Goal: Task Accomplishment & Management: Manage account settings

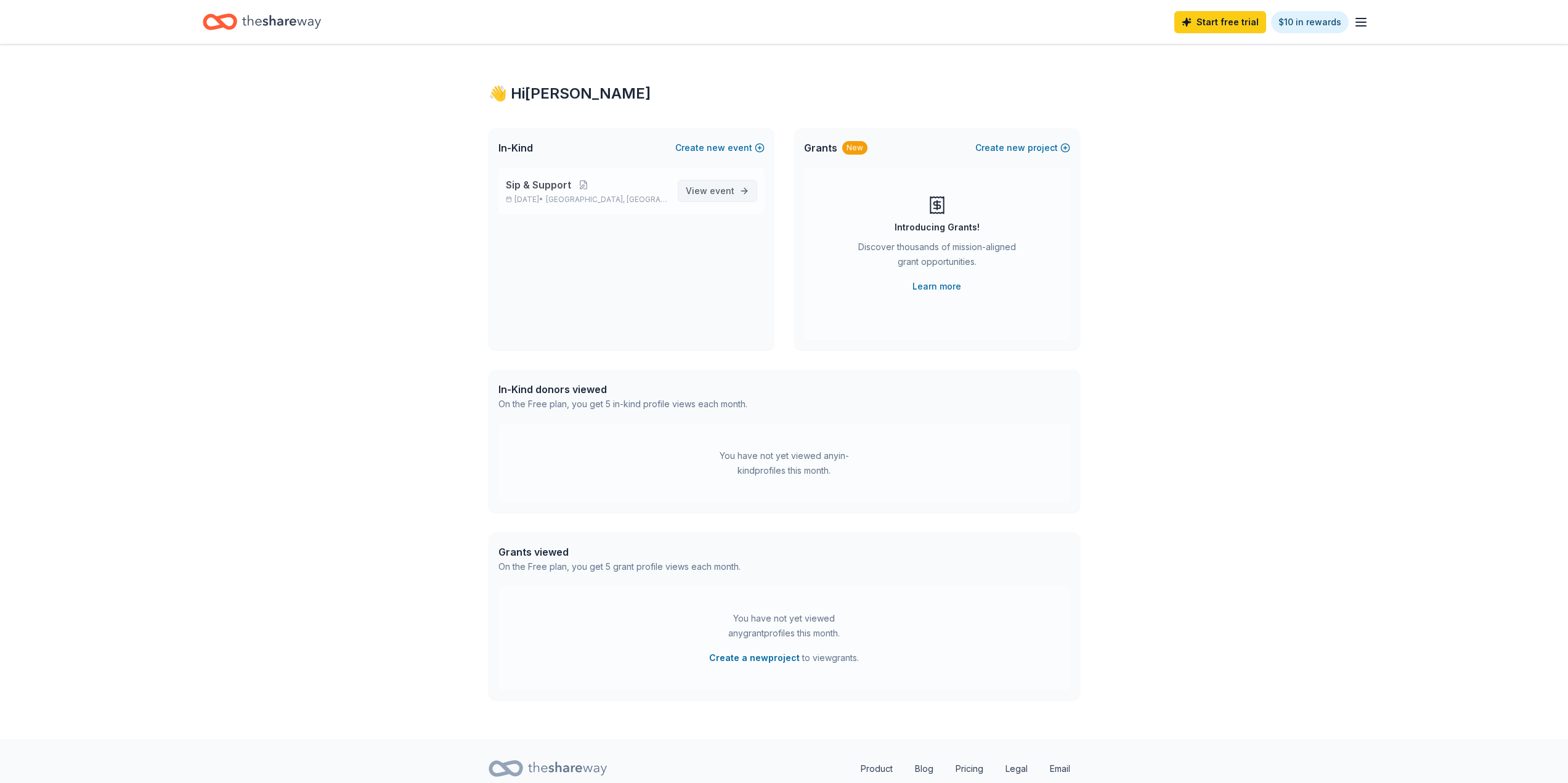
click at [701, 194] on span "View event" at bounding box center [710, 191] width 49 height 15
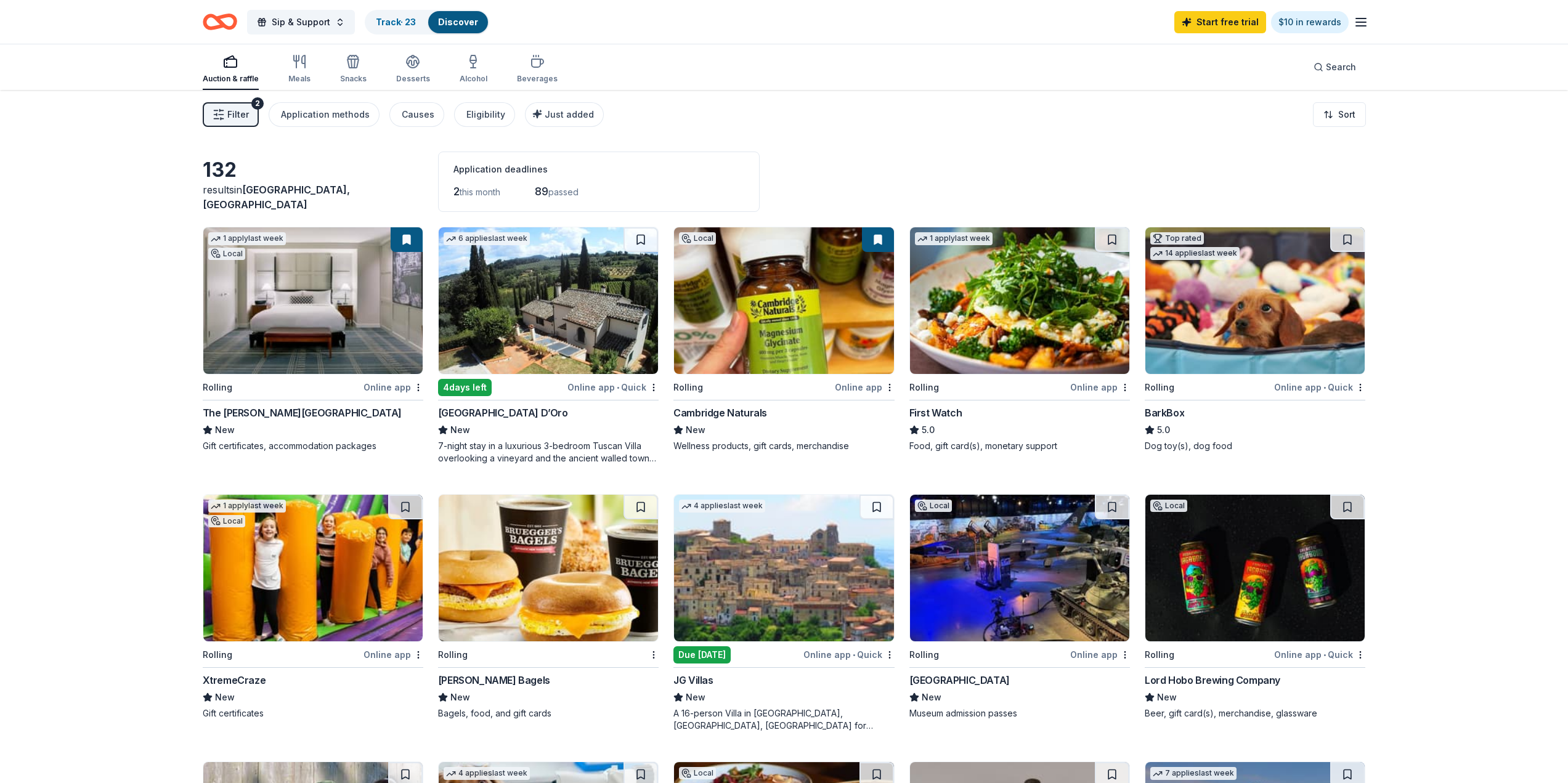
click at [233, 114] on span "Filter" at bounding box center [238, 114] width 21 height 15
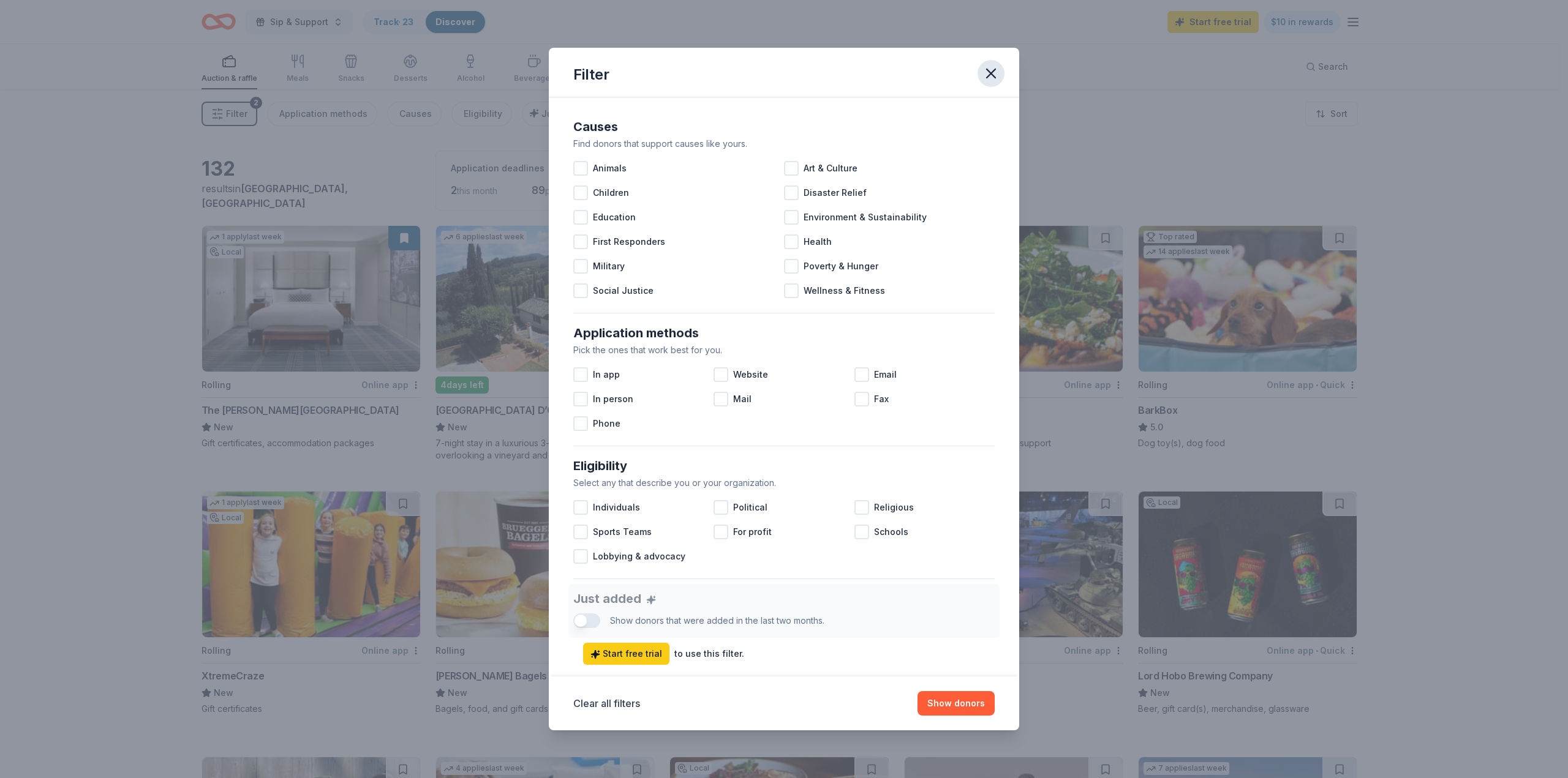
click at [992, 71] on icon "button" at bounding box center [991, 74] width 17 height 17
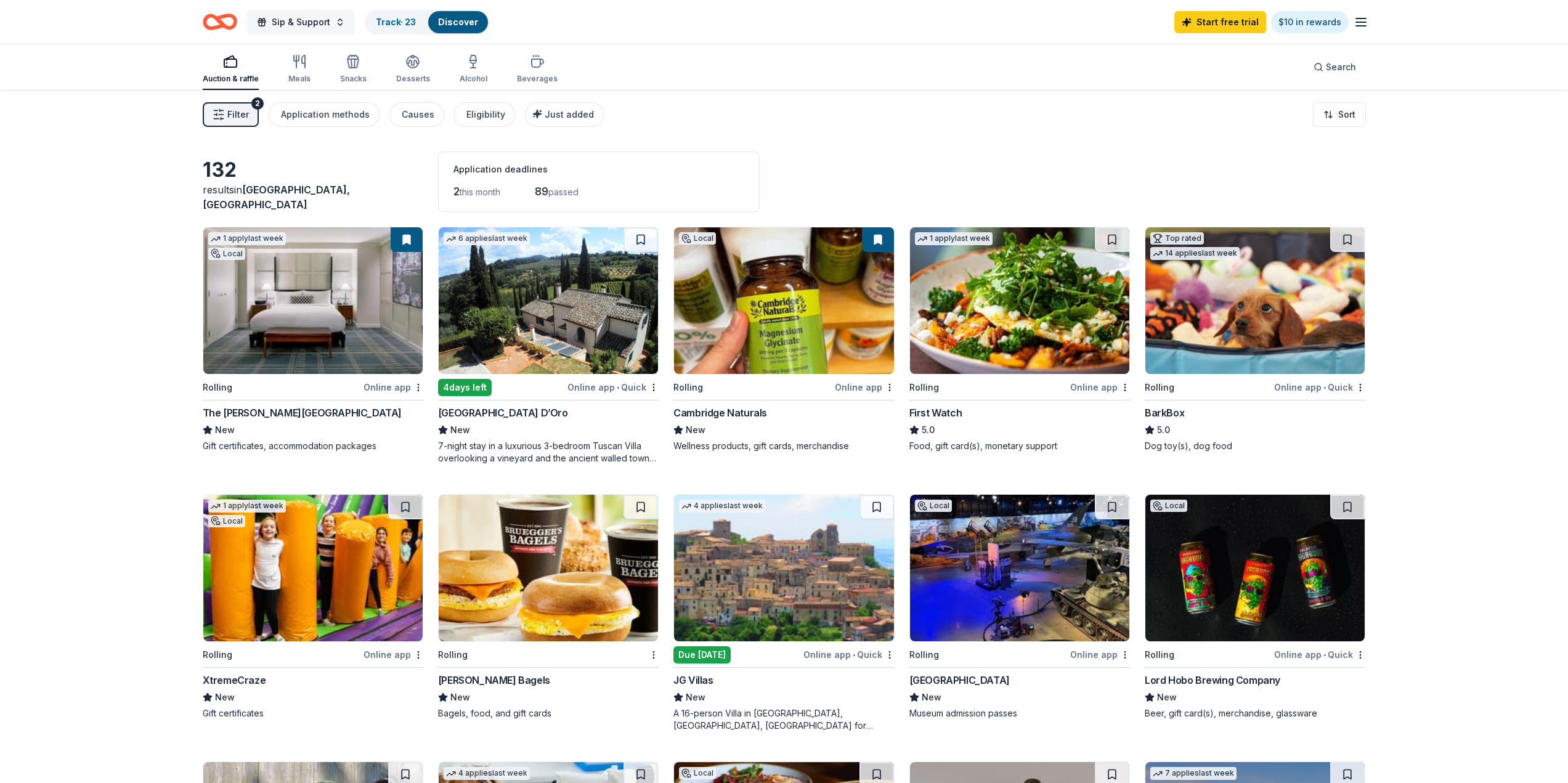
click at [297, 22] on span "Sip & Support" at bounding box center [301, 22] width 59 height 15
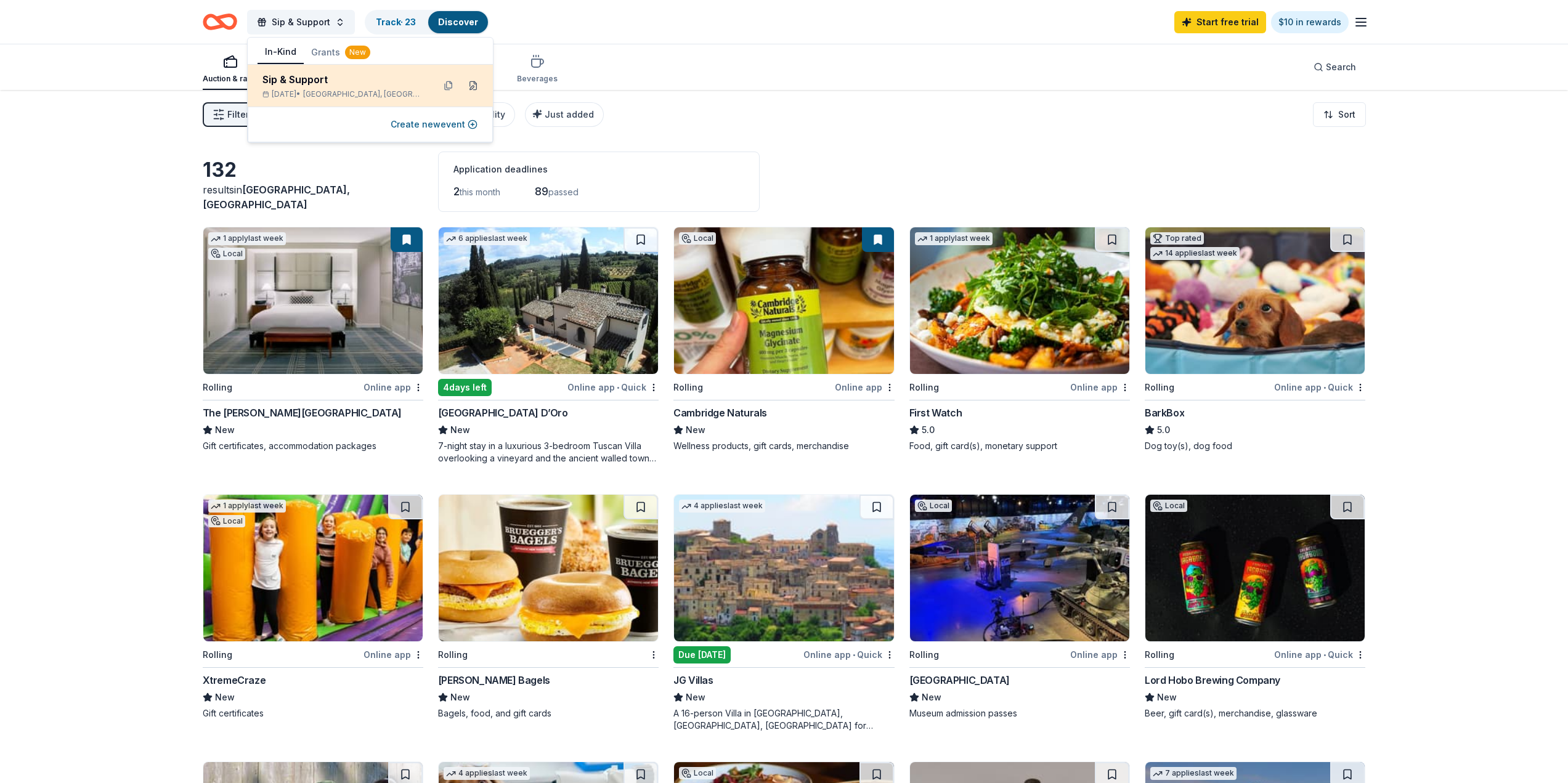
click at [472, 85] on button at bounding box center [473, 86] width 20 height 20
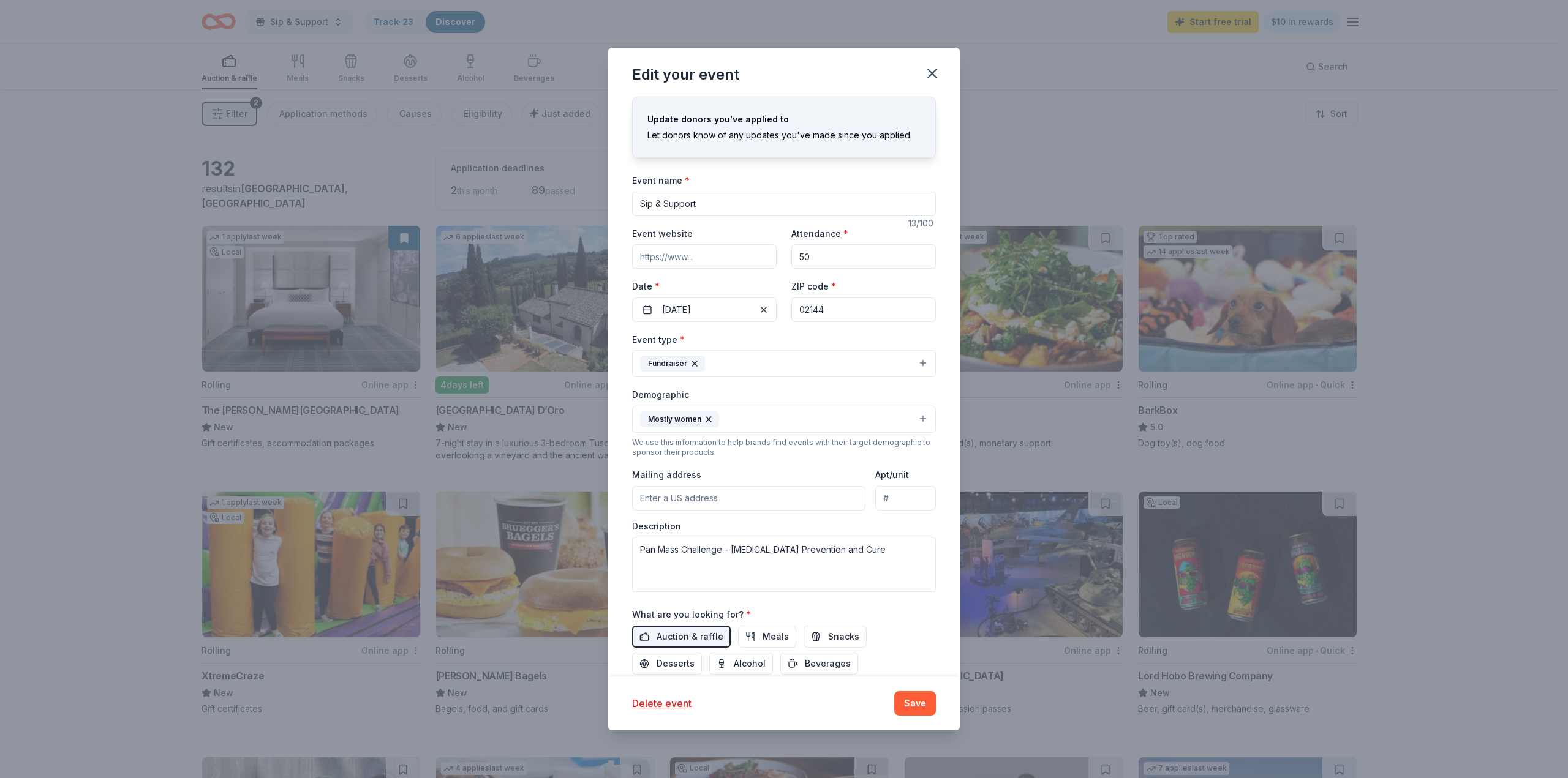
click at [698, 204] on input "Sip & Support" at bounding box center [784, 204] width 304 height 25
drag, startPoint x: 698, startPoint y: 204, endPoint x: 504, endPoint y: 203, distance: 194.0
click at [504, 203] on div "Edit your event Update donors you've applied to Let donors know of any updates …" at bounding box center [784, 389] width 1568 height 778
type input "[DEMOGRAPHIC_DATA] Soiree"
click at [714, 256] on input "Event website" at bounding box center [705, 256] width 145 height 25
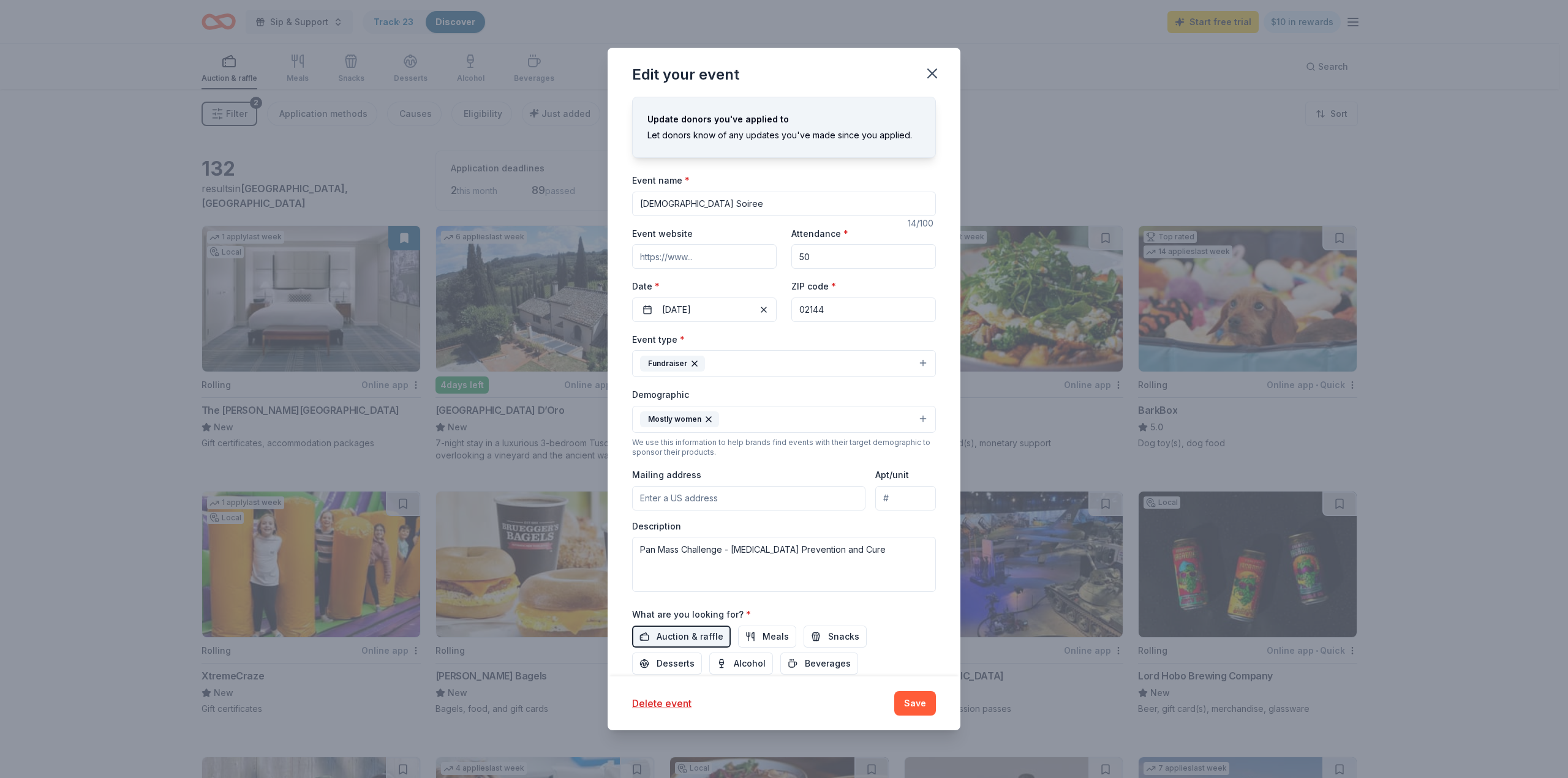
paste input "https://buytickets.at/terrafeminarumevents/1761244"
type input "https://buytickets.at/terrafeminarumevents/1761244"
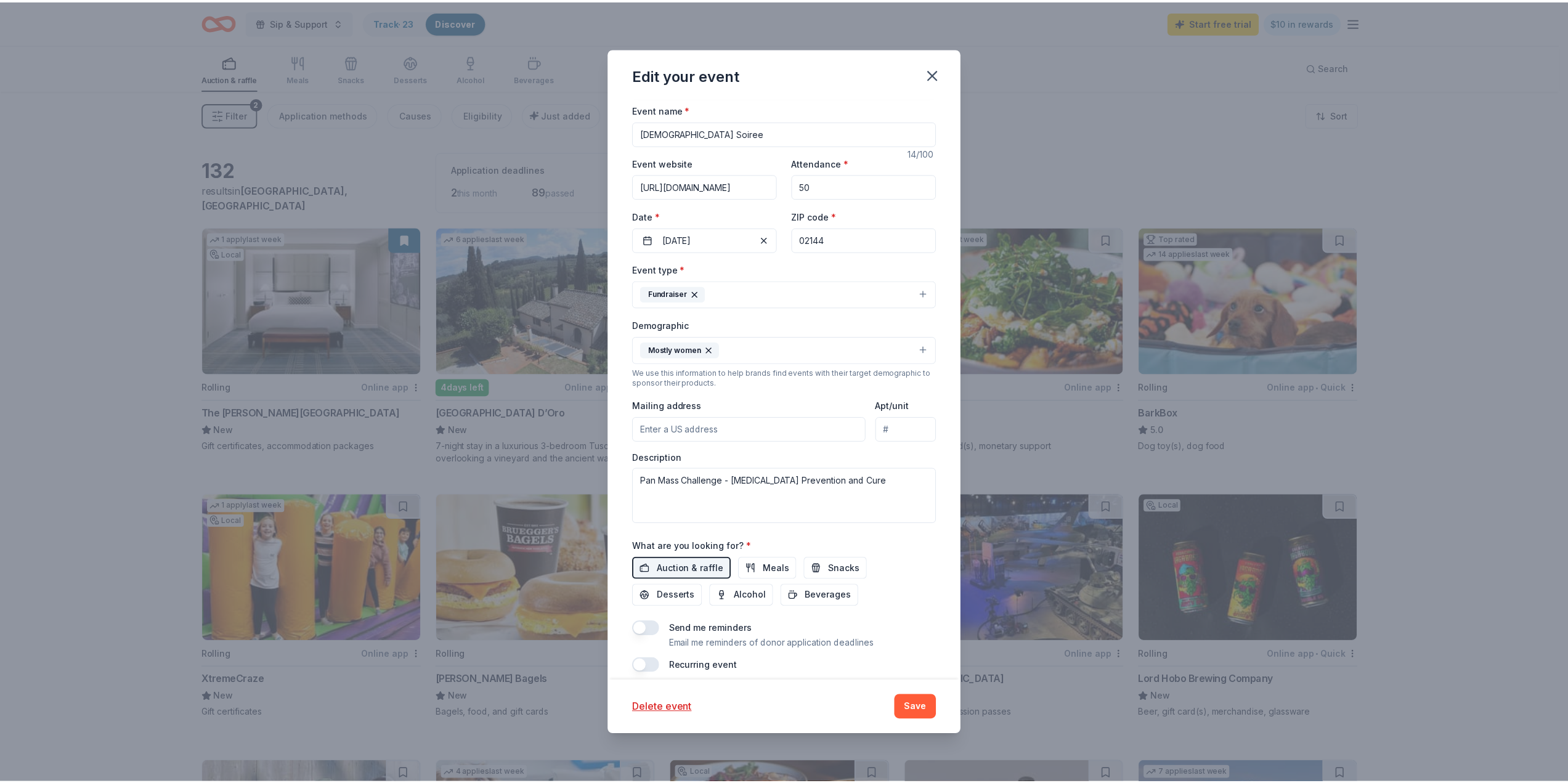
scroll to position [84, 0]
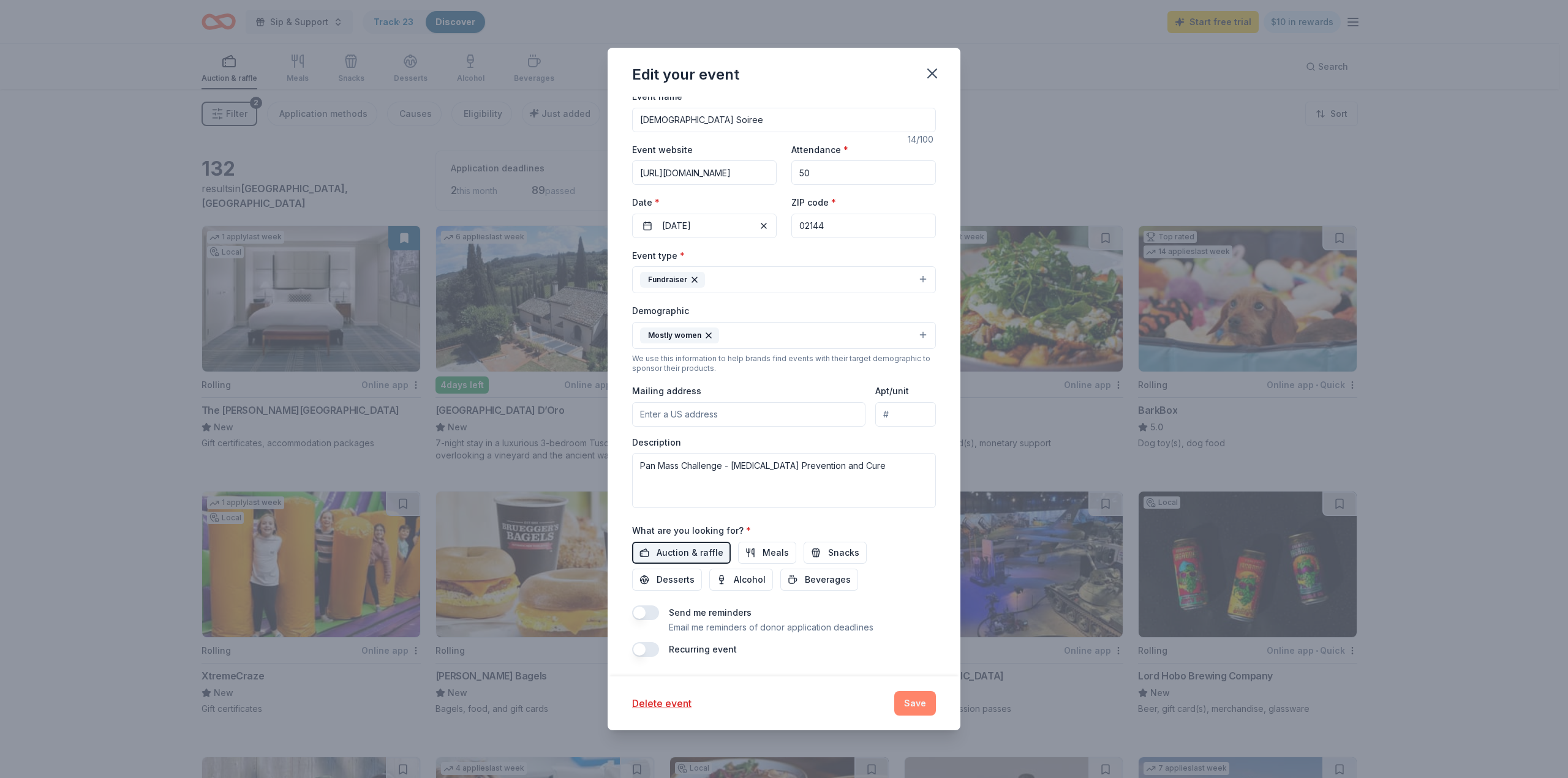
click at [915, 704] on button "Save" at bounding box center [915, 703] width 42 height 25
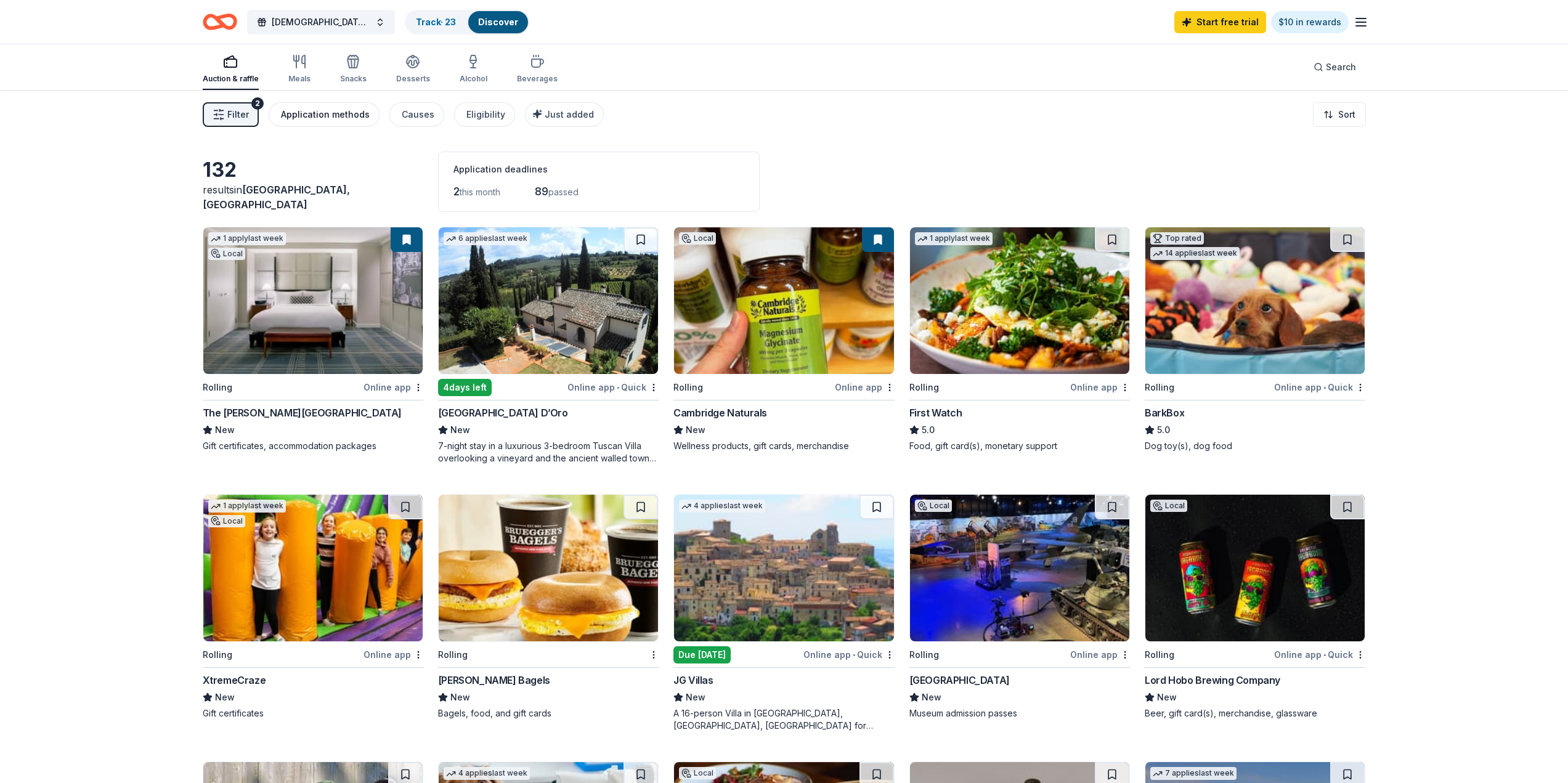
click at [313, 115] on div "Application methods" at bounding box center [325, 114] width 89 height 15
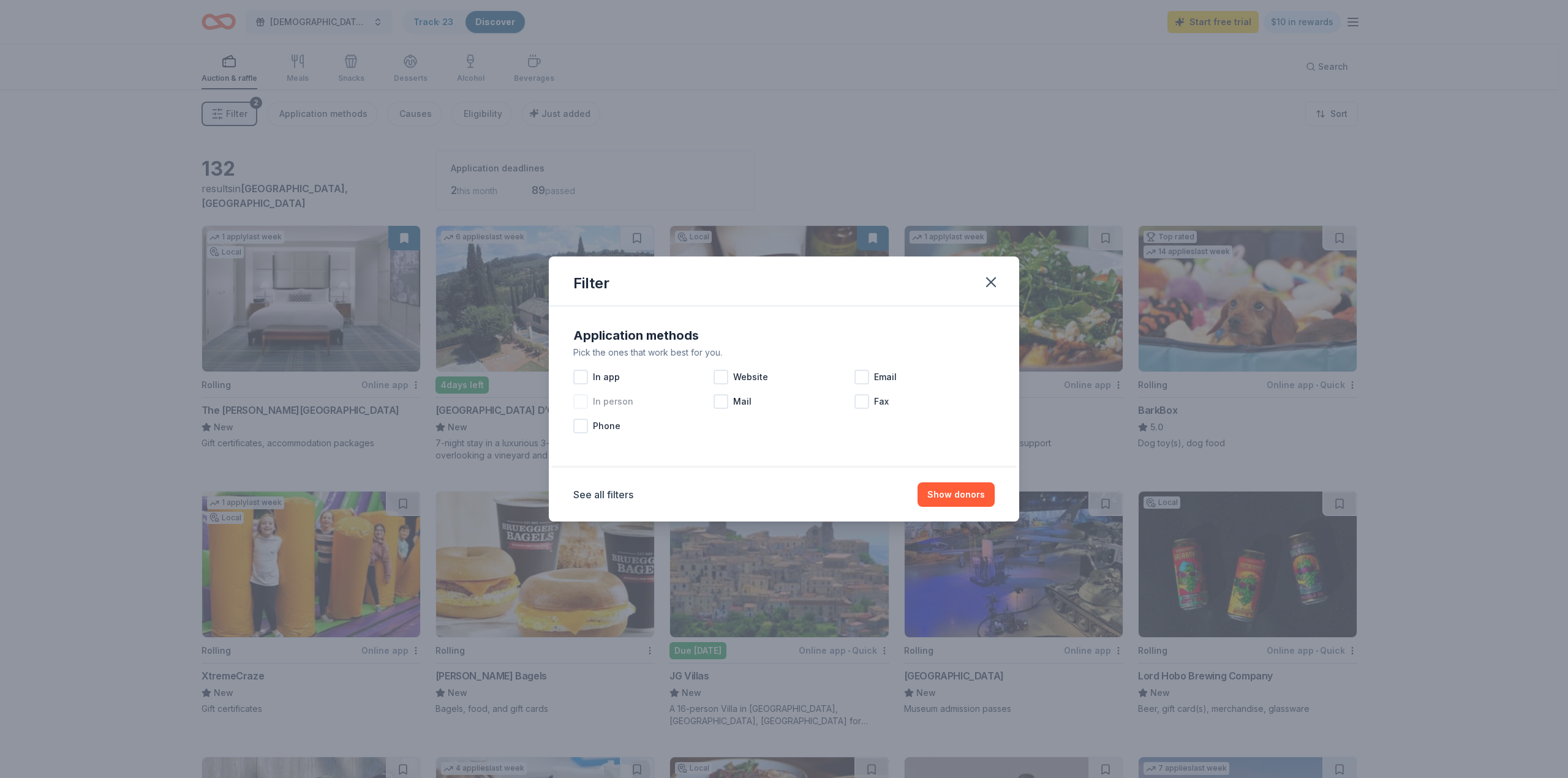
click at [580, 404] on div at bounding box center [580, 402] width 15 height 15
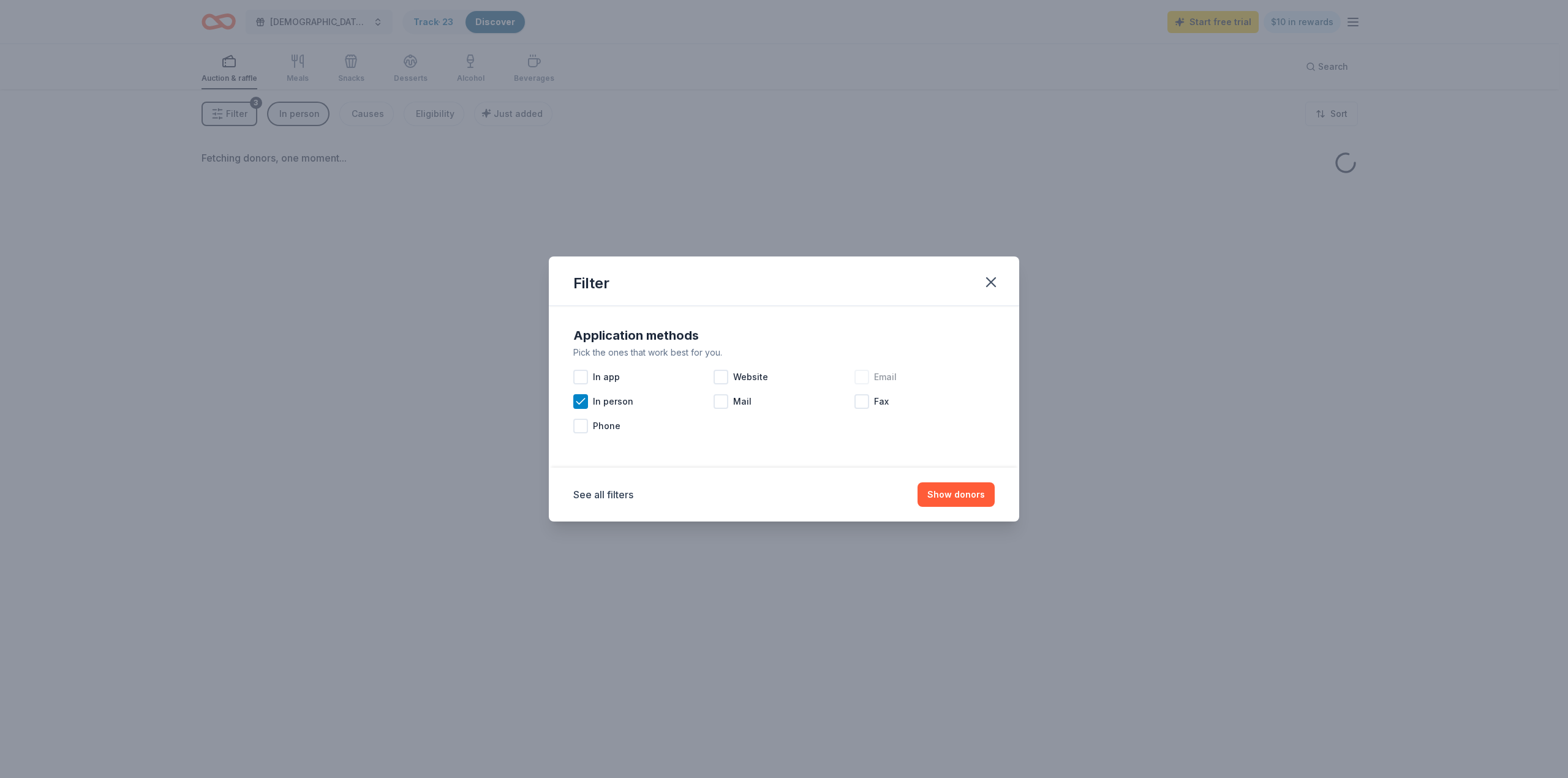
click at [858, 381] on div at bounding box center [861, 377] width 15 height 15
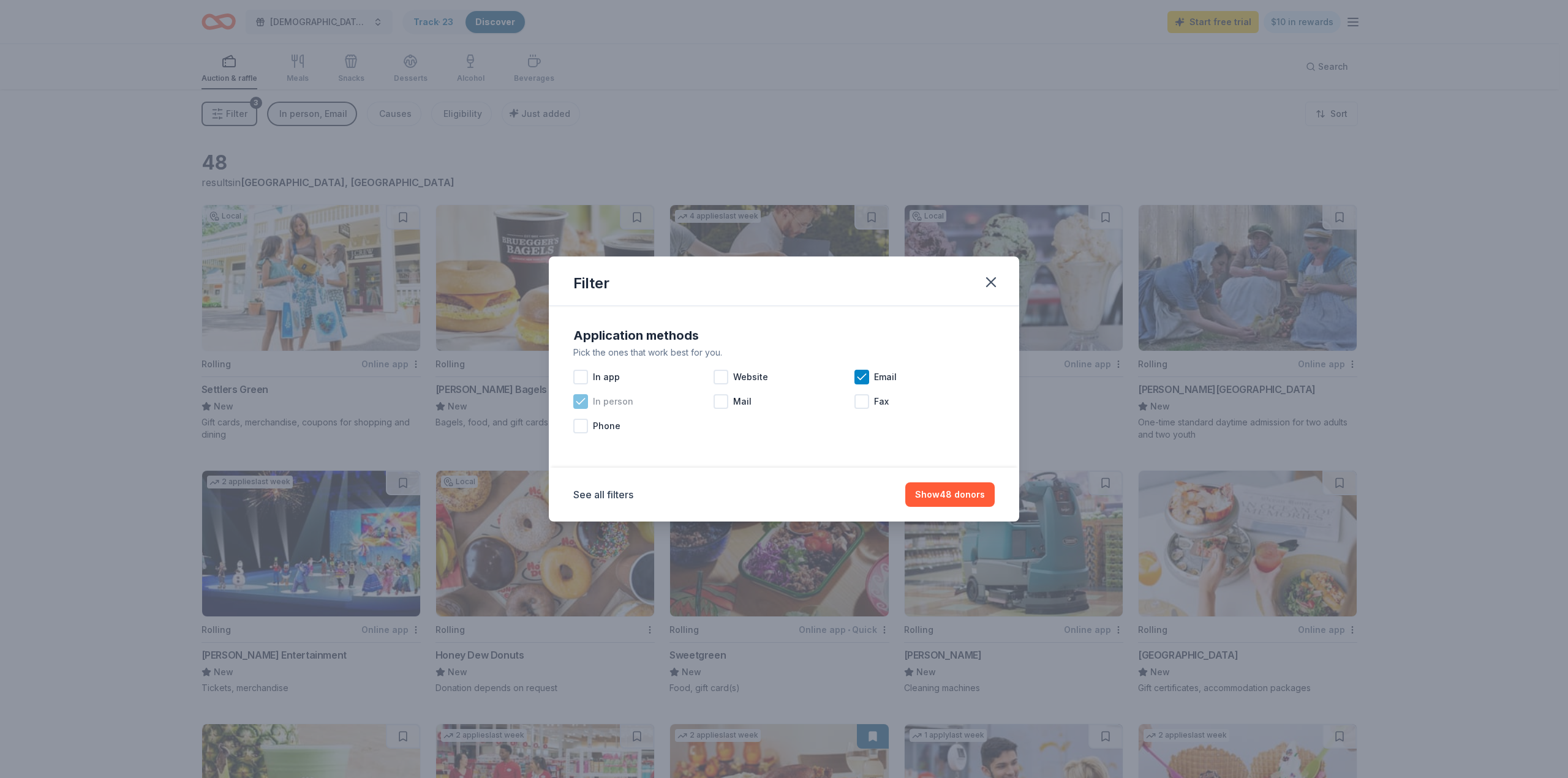
click at [581, 400] on icon at bounding box center [580, 402] width 12 height 12
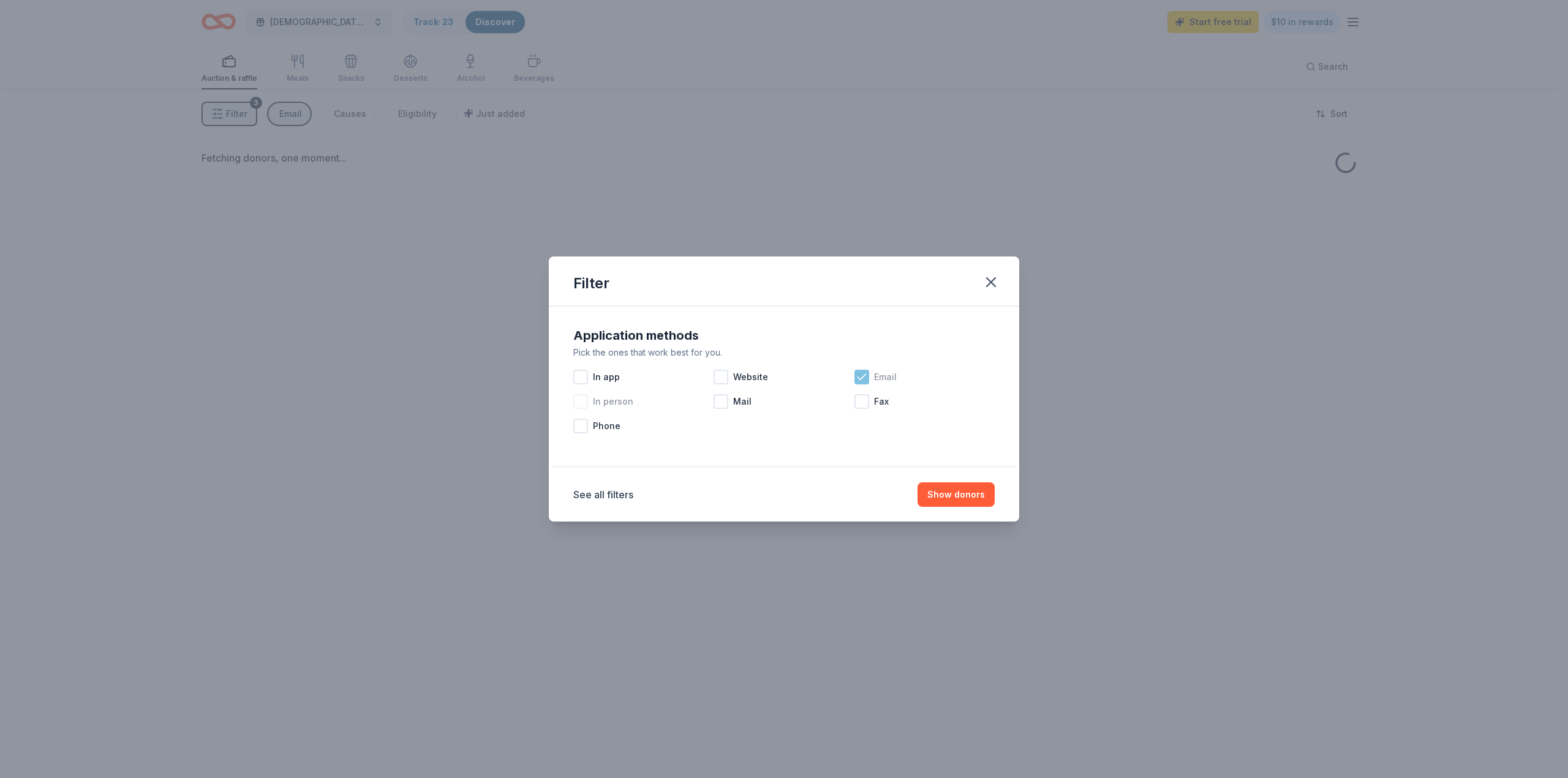
click at [860, 379] on icon at bounding box center [861, 376] width 8 height 5
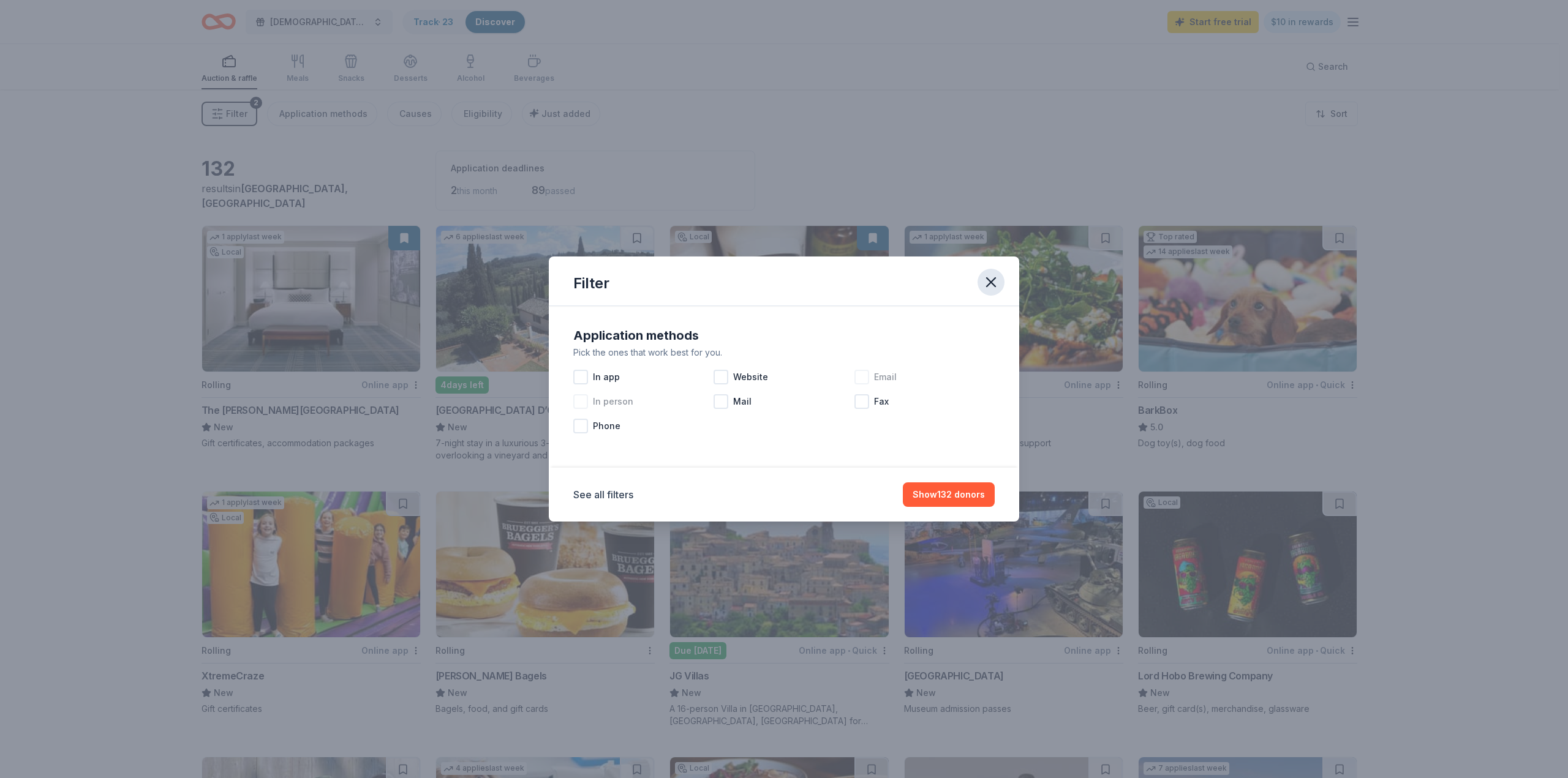
click at [994, 283] on icon "button" at bounding box center [991, 282] width 17 height 17
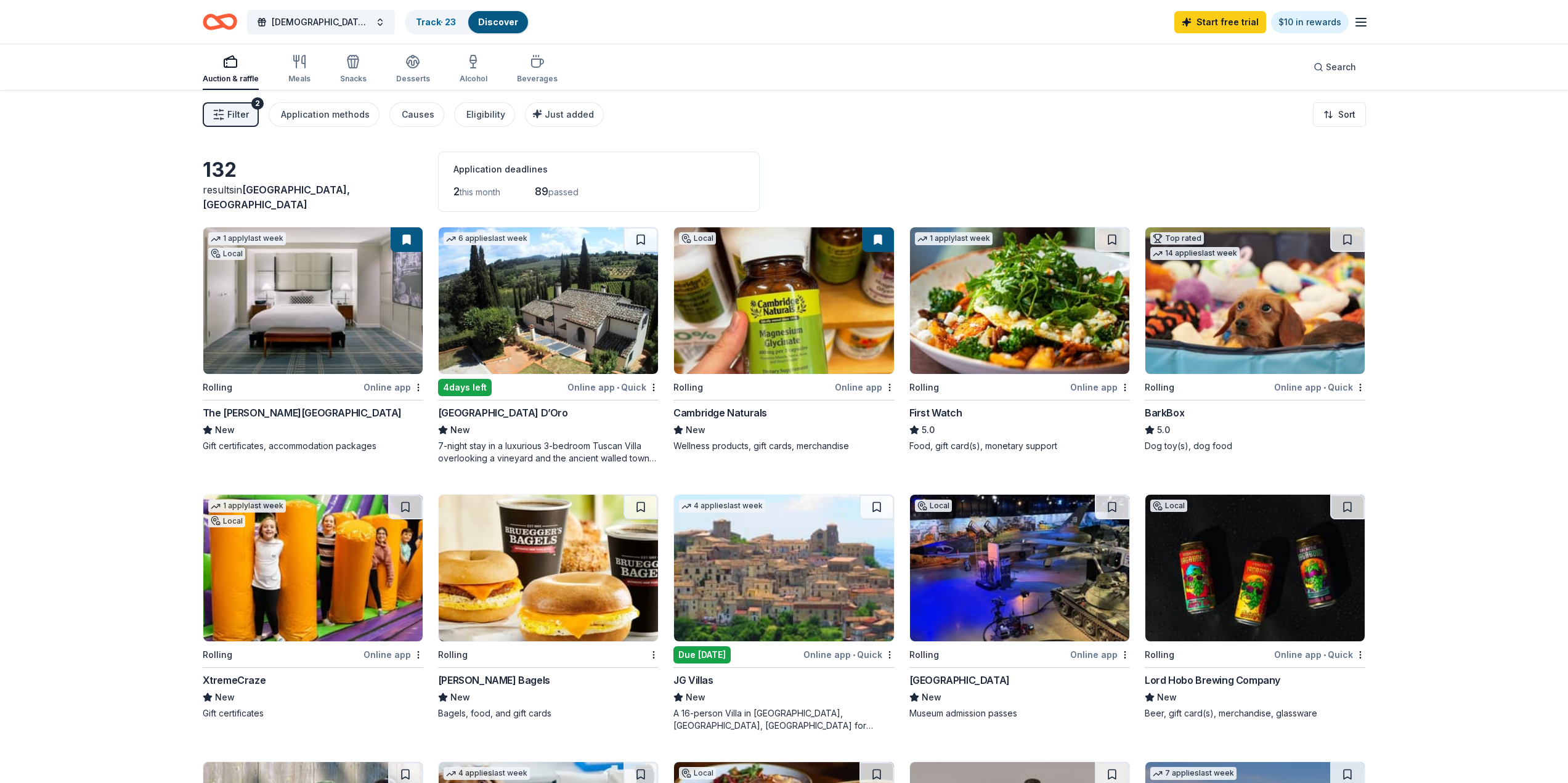
click at [231, 62] on icon "button" at bounding box center [230, 61] width 15 height 15
click at [416, 22] on link "Track · 23" at bounding box center [436, 22] width 40 height 11
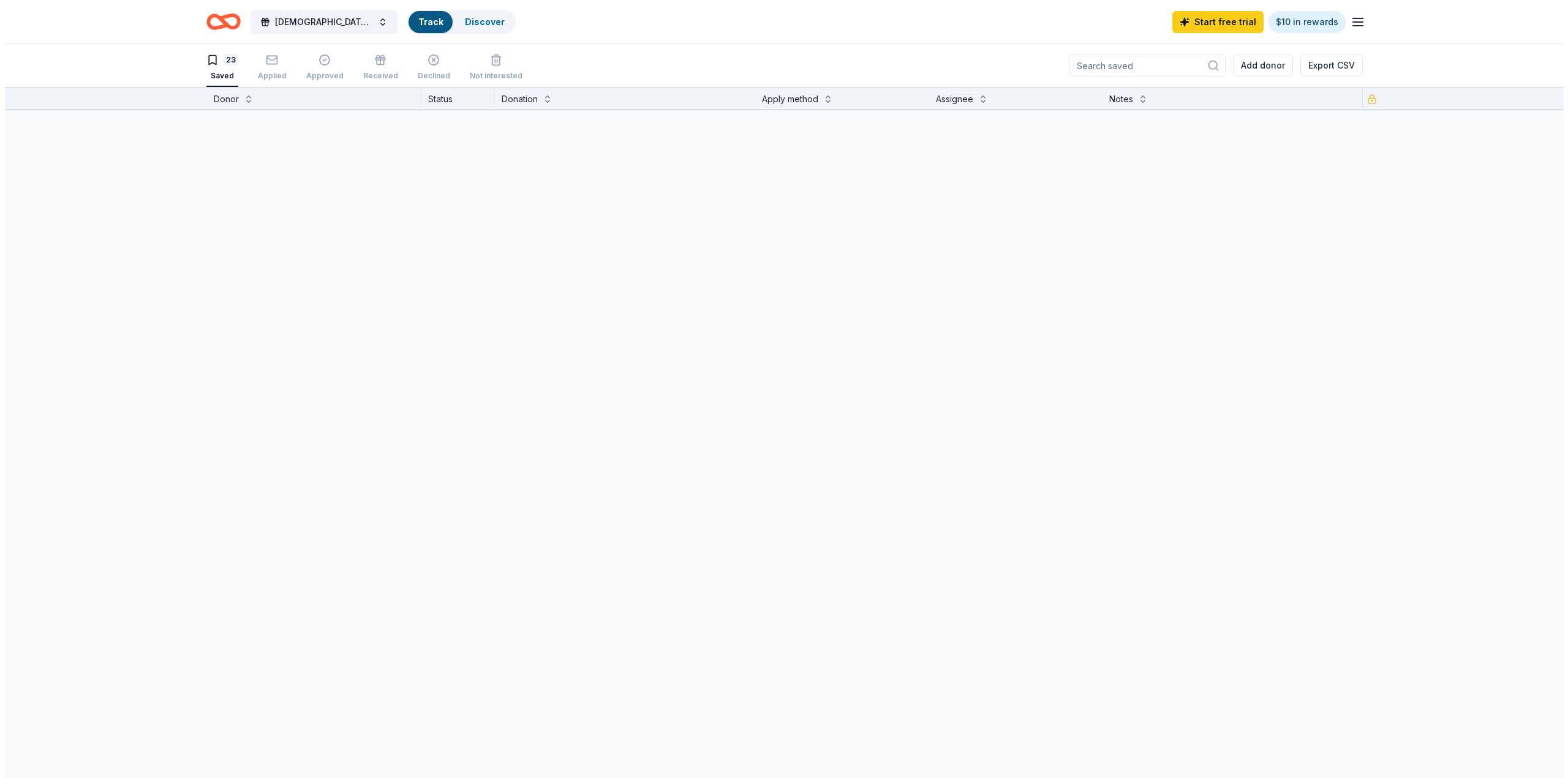
scroll to position [1, 0]
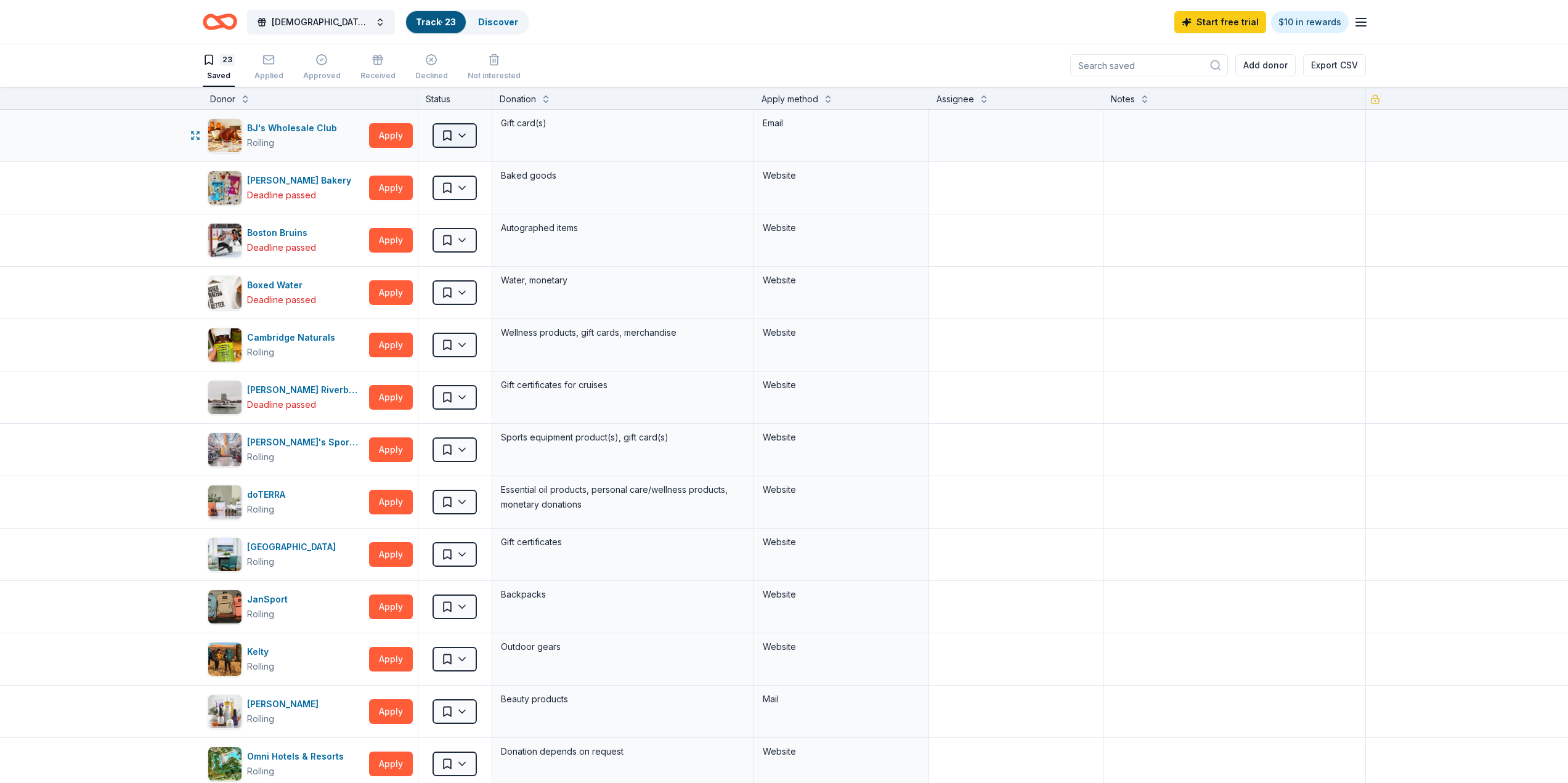
click at [455, 135] on html "Sapphic Soiree Track · 23 Discover Start free trial $10 in rewards 23 Saved App…" at bounding box center [784, 391] width 1568 height 783
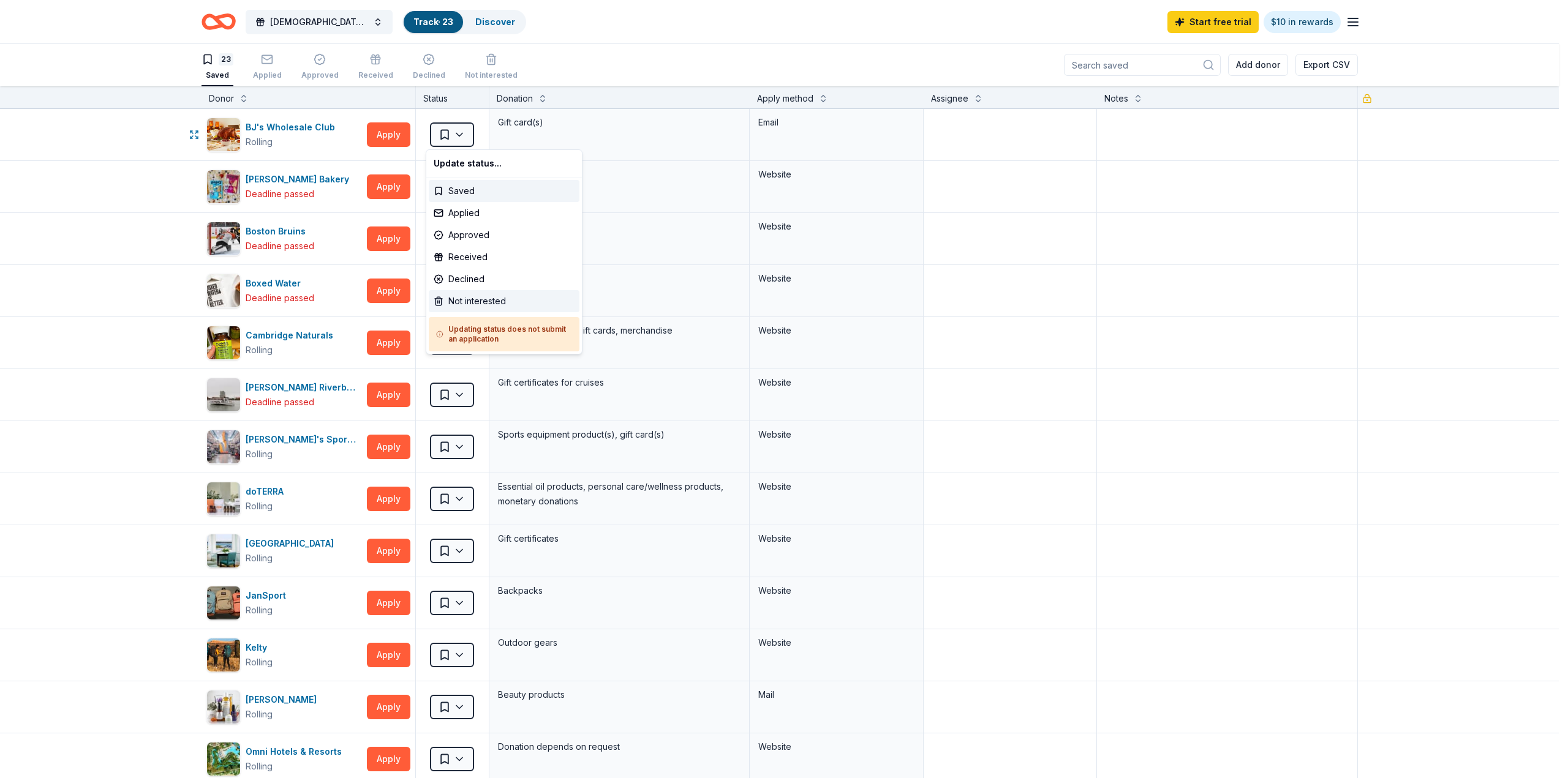
click at [470, 300] on div "Not interested" at bounding box center [503, 301] width 151 height 22
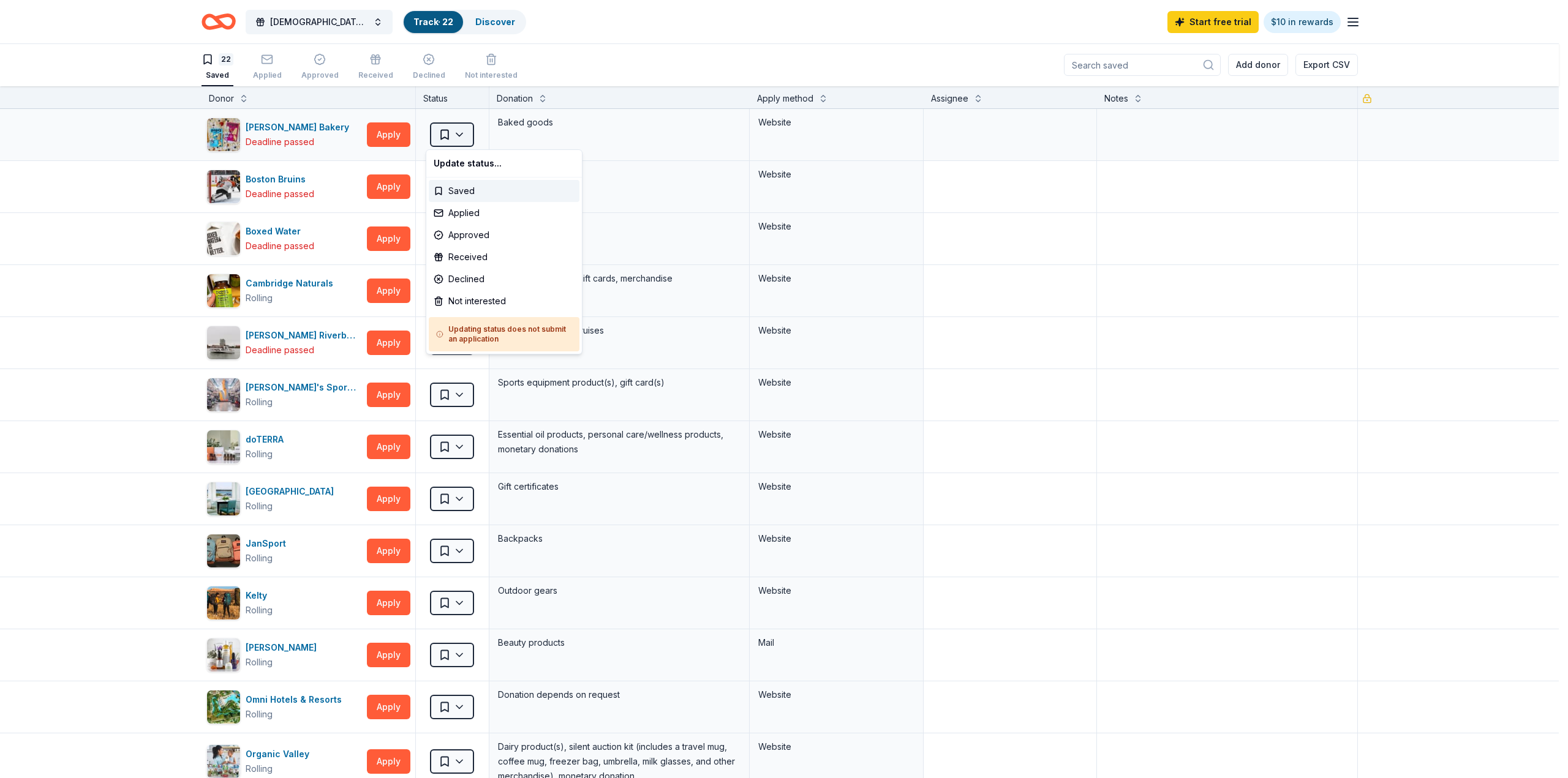
click at [458, 131] on html "Sapphic Soiree Track · 22 Discover Start free trial $10 in rewards 22 Saved App…" at bounding box center [784, 388] width 1568 height 778
click at [460, 301] on div "Not interested" at bounding box center [503, 301] width 151 height 22
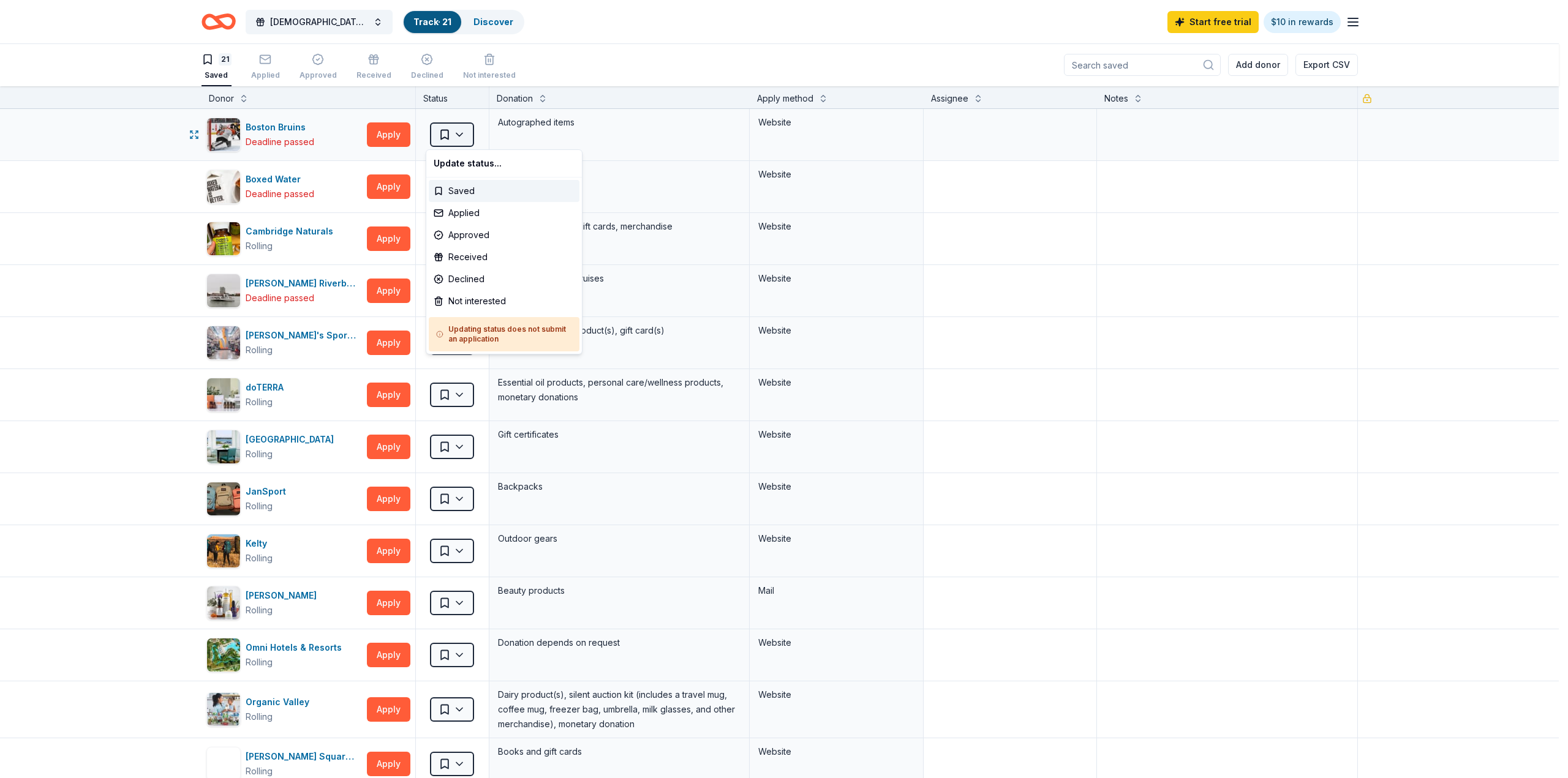
click at [456, 131] on html "Sapphic Soiree Track · 21 Discover Start free trial $10 in rewards 21 Saved App…" at bounding box center [784, 388] width 1568 height 778
click at [460, 303] on div "Not interested" at bounding box center [503, 301] width 151 height 22
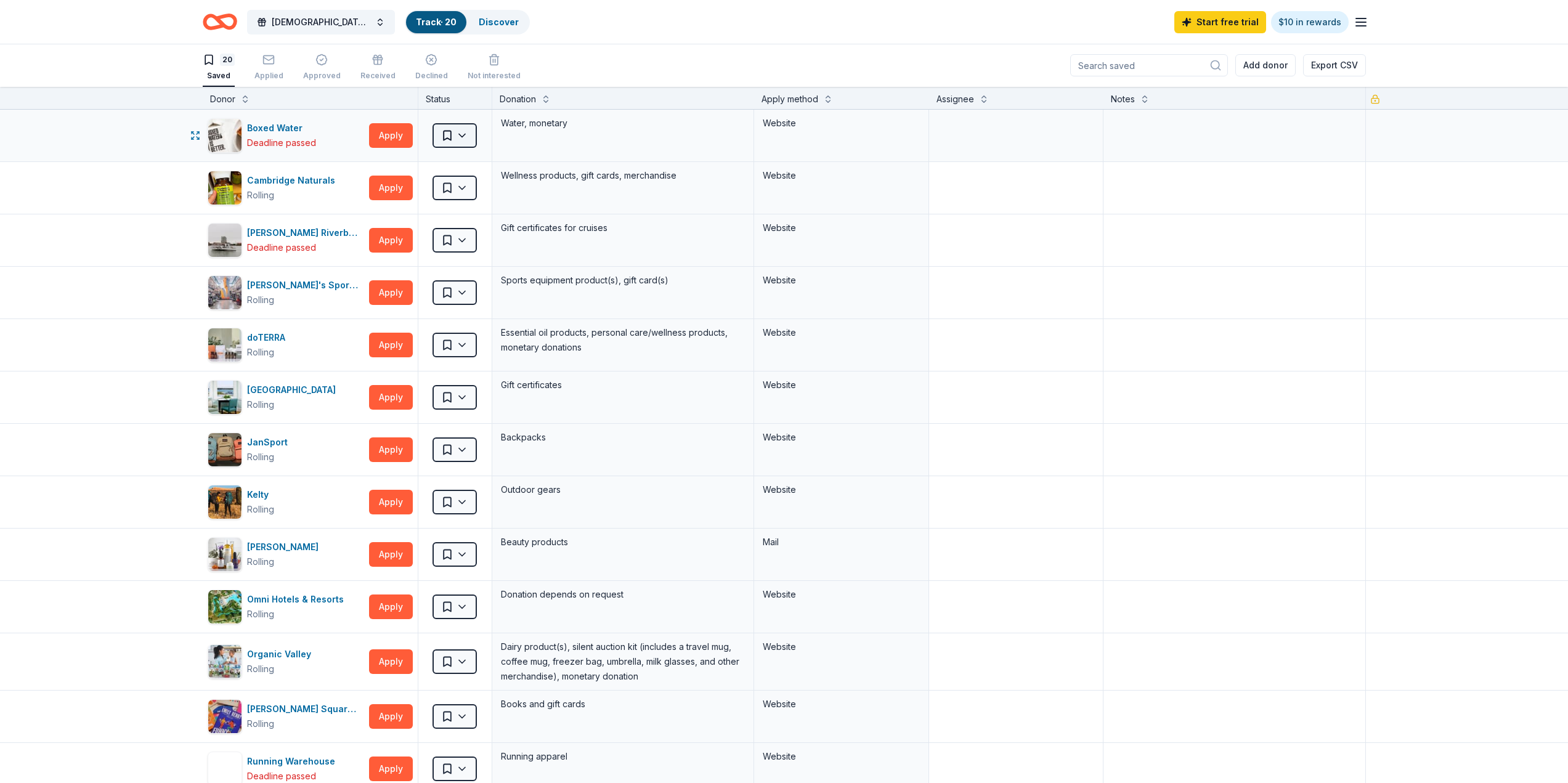
click at [462, 132] on html "Sapphic Soiree Track · 20 Discover Start free trial $10 in rewards 20 Saved App…" at bounding box center [784, 391] width 1568 height 783
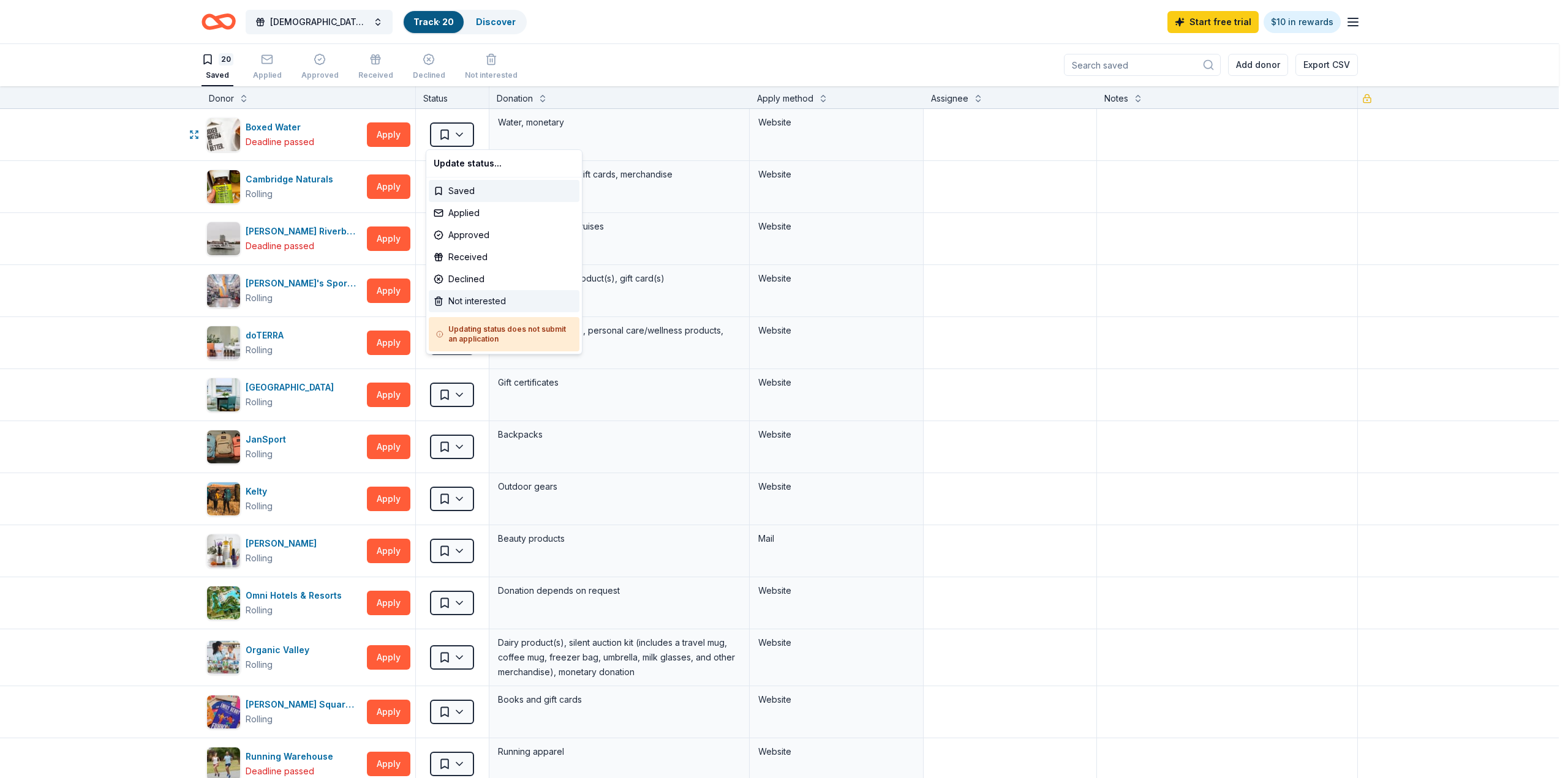
click at [457, 297] on div "Not interested" at bounding box center [503, 301] width 151 height 22
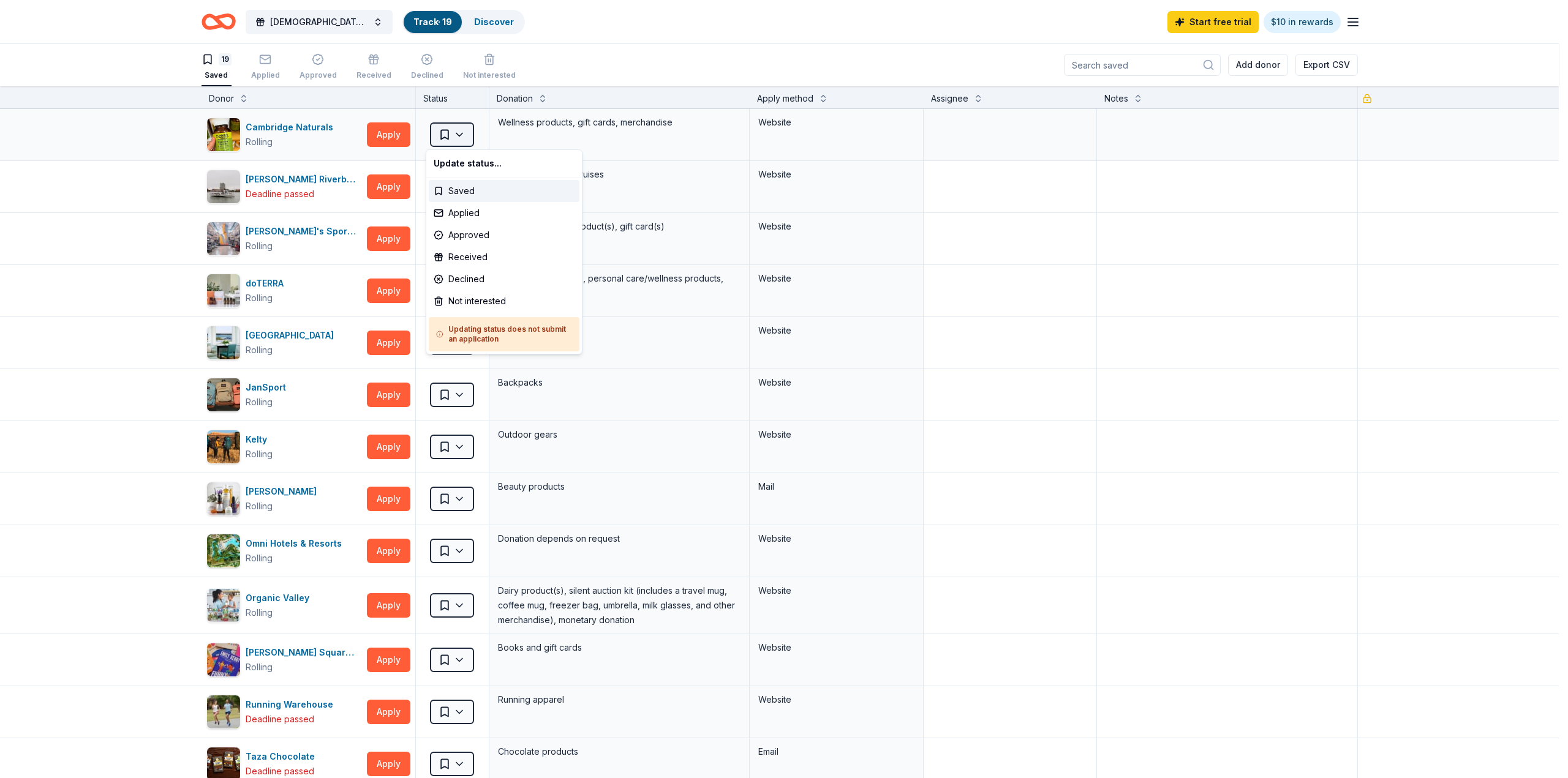
click at [456, 133] on html "Sapphic Soiree Track · 19 Discover Start free trial $10 in rewards 19 Saved App…" at bounding box center [784, 388] width 1568 height 778
click at [452, 298] on div "Not interested" at bounding box center [503, 301] width 151 height 22
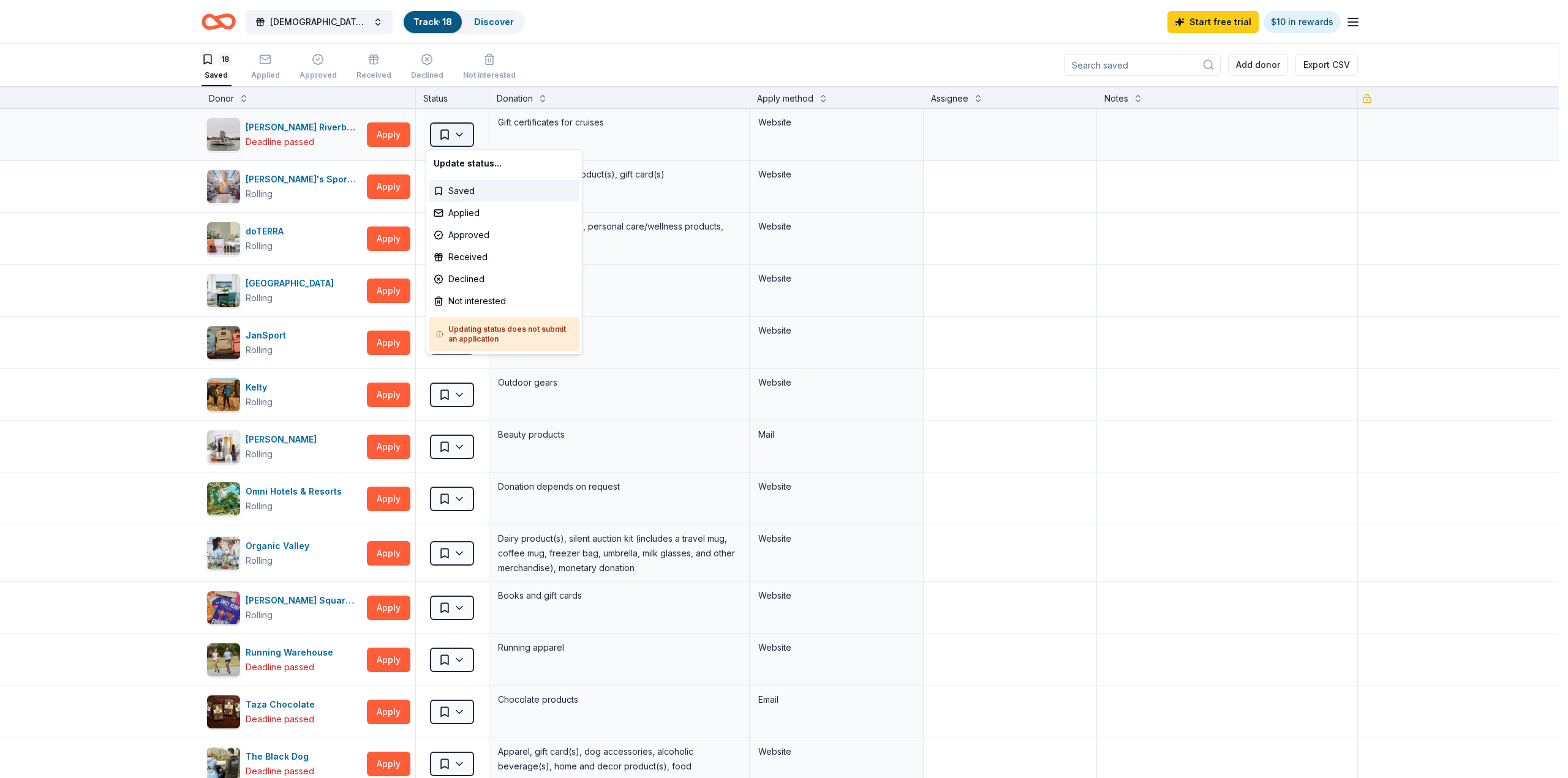
click at [452, 133] on html "Sapphic Soiree Track · 18 Discover Start free trial $10 in rewards 18 Saved App…" at bounding box center [784, 388] width 1568 height 778
click at [454, 301] on div "Not interested" at bounding box center [503, 301] width 151 height 22
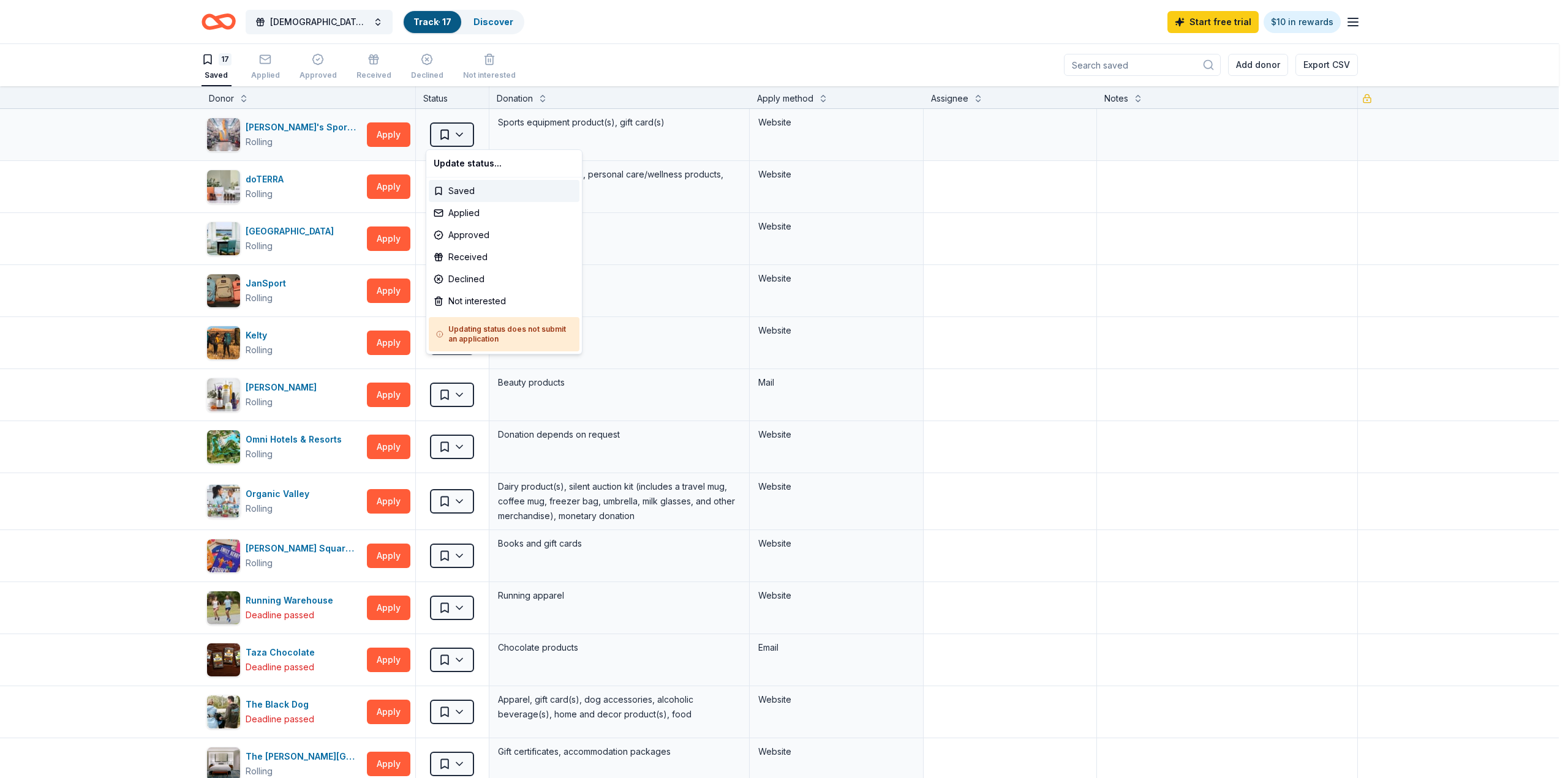
click at [458, 131] on html "Sapphic Soiree Track · 17 Discover Start free trial $10 in rewards 17 Saved App…" at bounding box center [784, 388] width 1568 height 778
click at [466, 300] on div "Not interested" at bounding box center [503, 301] width 151 height 22
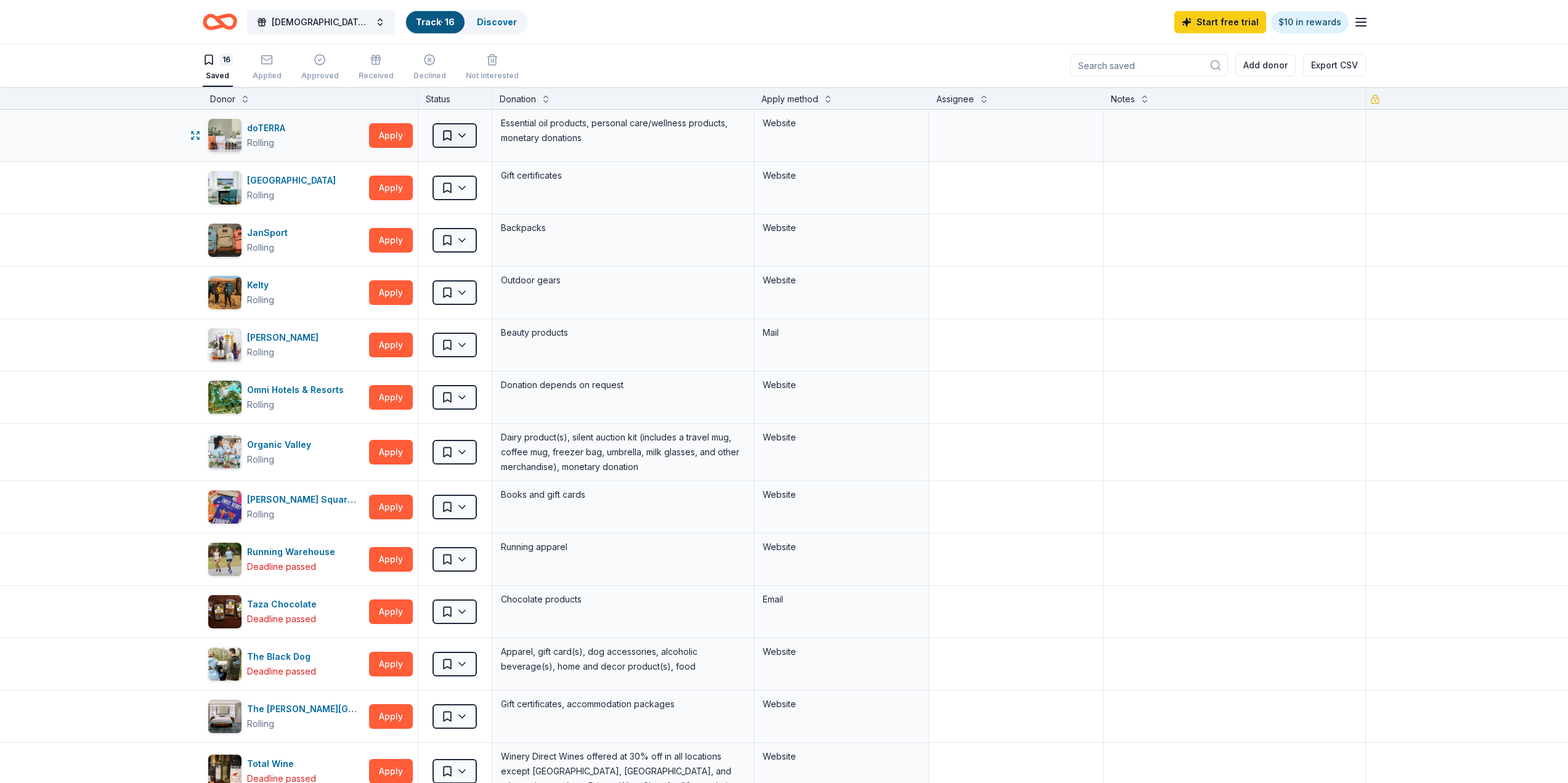
click at [459, 134] on html "Sapphic Soiree Track · 16 Discover Start free trial $10 in rewards 16 Saved App…" at bounding box center [784, 391] width 1568 height 783
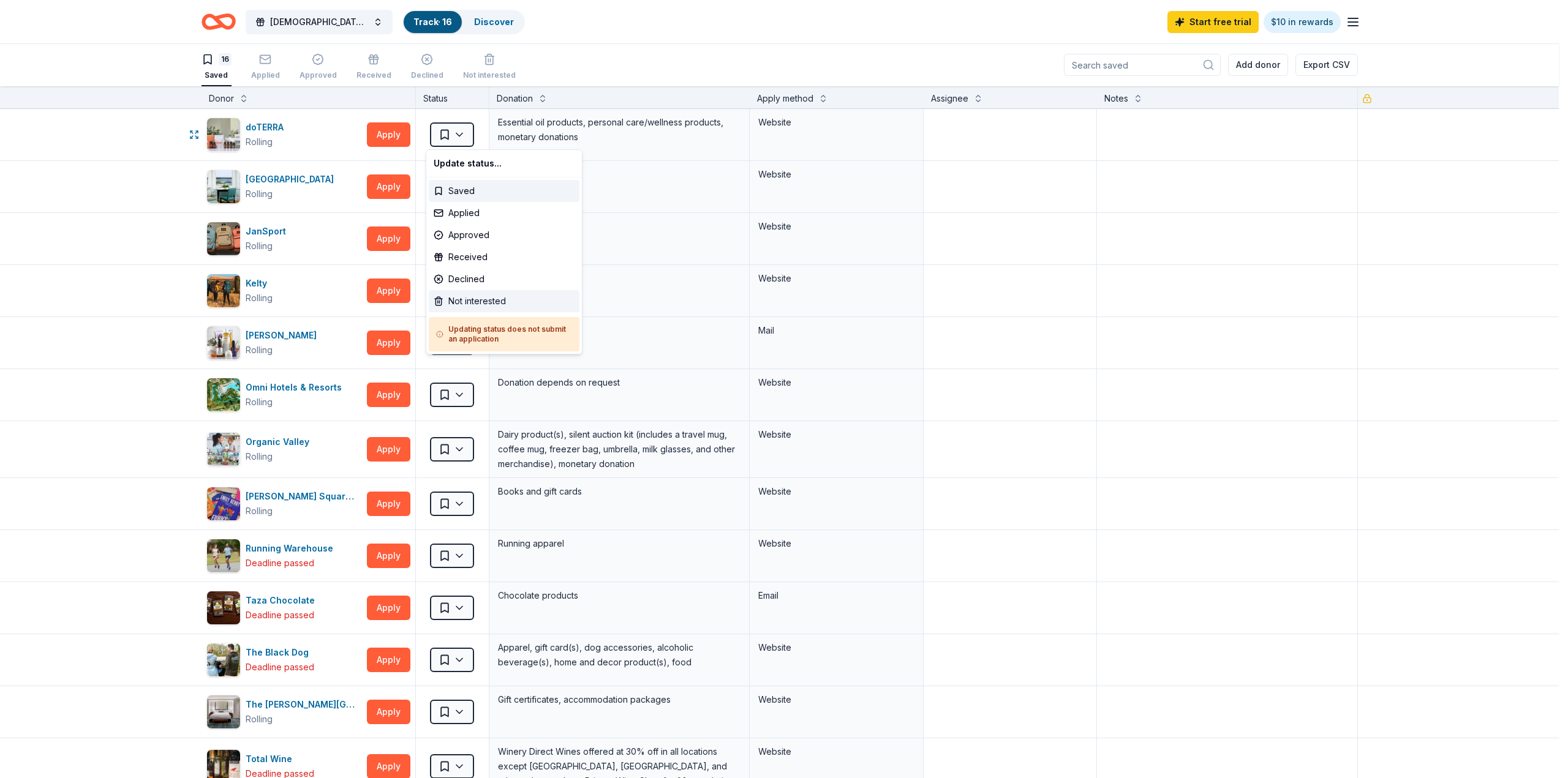
click at [455, 303] on div "Not interested" at bounding box center [503, 301] width 151 height 22
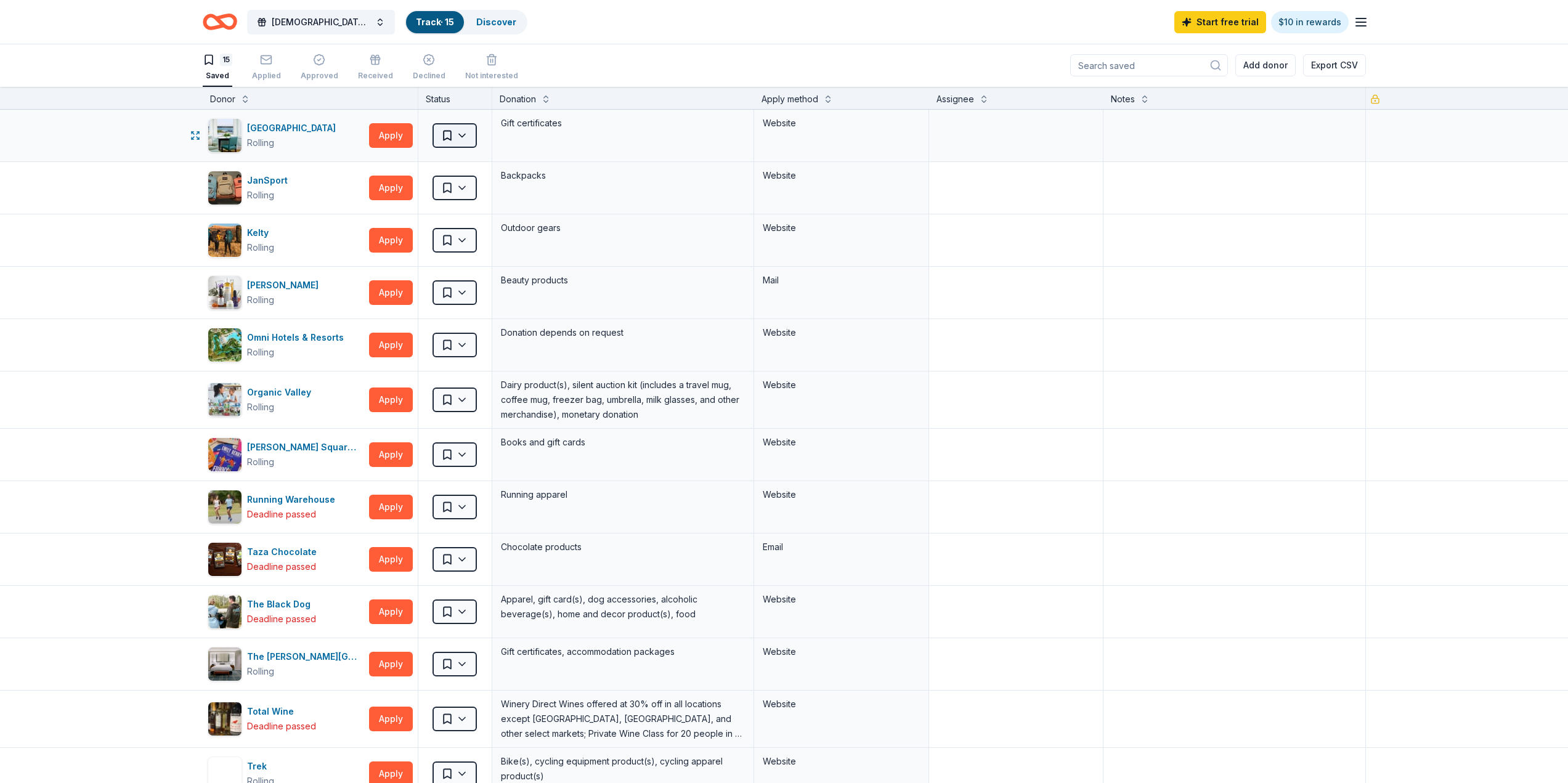
click at [464, 134] on html "Sapphic Soiree Track · 15 Discover Start free trial $10 in rewards 15 Saved App…" at bounding box center [784, 391] width 1568 height 783
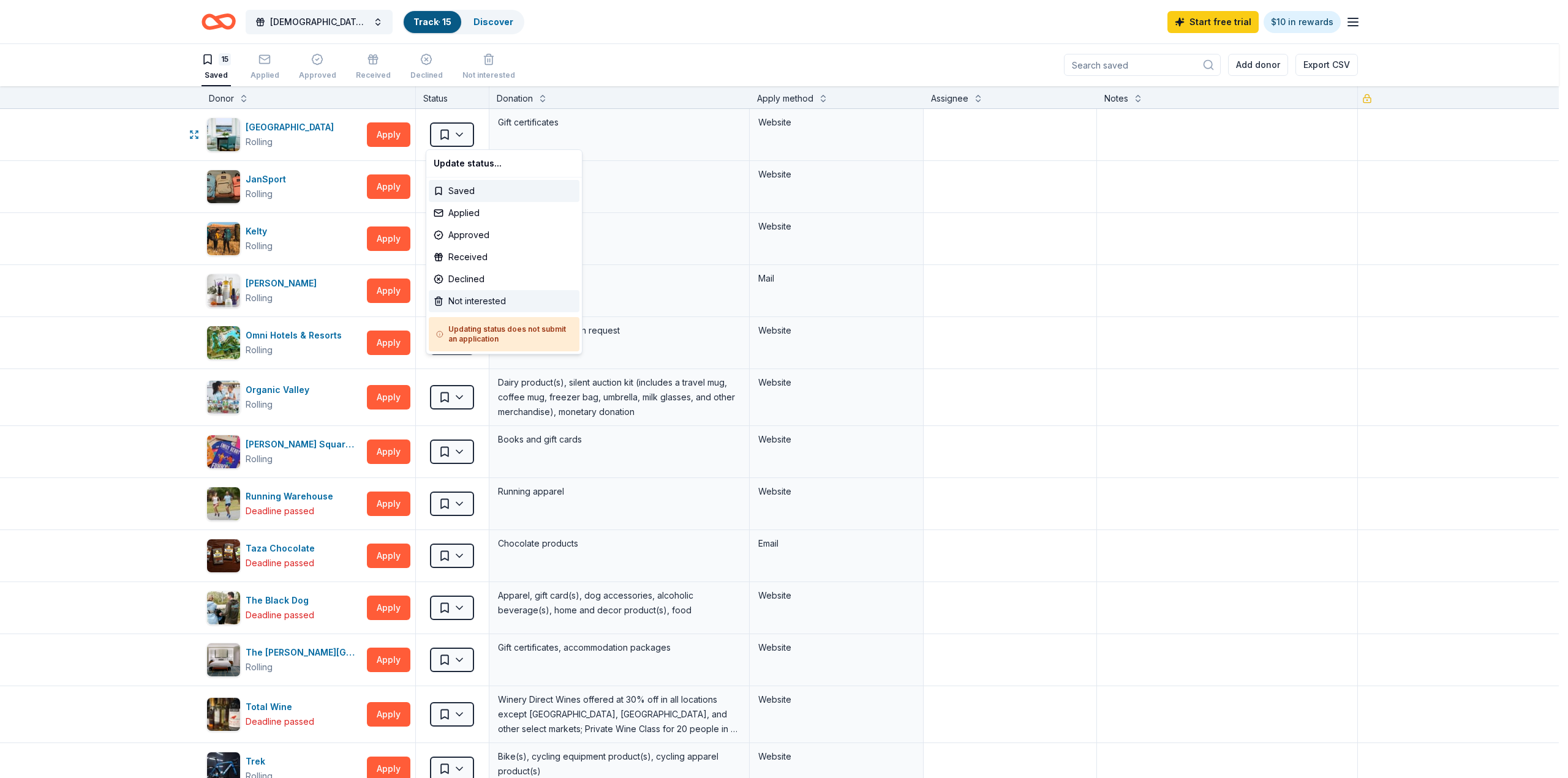
click at [462, 303] on div "Not interested" at bounding box center [503, 301] width 151 height 22
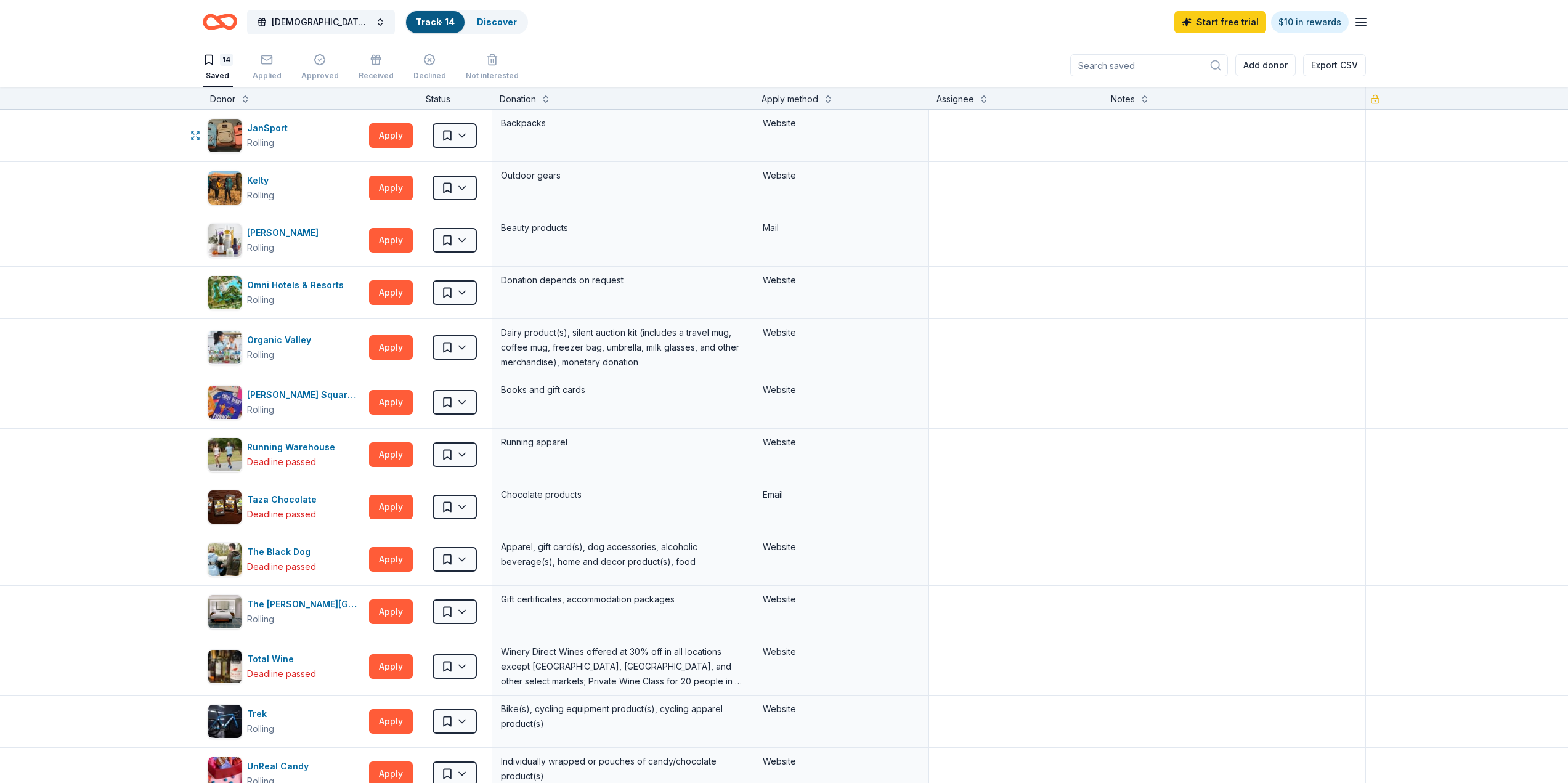
click at [460, 134] on html "Sapphic Soiree Track · 14 Discover Start free trial $10 in rewards 14 Saved App…" at bounding box center [784, 391] width 1568 height 783
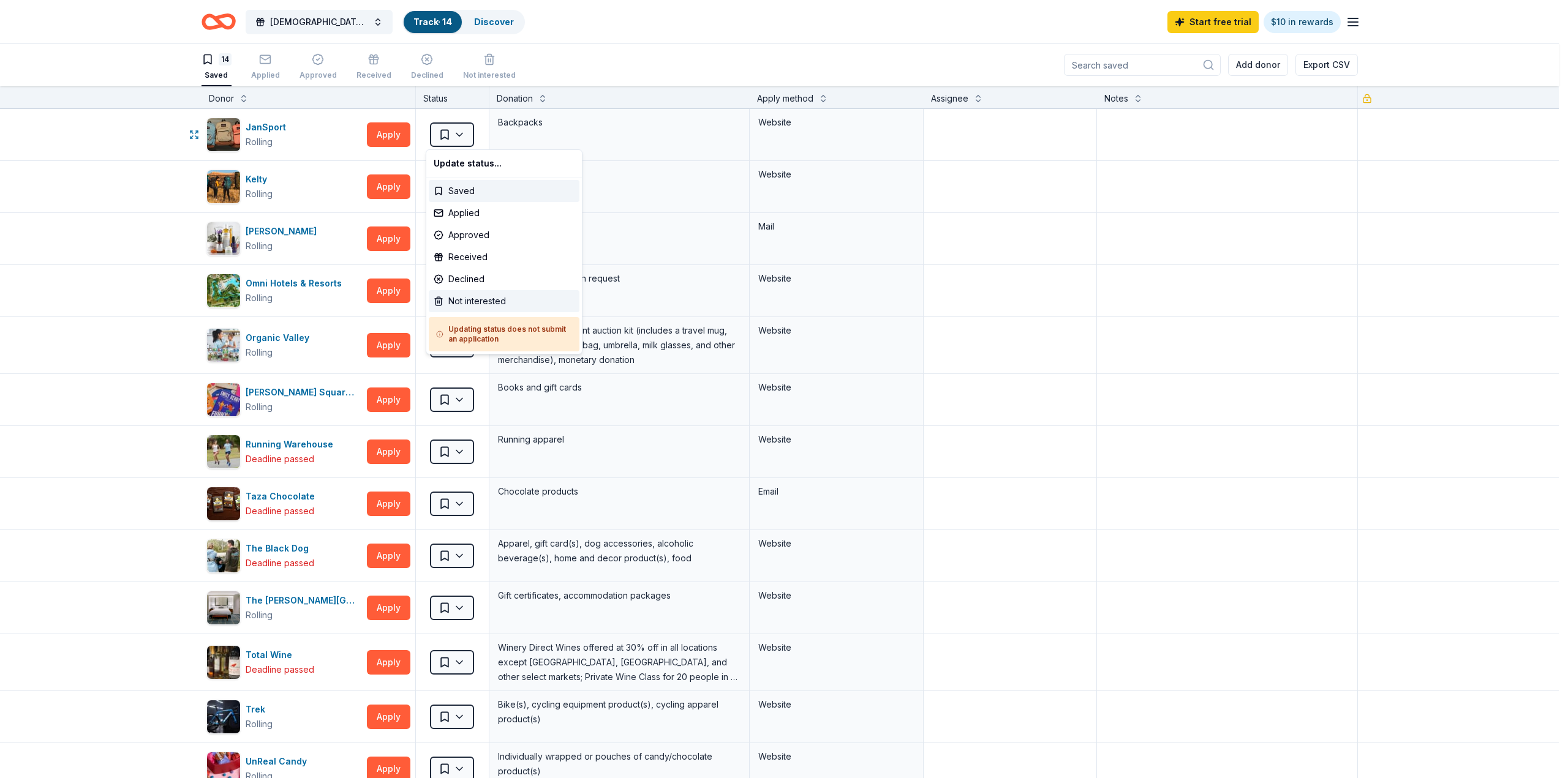
click at [457, 299] on div "Not interested" at bounding box center [503, 301] width 151 height 22
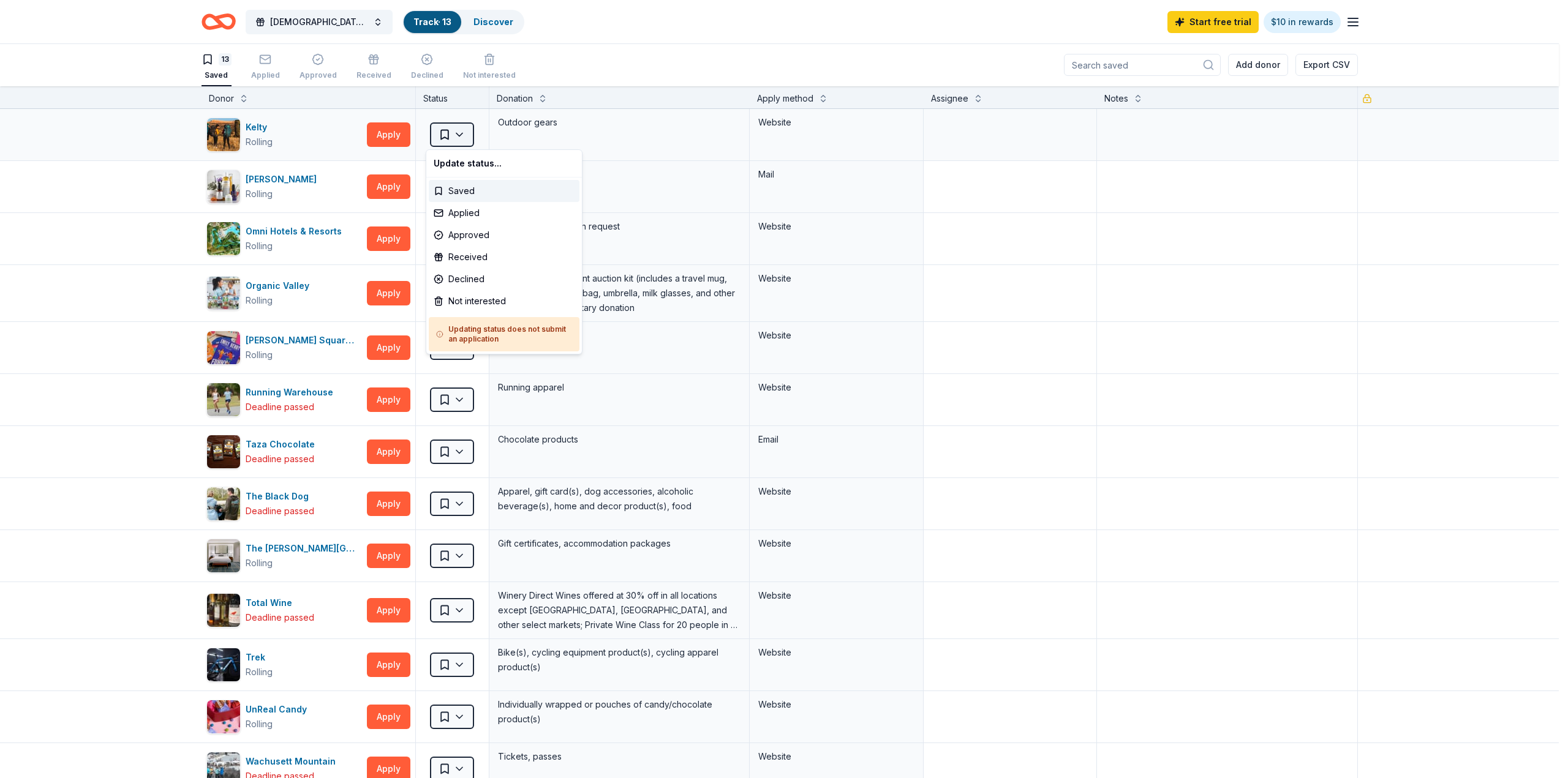
click at [456, 131] on html "Sapphic Soiree Track · 13 Discover Start free trial $10 in rewards 13 Saved App…" at bounding box center [784, 388] width 1568 height 778
click at [451, 303] on div "Not interested" at bounding box center [503, 301] width 151 height 22
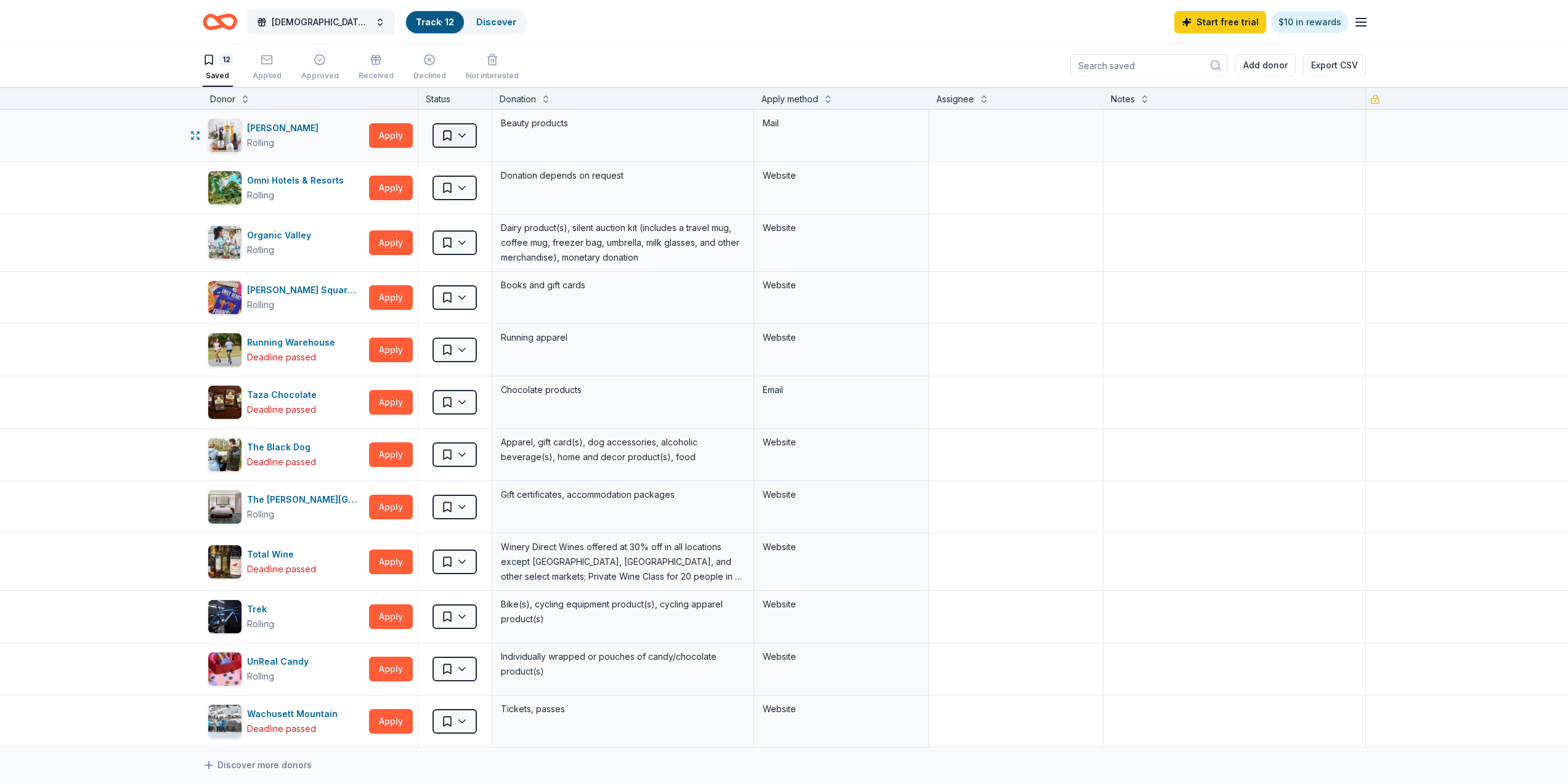
click at [456, 138] on html "Sapphic Soiree Track · 12 Discover Start free trial $10 in rewards 12 Saved App…" at bounding box center [784, 391] width 1568 height 783
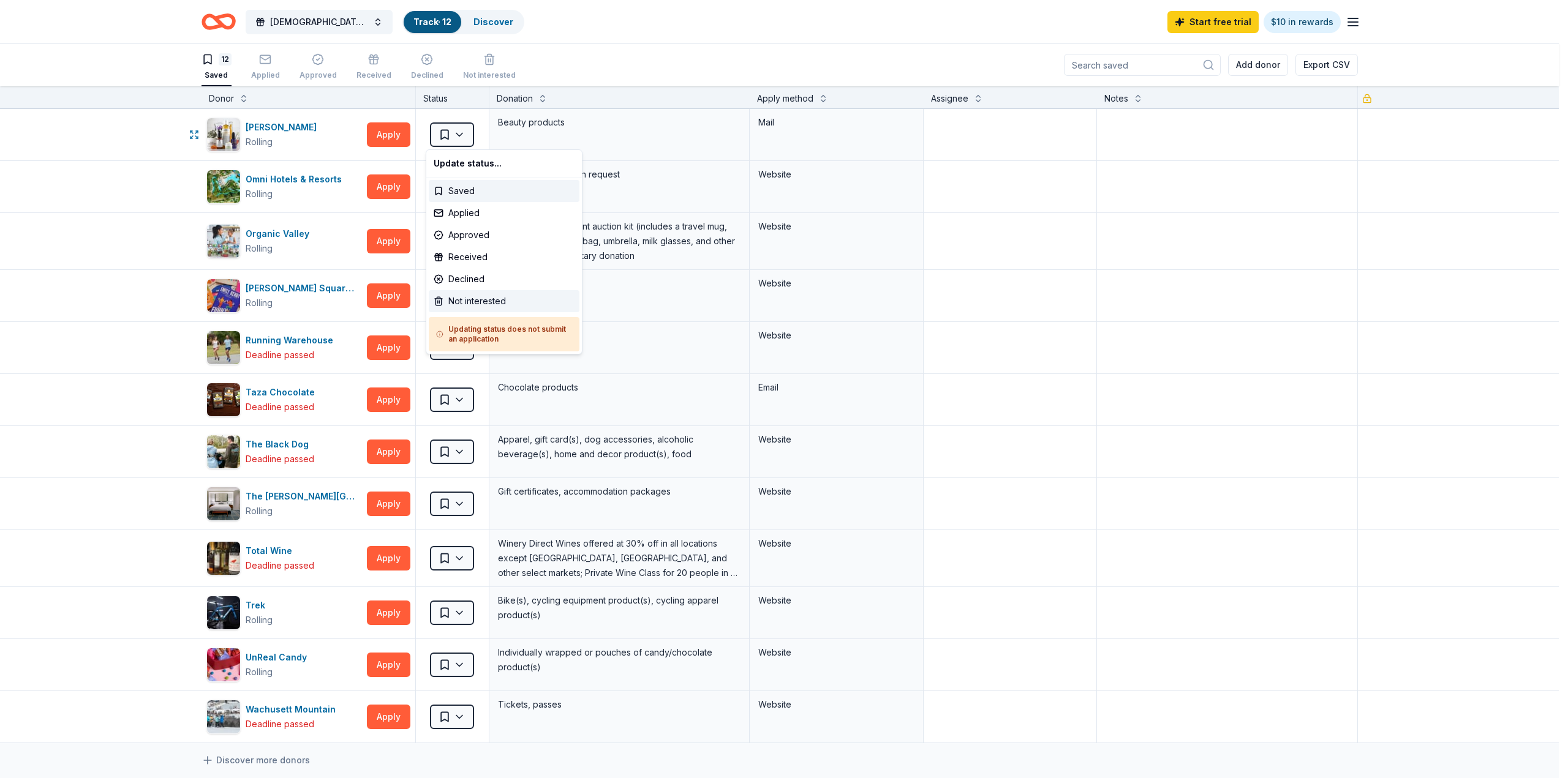
click at [446, 301] on div "Not interested" at bounding box center [503, 301] width 151 height 22
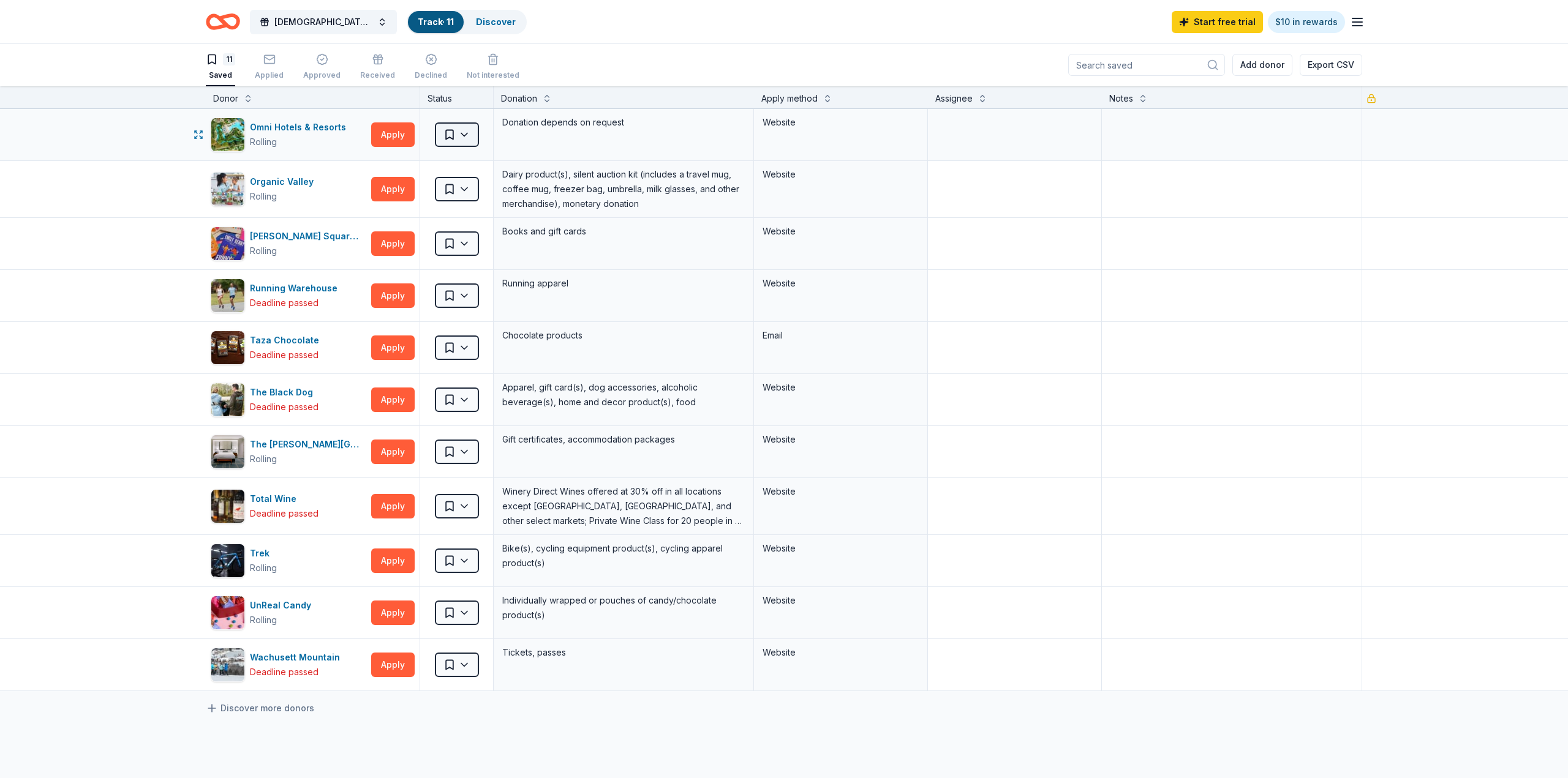
click at [455, 136] on html "Sapphic Soiree Track · 11 Discover Start free trial $10 in rewards 11 Saved App…" at bounding box center [784, 388] width 1568 height 778
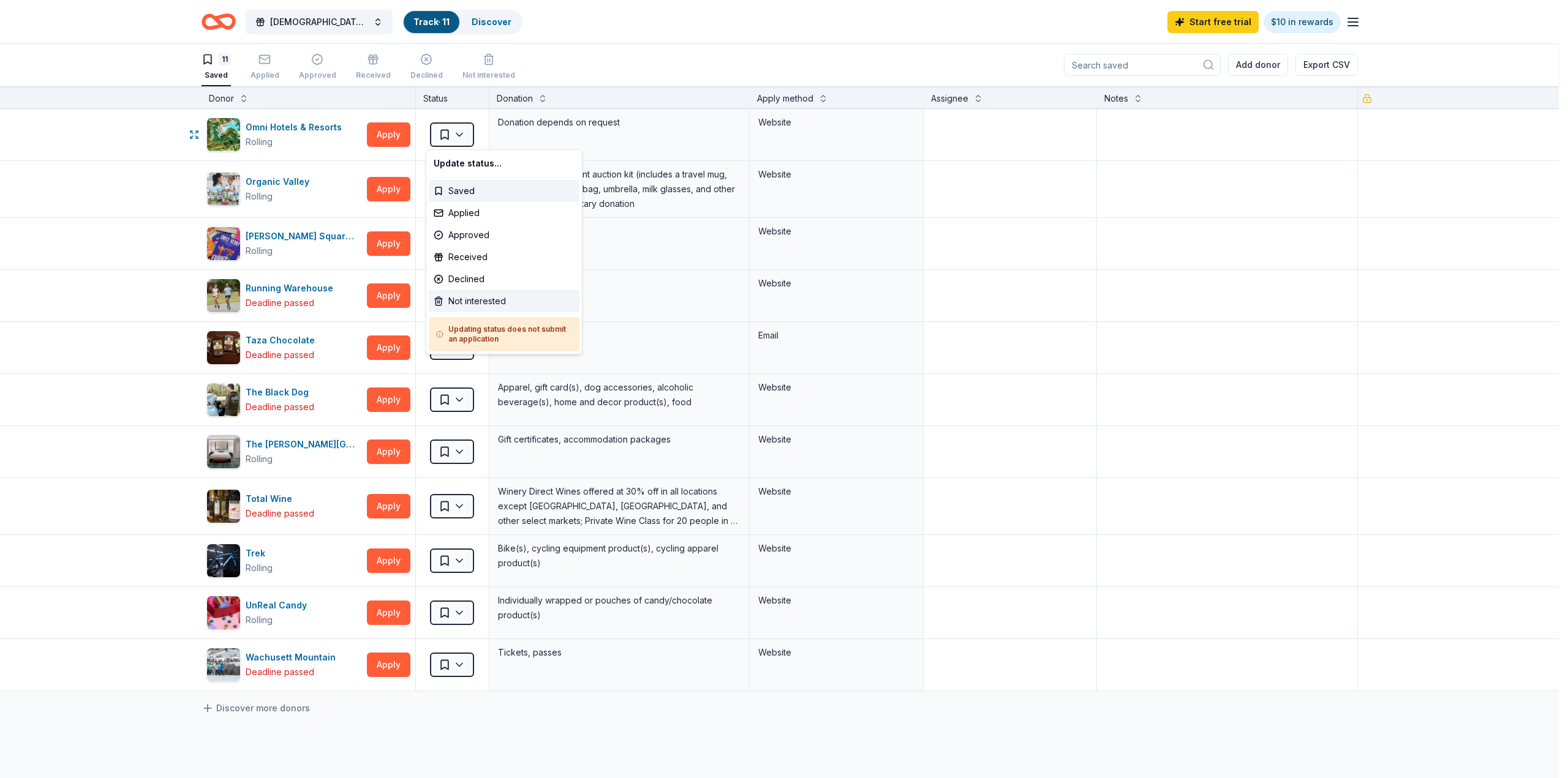
click at [450, 298] on div "Not interested" at bounding box center [503, 301] width 151 height 22
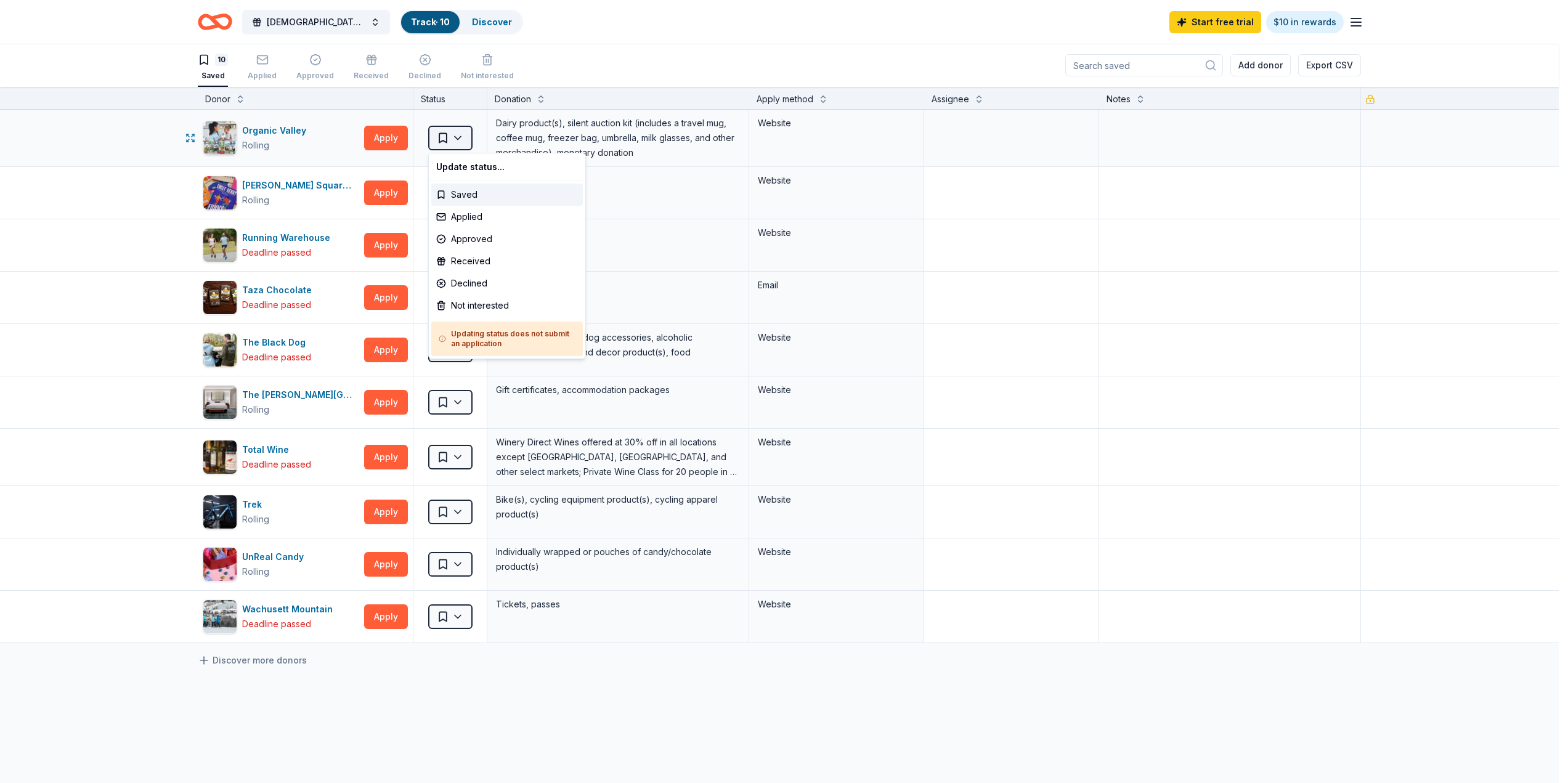
click at [458, 138] on html "Sapphic Soiree Track · 10 Discover Start free trial $10 in rewards 10 Saved App…" at bounding box center [784, 391] width 1568 height 783
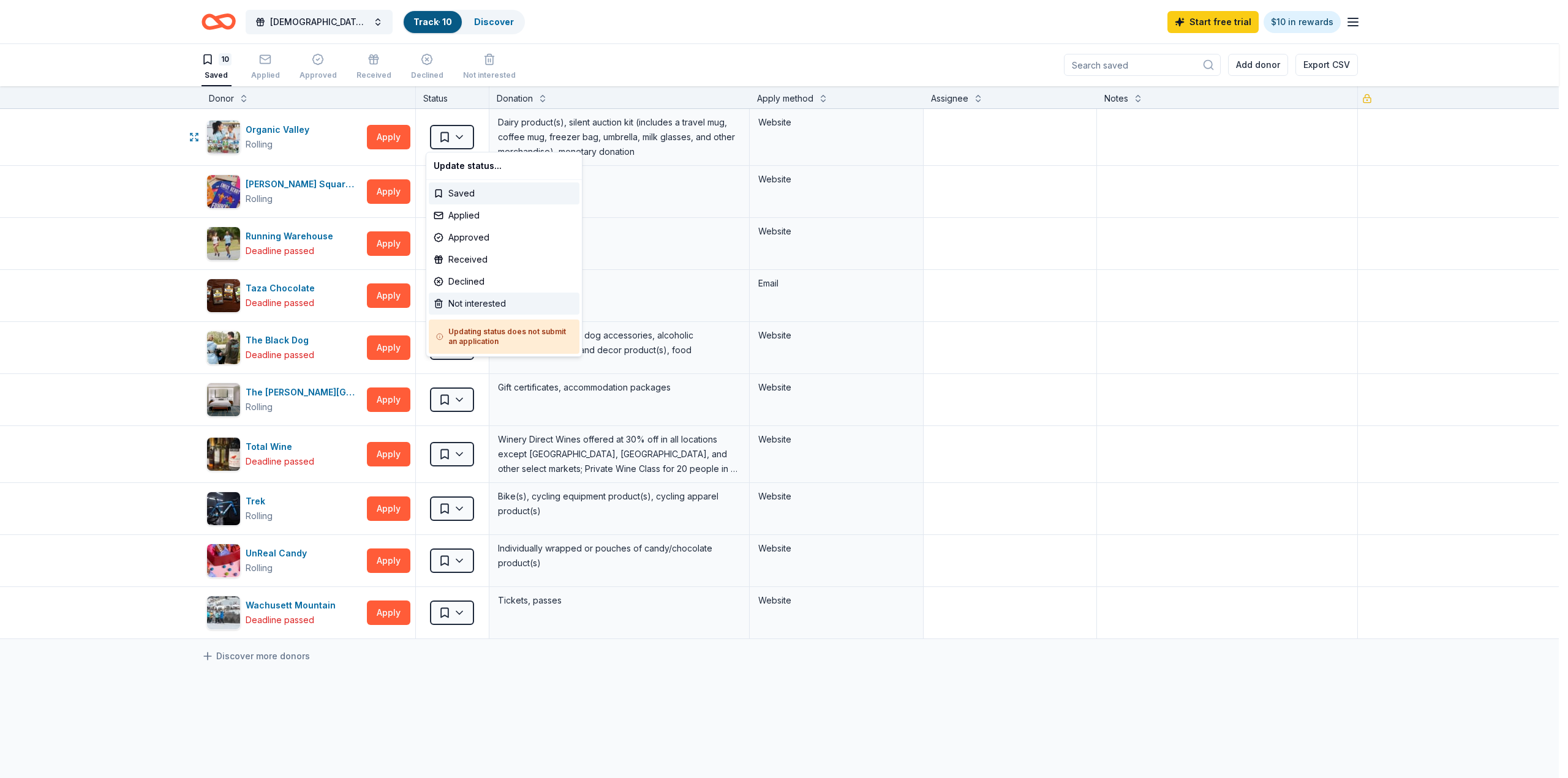
click at [458, 303] on div "Not interested" at bounding box center [503, 303] width 151 height 22
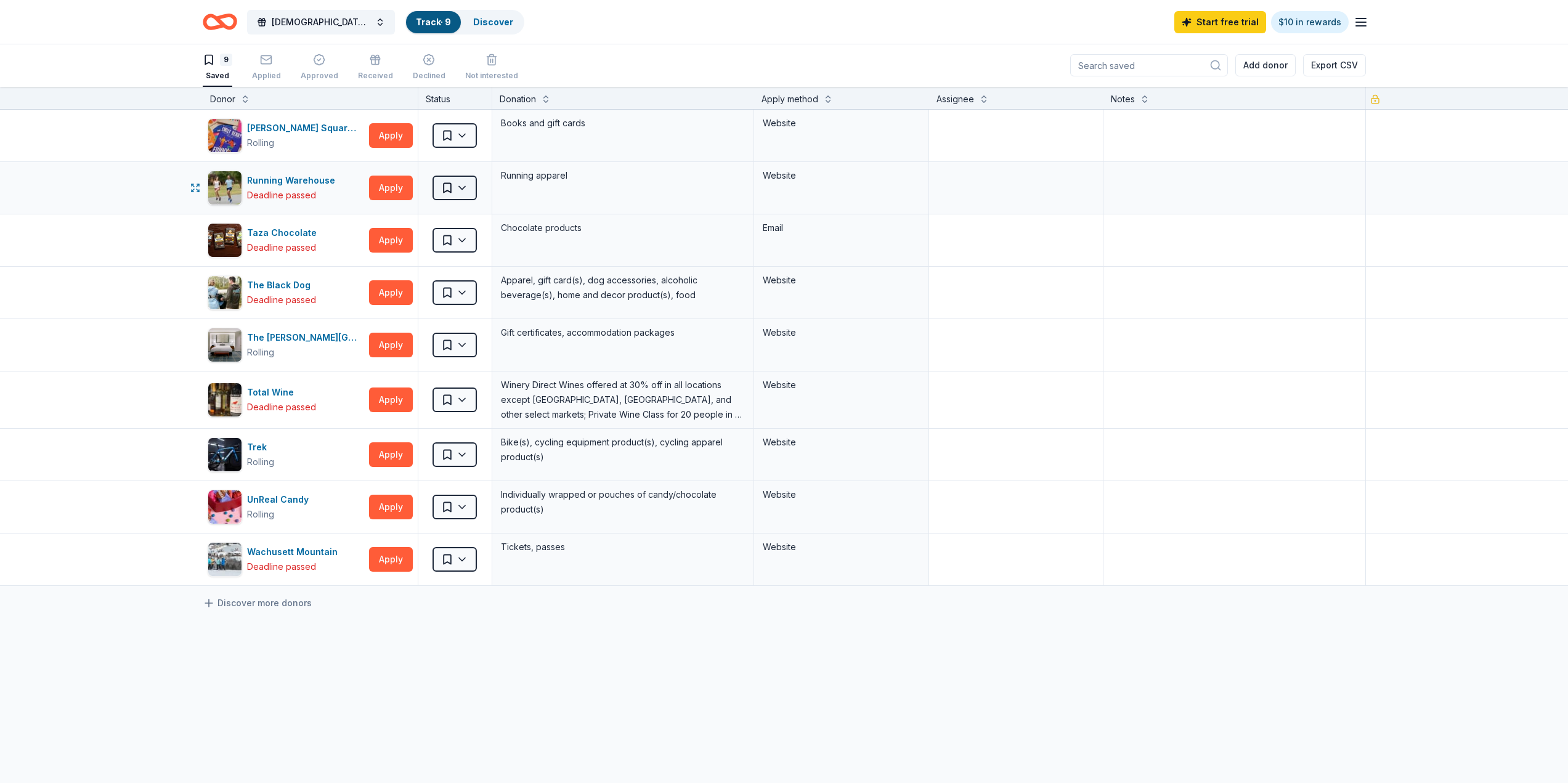
click at [456, 189] on html "Sapphic Soiree Track · 9 Discover Start free trial $10 in rewards 9 Saved Appli…" at bounding box center [784, 391] width 1568 height 783
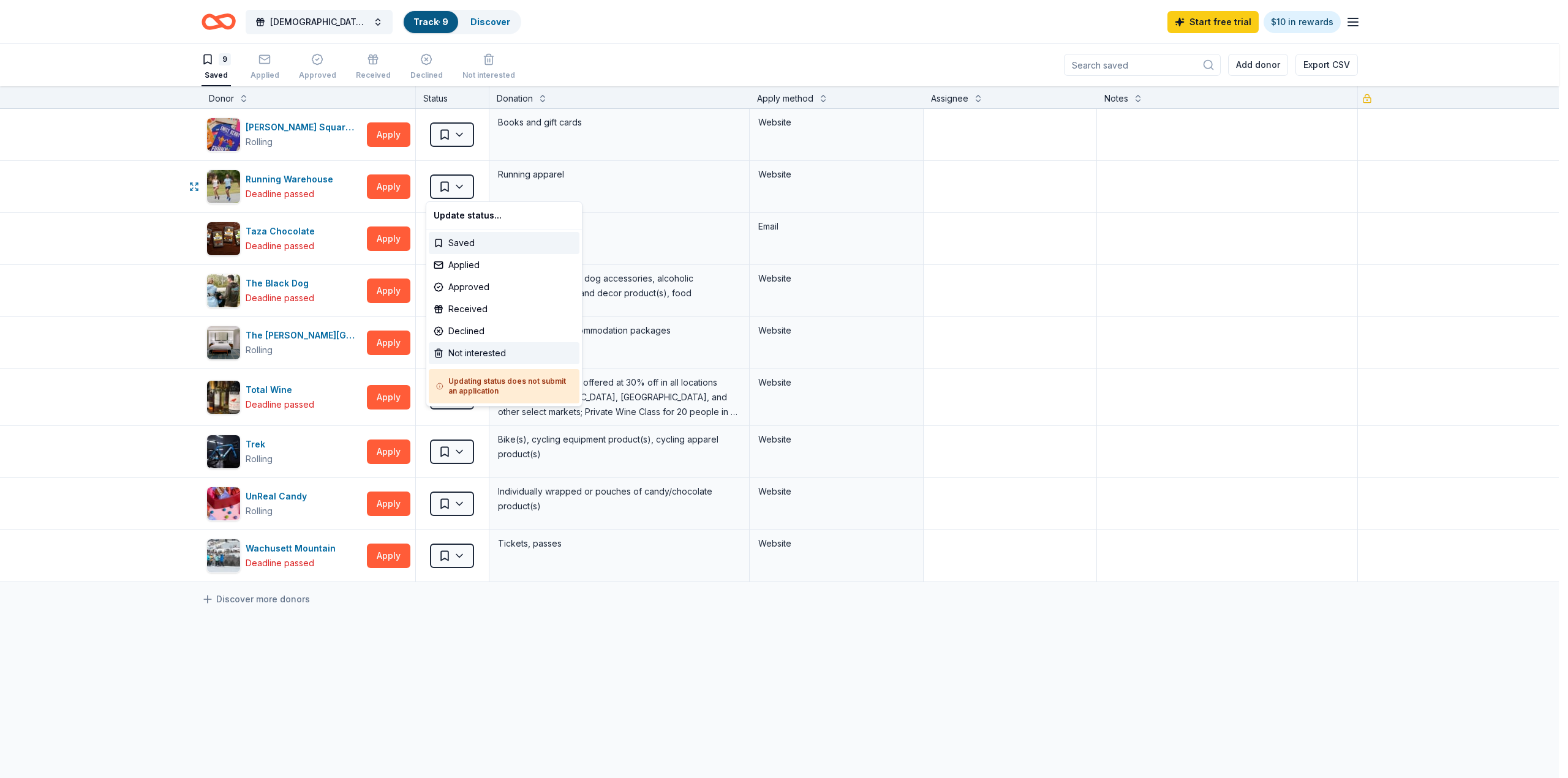
click at [454, 350] on div "Not interested" at bounding box center [503, 352] width 151 height 22
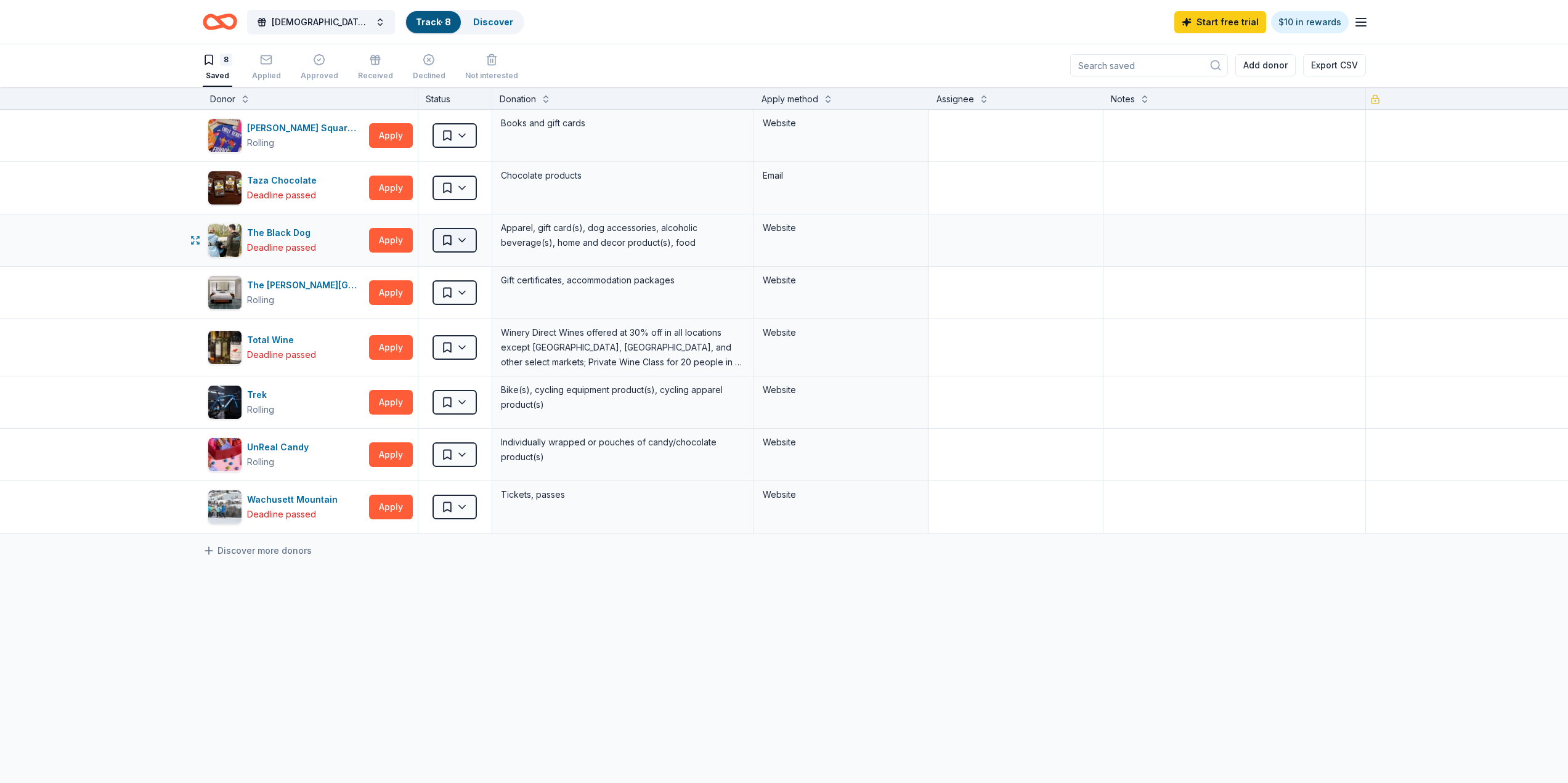
click at [460, 239] on html "Sapphic Soiree Track · 8 Discover Start free trial $10 in rewards 8 Saved Appli…" at bounding box center [784, 391] width 1568 height 783
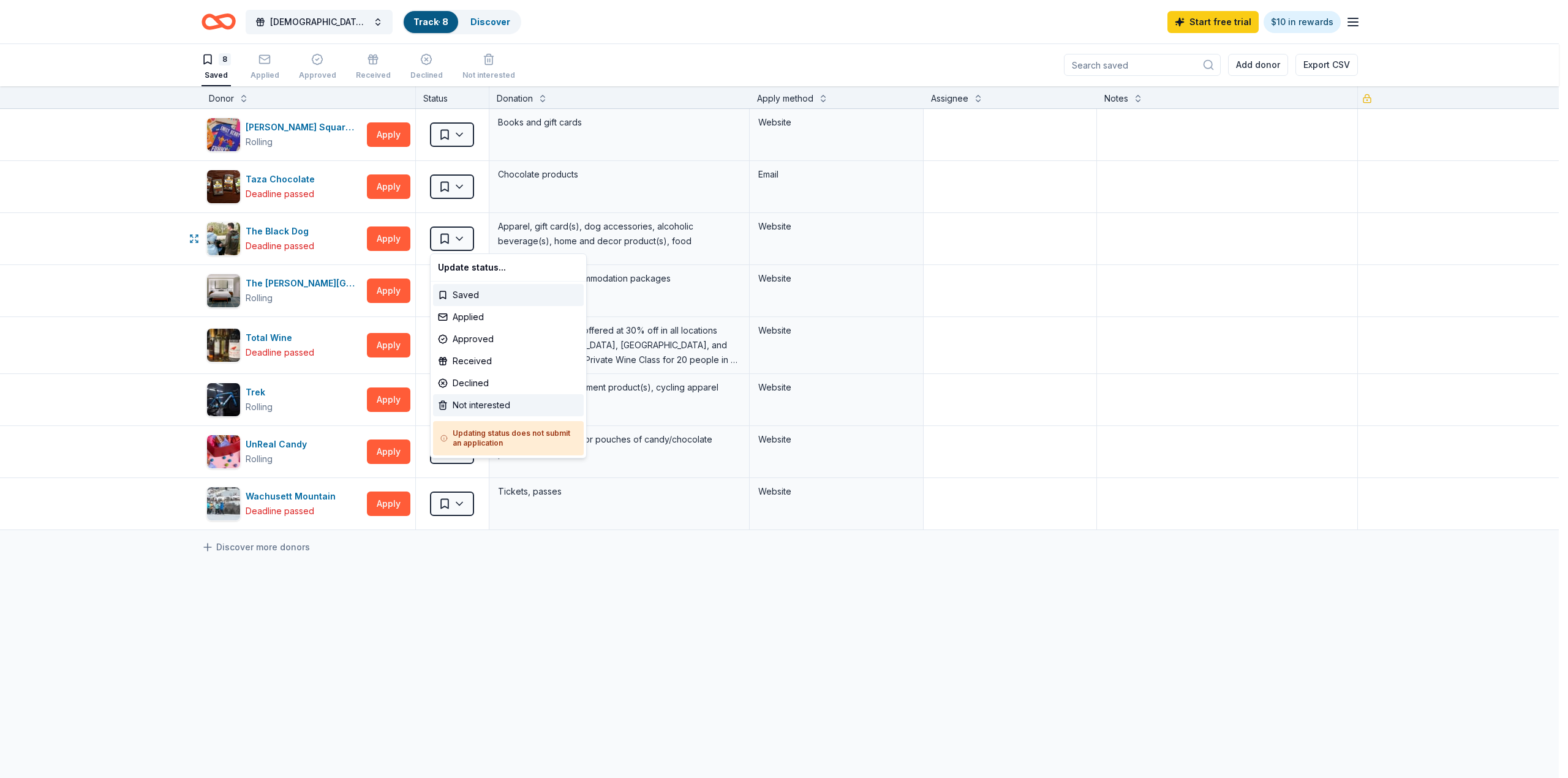
click at [456, 404] on div "Not interested" at bounding box center [508, 405] width 151 height 22
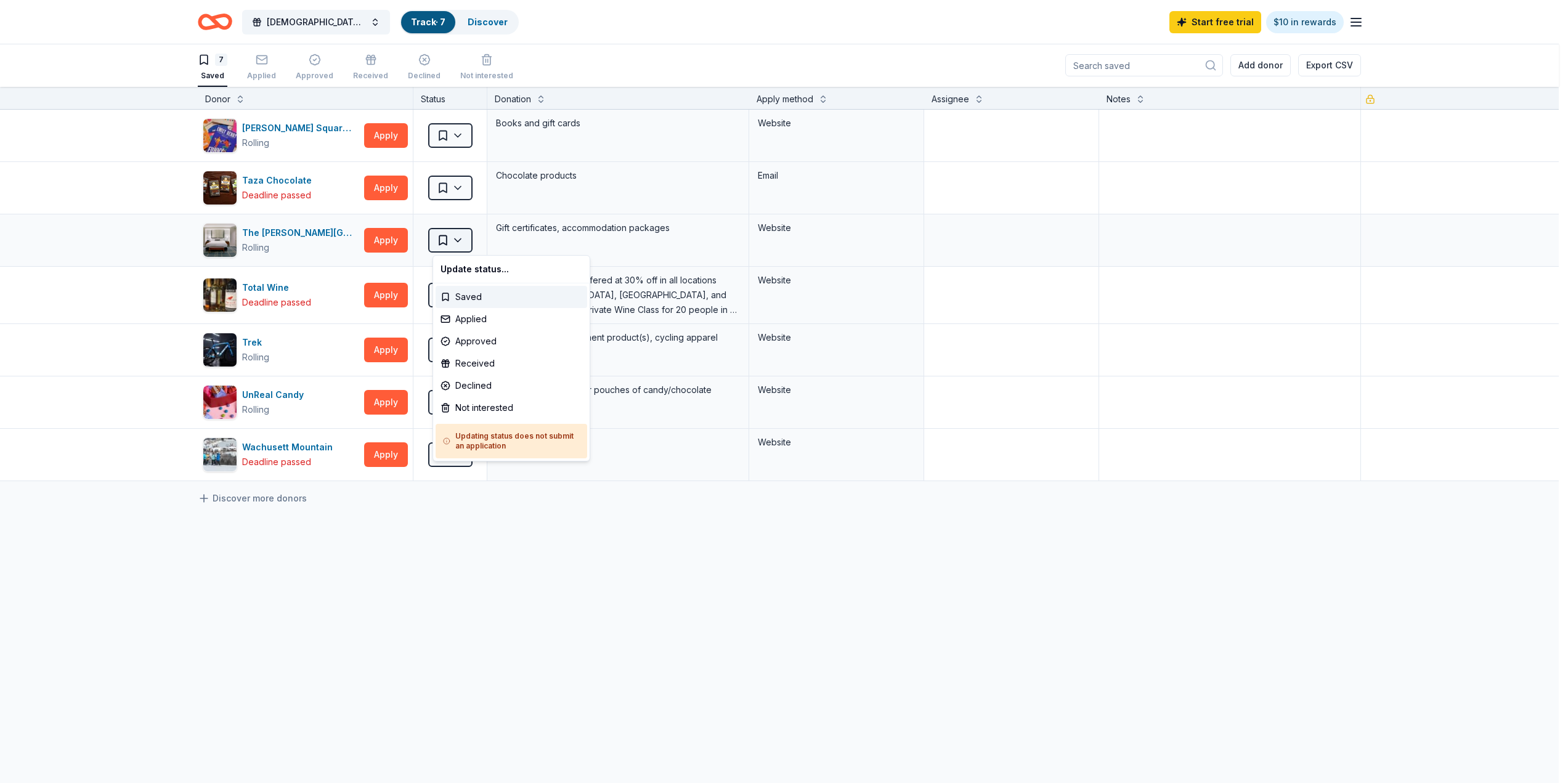
click at [466, 239] on html "Sapphic Soiree Track · 7 Discover Start free trial $10 in rewards 7 Saved Appli…" at bounding box center [784, 391] width 1568 height 783
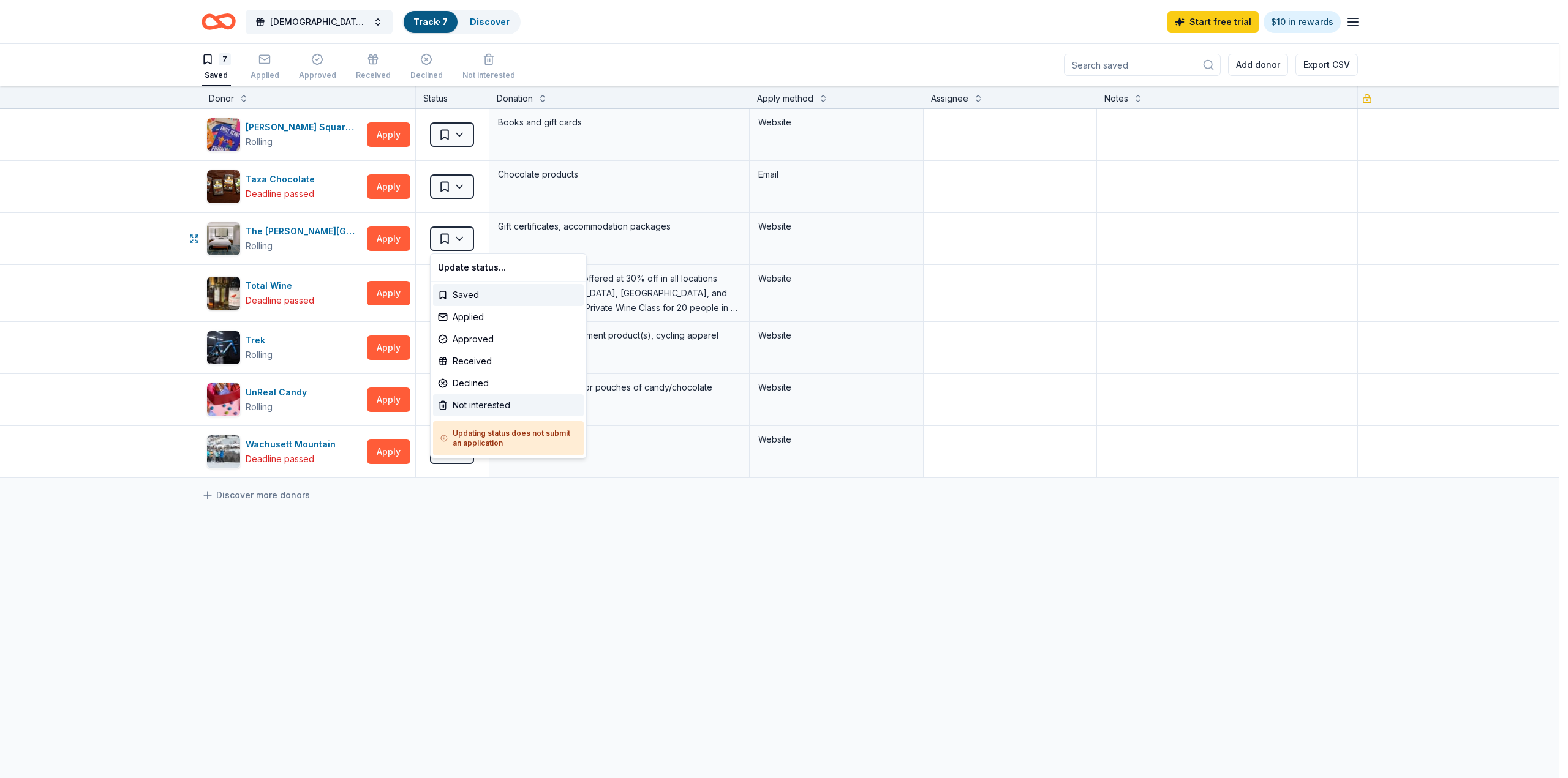
click at [466, 410] on div "Not interested" at bounding box center [508, 405] width 151 height 22
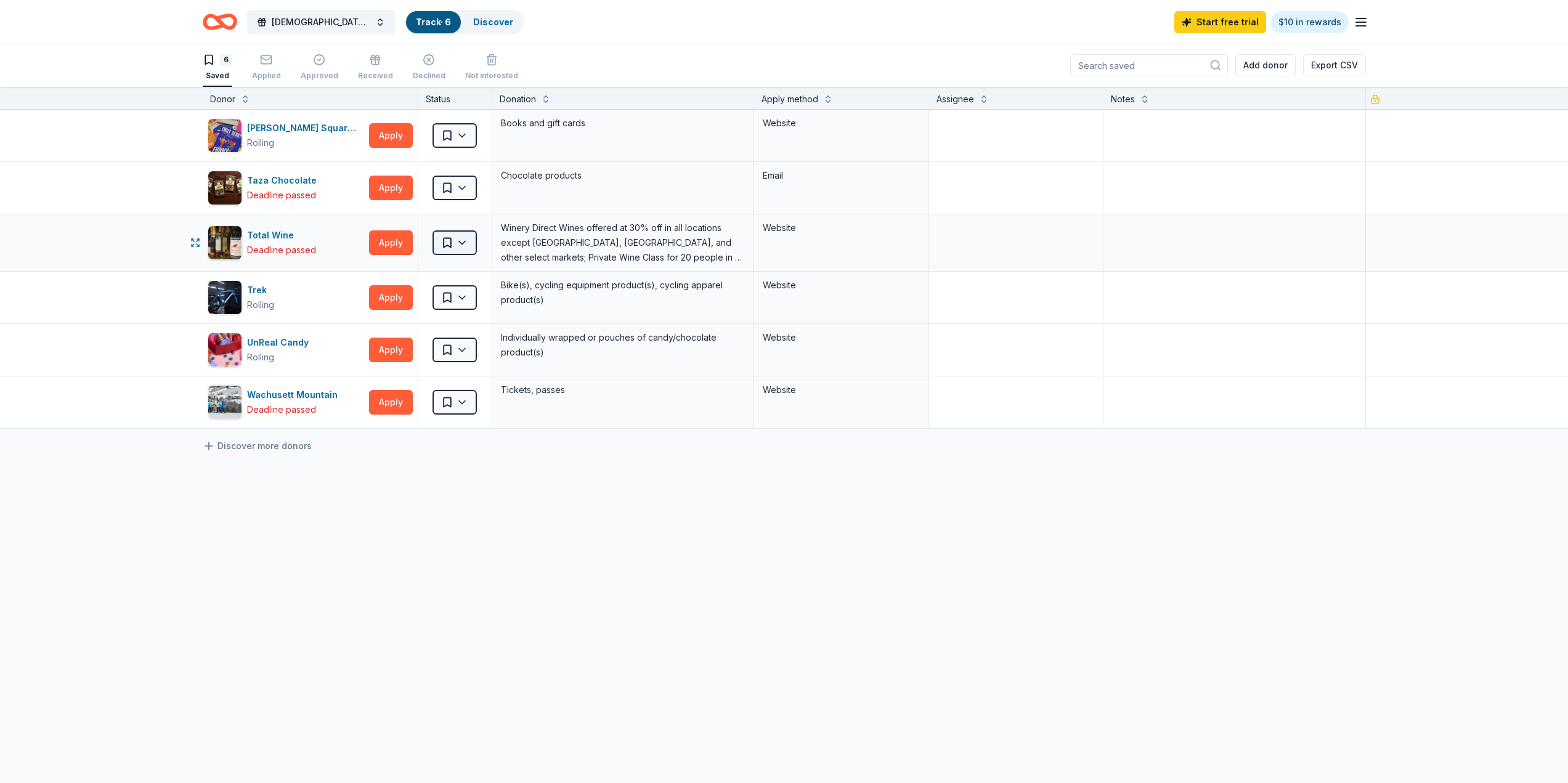
click at [464, 242] on html "Sapphic Soiree Track · 6 Discover Start free trial $10 in rewards 6 Saved Appli…" at bounding box center [784, 391] width 1568 height 783
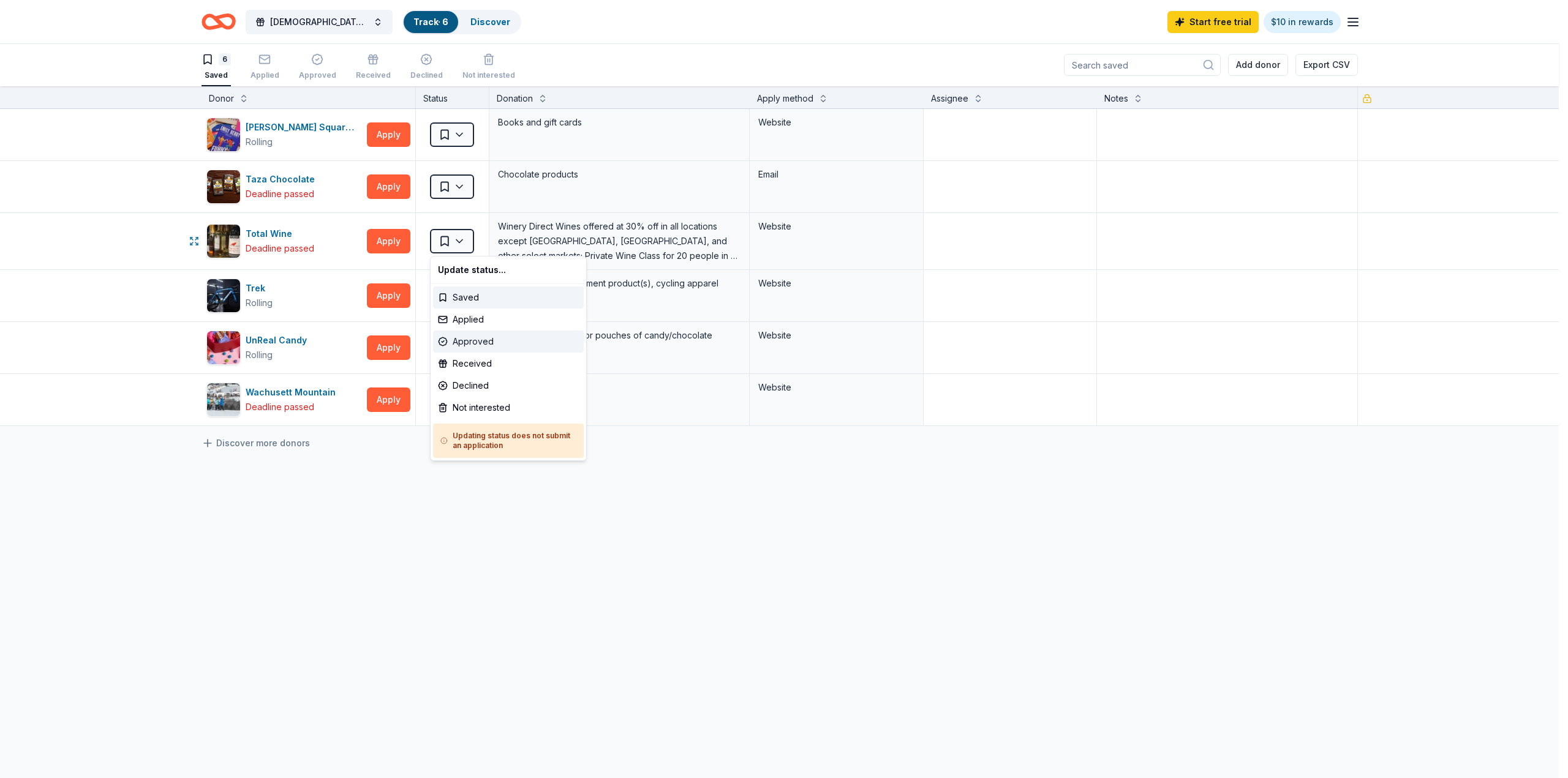
click at [462, 340] on div "Approved" at bounding box center [508, 341] width 151 height 22
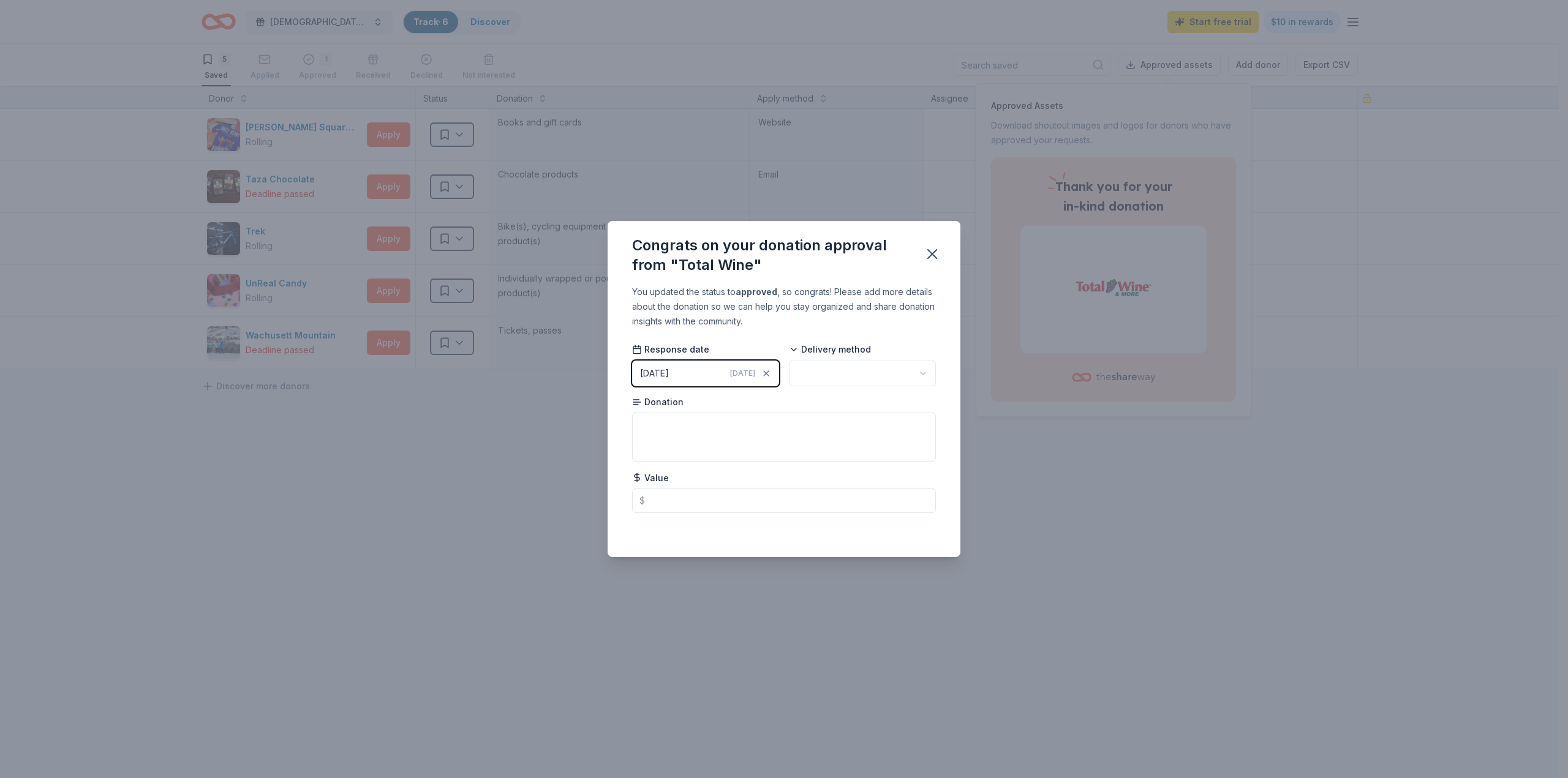
click at [880, 374] on html "Sapphic Soiree Track · 6 Discover Start free trial $10 in rewards 5 Saved Appli…" at bounding box center [784, 388] width 1568 height 778
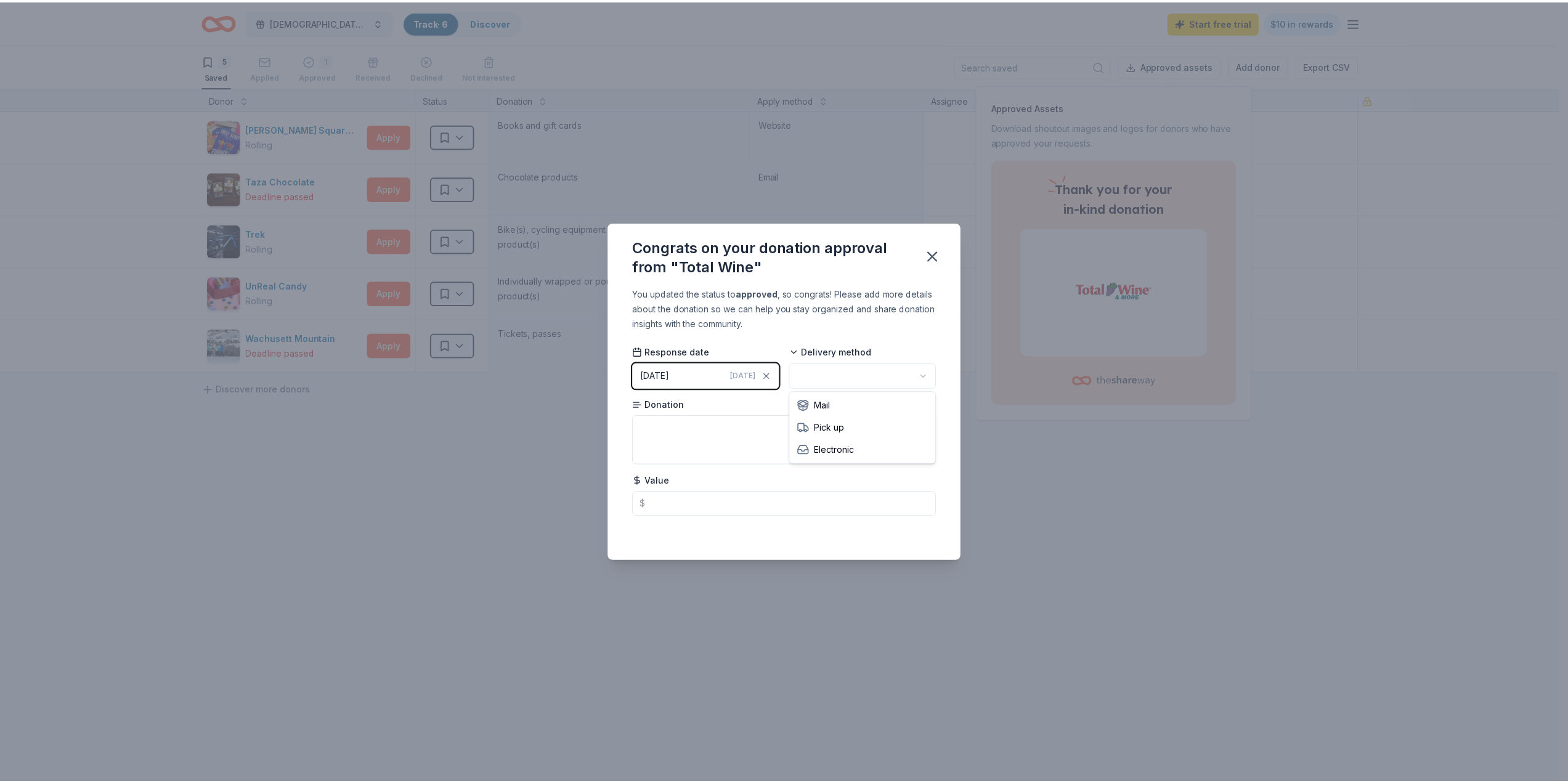
scroll to position [0, 0]
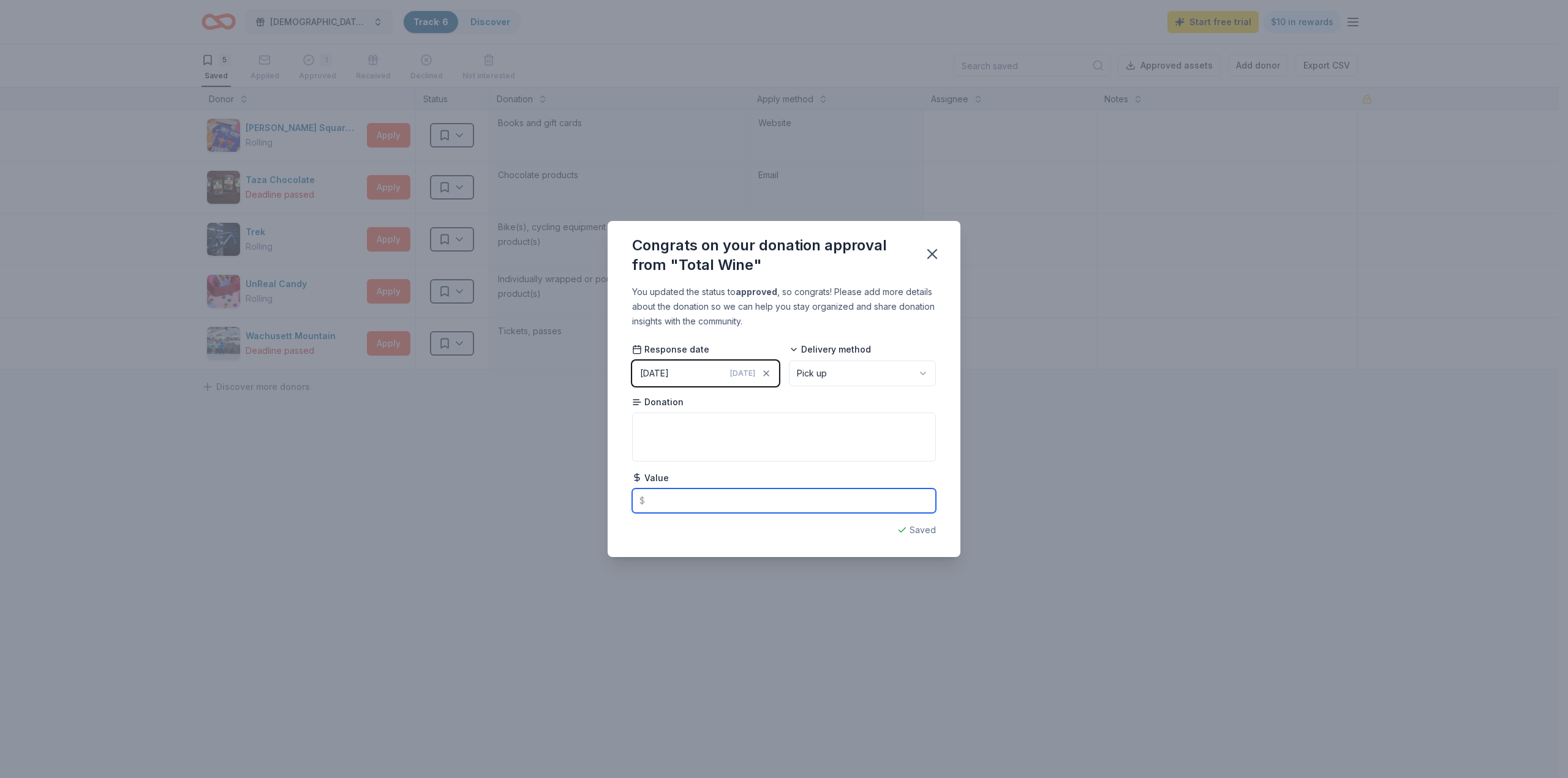
click at [663, 501] on input "text" at bounding box center [784, 501] width 304 height 25
type input "600.00"
click at [674, 421] on textarea at bounding box center [784, 437] width 304 height 49
type textarea "Wine Class and Tasting"
click at [931, 257] on icon "button" at bounding box center [932, 254] width 17 height 17
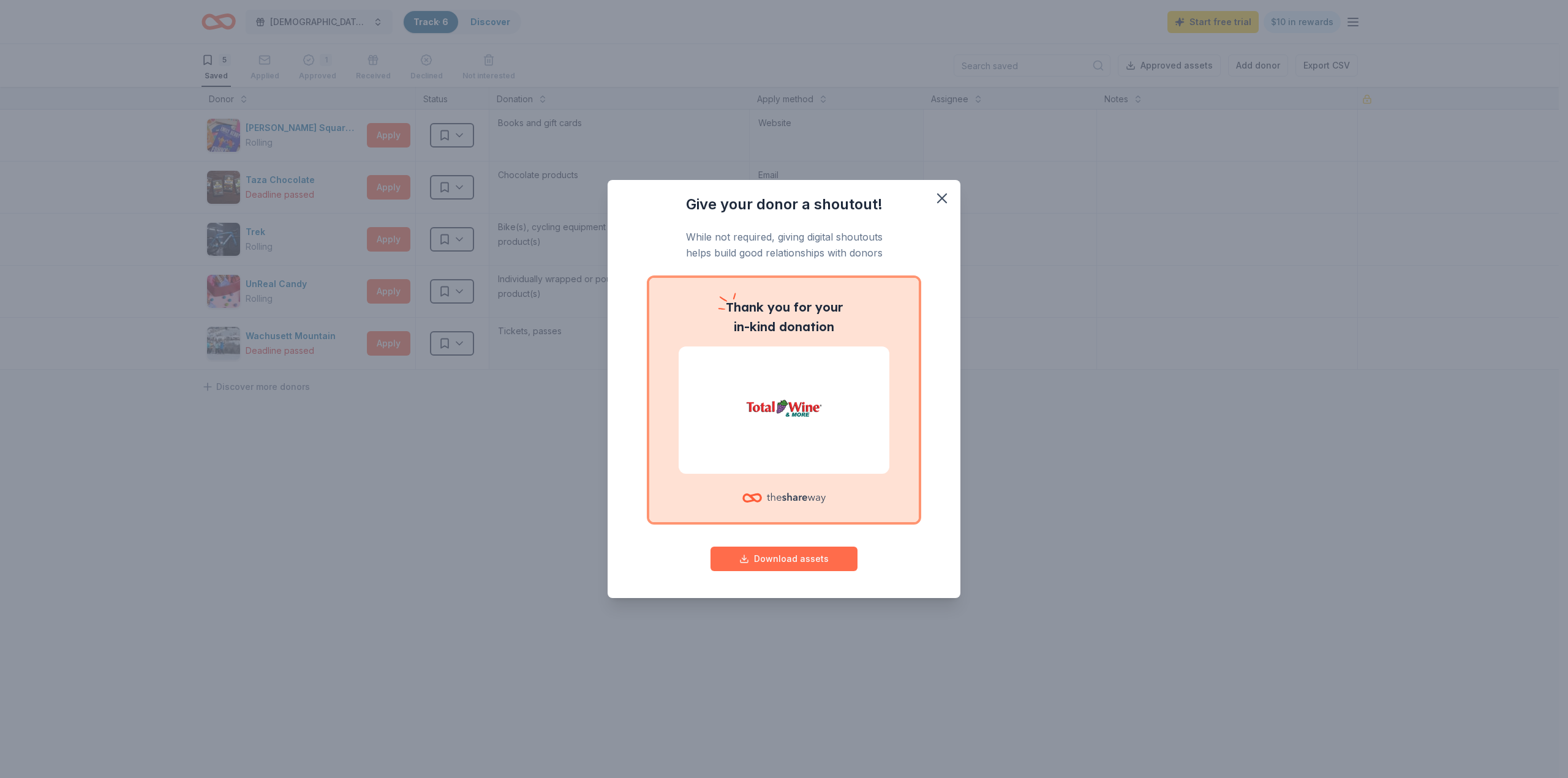
click at [802, 561] on button "Download assets" at bounding box center [784, 558] width 147 height 25
click at [942, 200] on icon "button" at bounding box center [942, 198] width 17 height 17
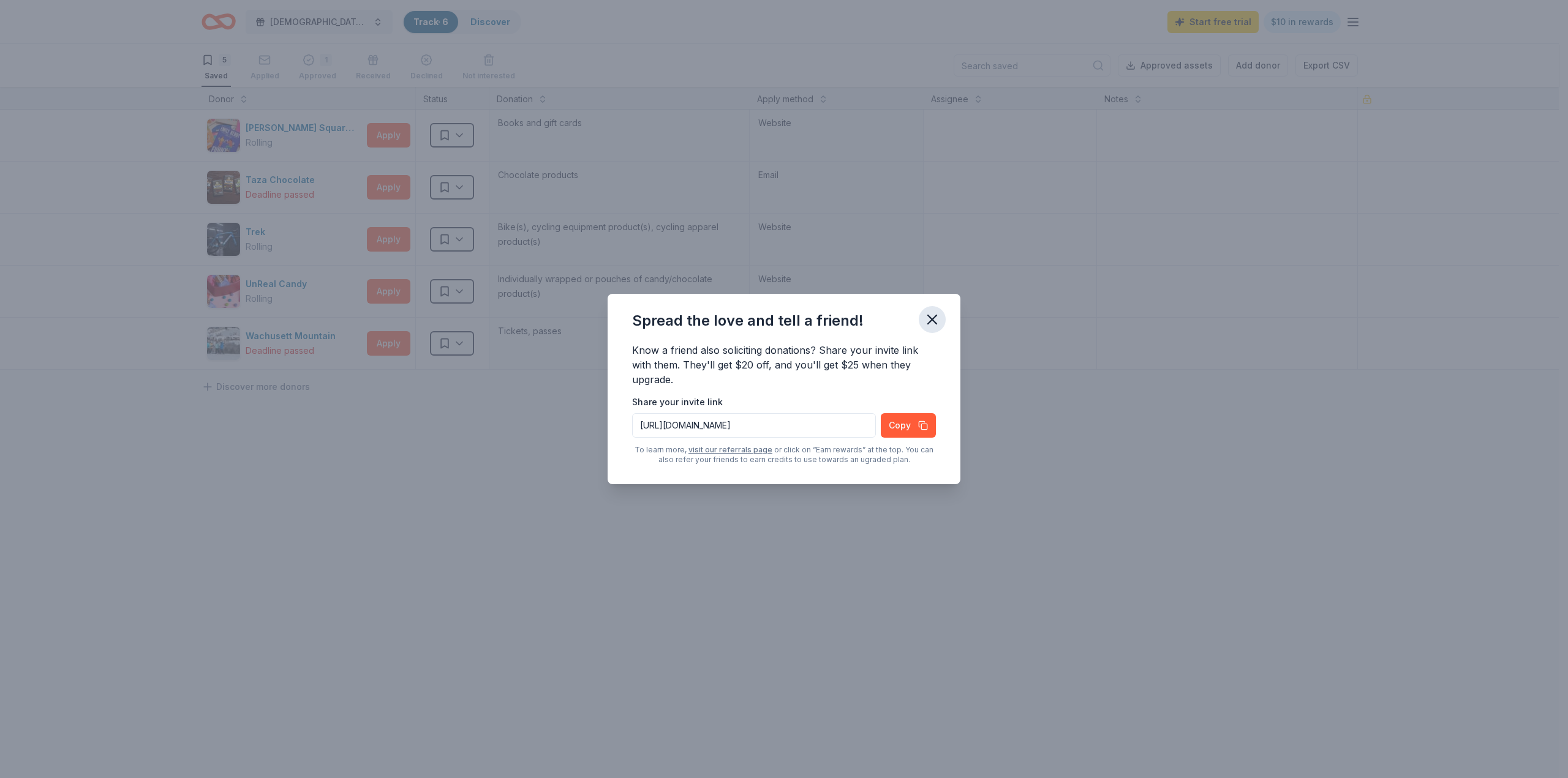
click at [930, 317] on icon "button" at bounding box center [932, 319] width 9 height 9
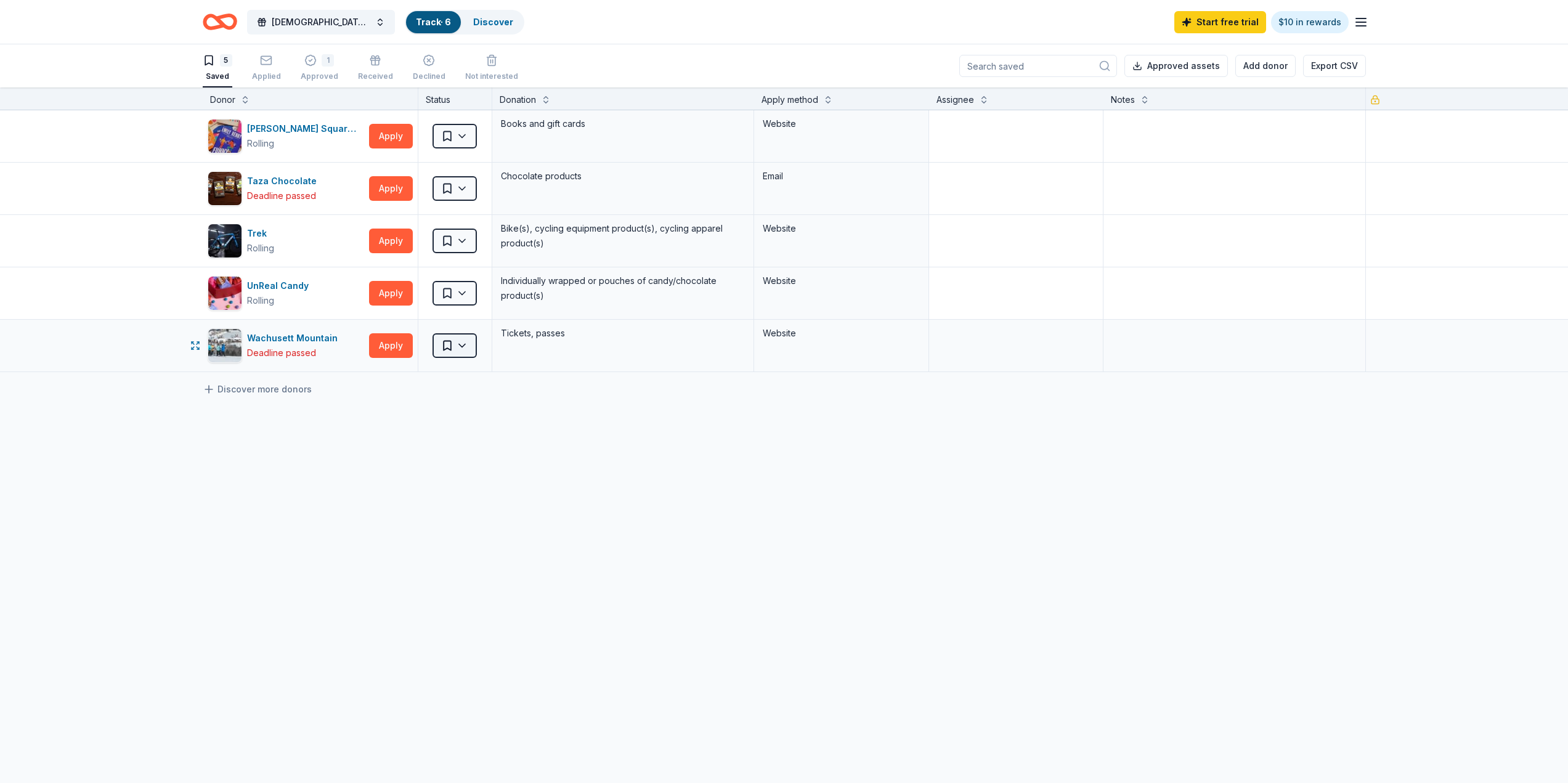
click at [462, 343] on html "Sapphic Soiree Track · 6 Discover Start free trial $10 in rewards 5 Saved Appli…" at bounding box center [784, 392] width 1568 height 783
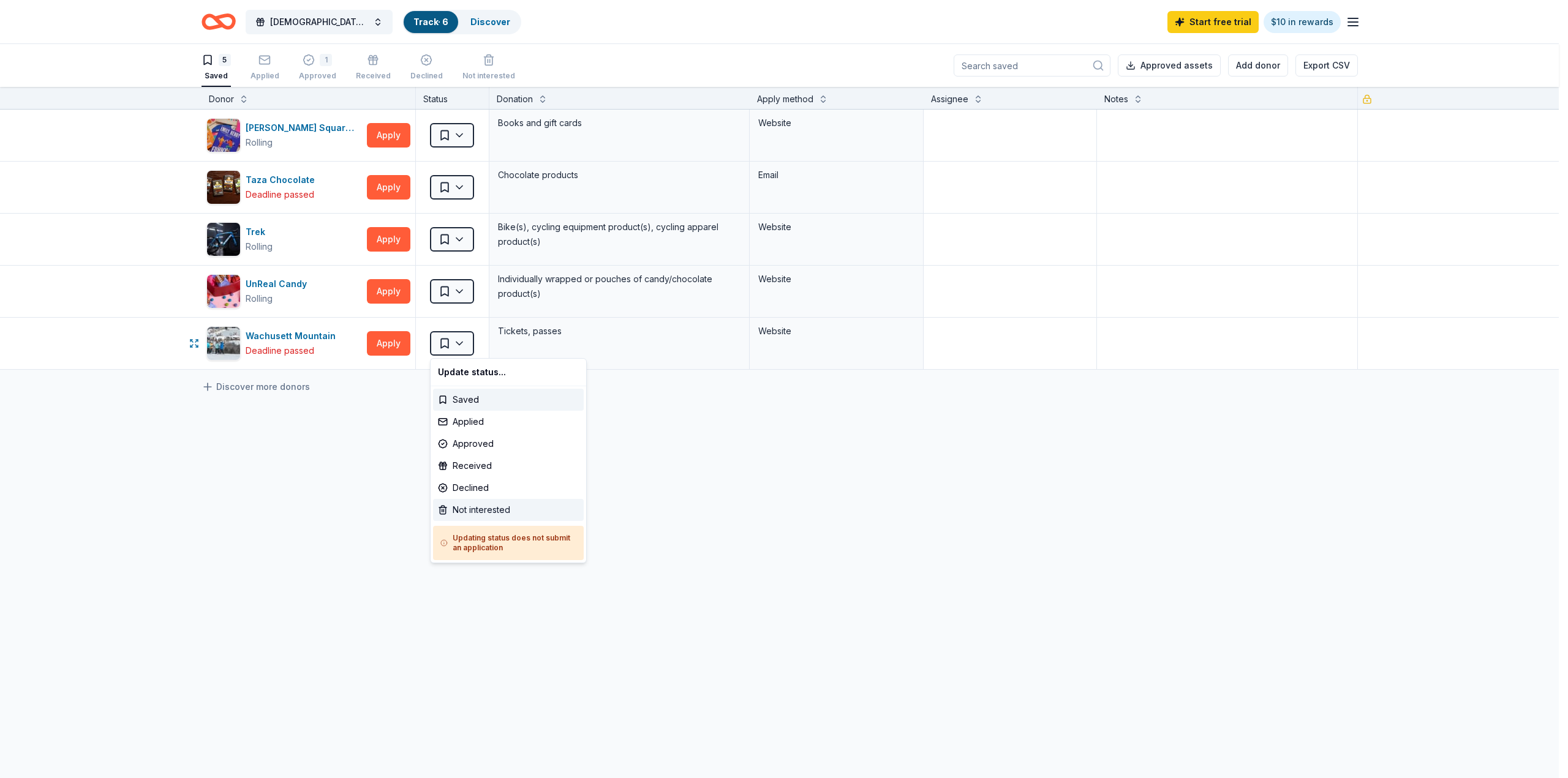
click at [462, 514] on div "Not interested" at bounding box center [508, 510] width 151 height 22
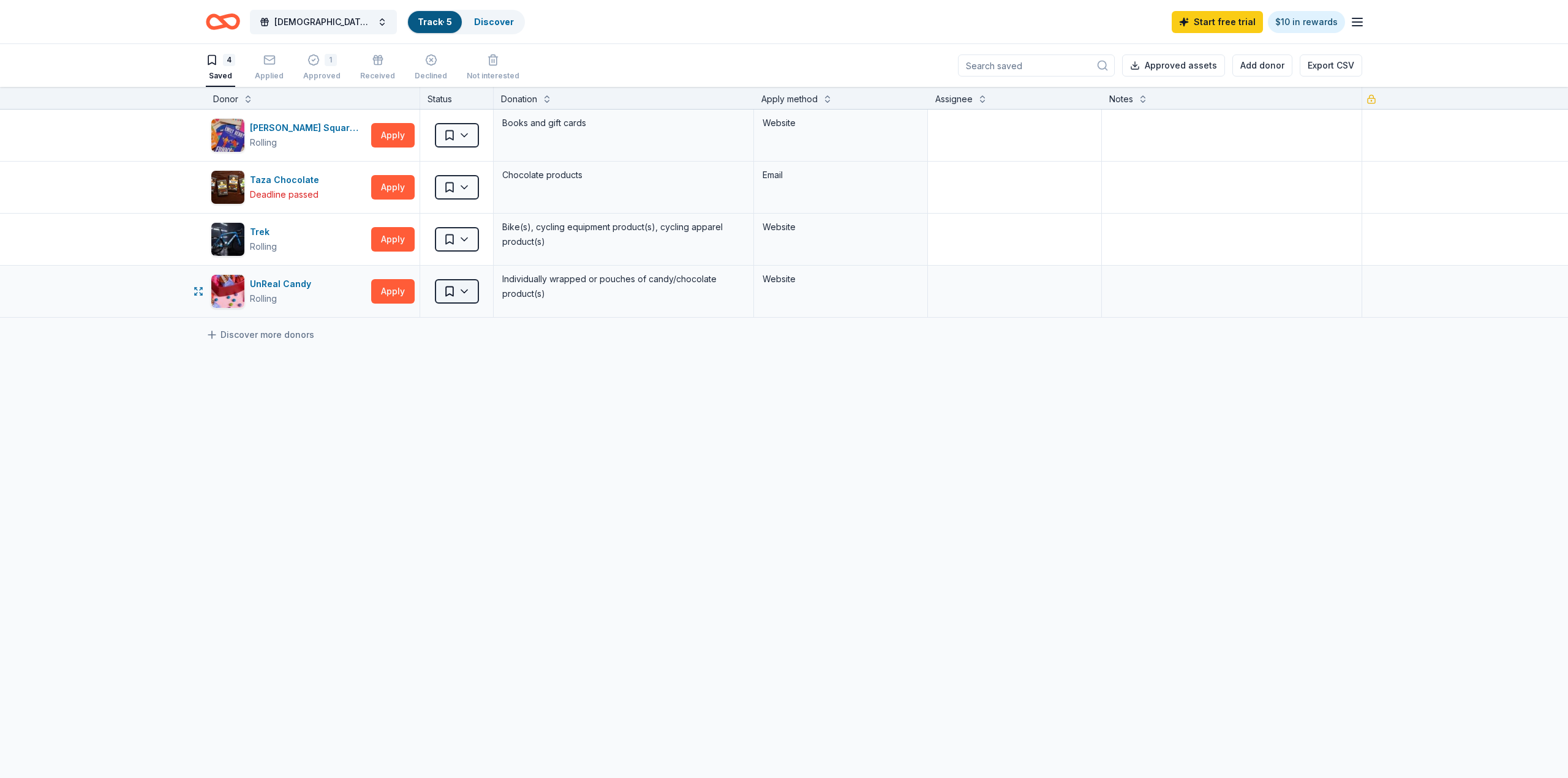
click at [460, 289] on html "Sapphic Soiree Track · 5 Discover Start free trial $10 in rewards 4 Saved Appli…" at bounding box center [784, 389] width 1568 height 778
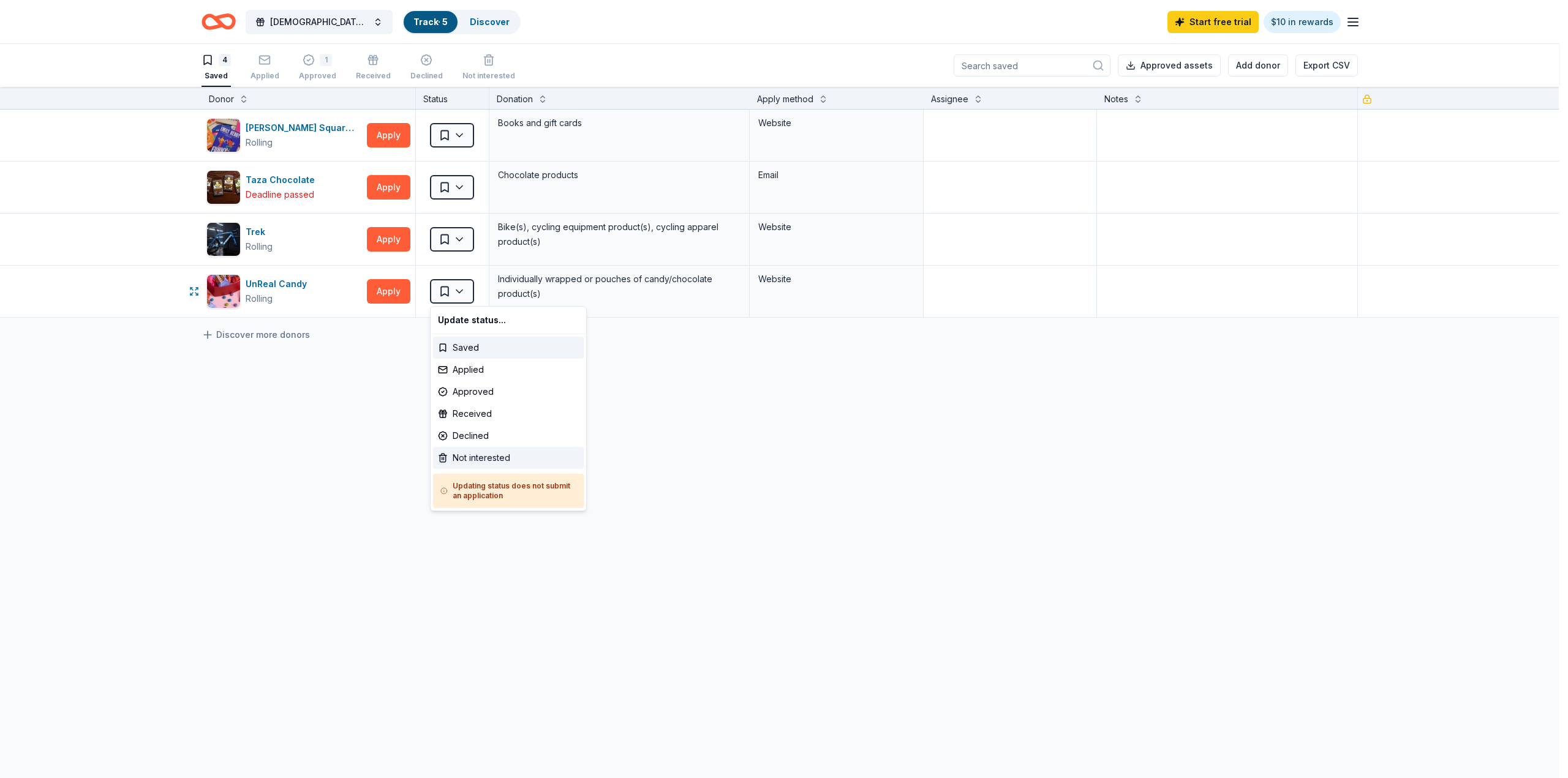
click at [473, 453] on div "Not interested" at bounding box center [508, 457] width 151 height 22
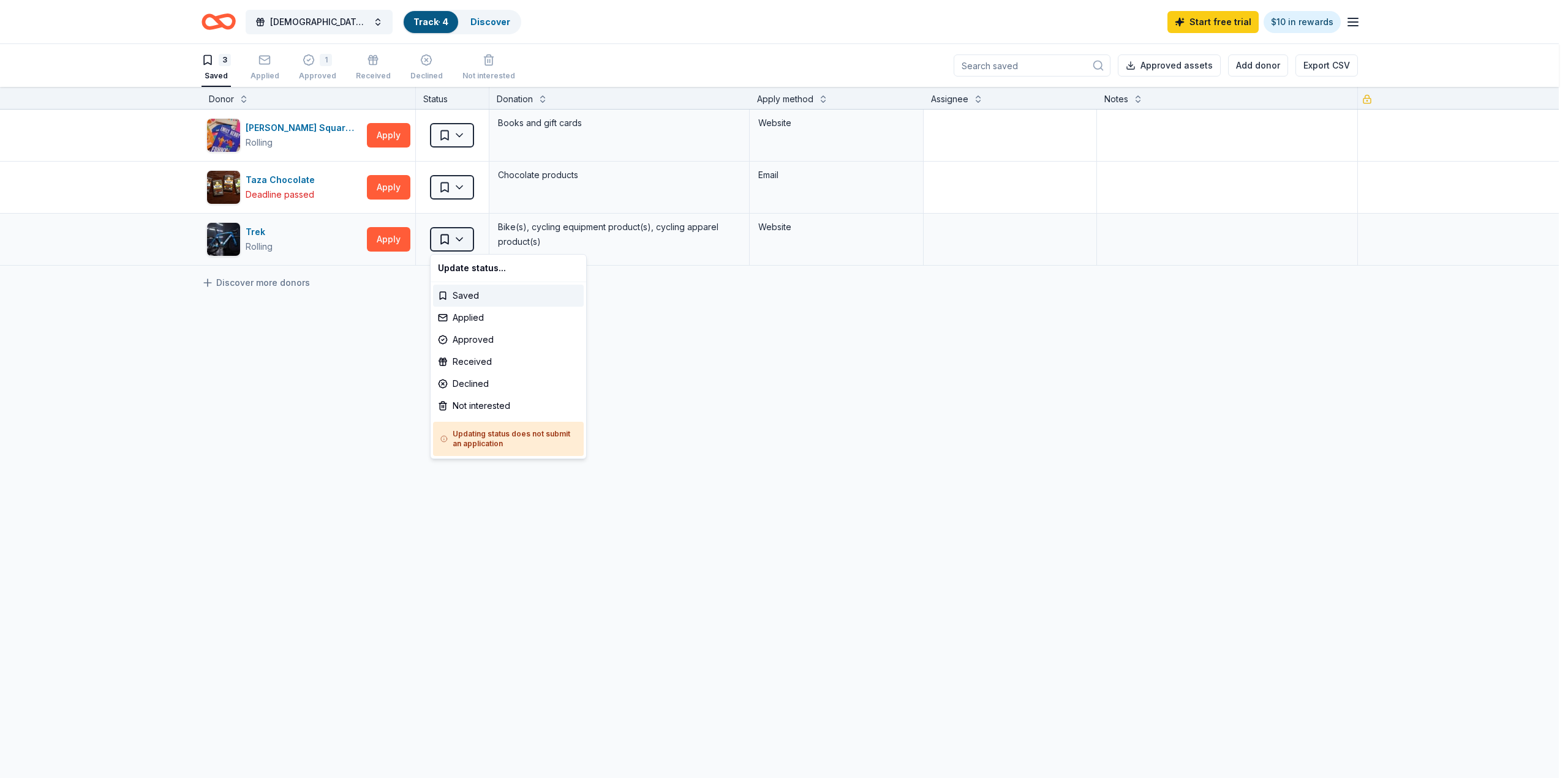
click at [458, 239] on html "Sapphic Soiree Track · 4 Discover Start free trial $10 in rewards 3 Saved Appli…" at bounding box center [784, 389] width 1568 height 778
click at [470, 405] on div "Not interested" at bounding box center [508, 406] width 151 height 22
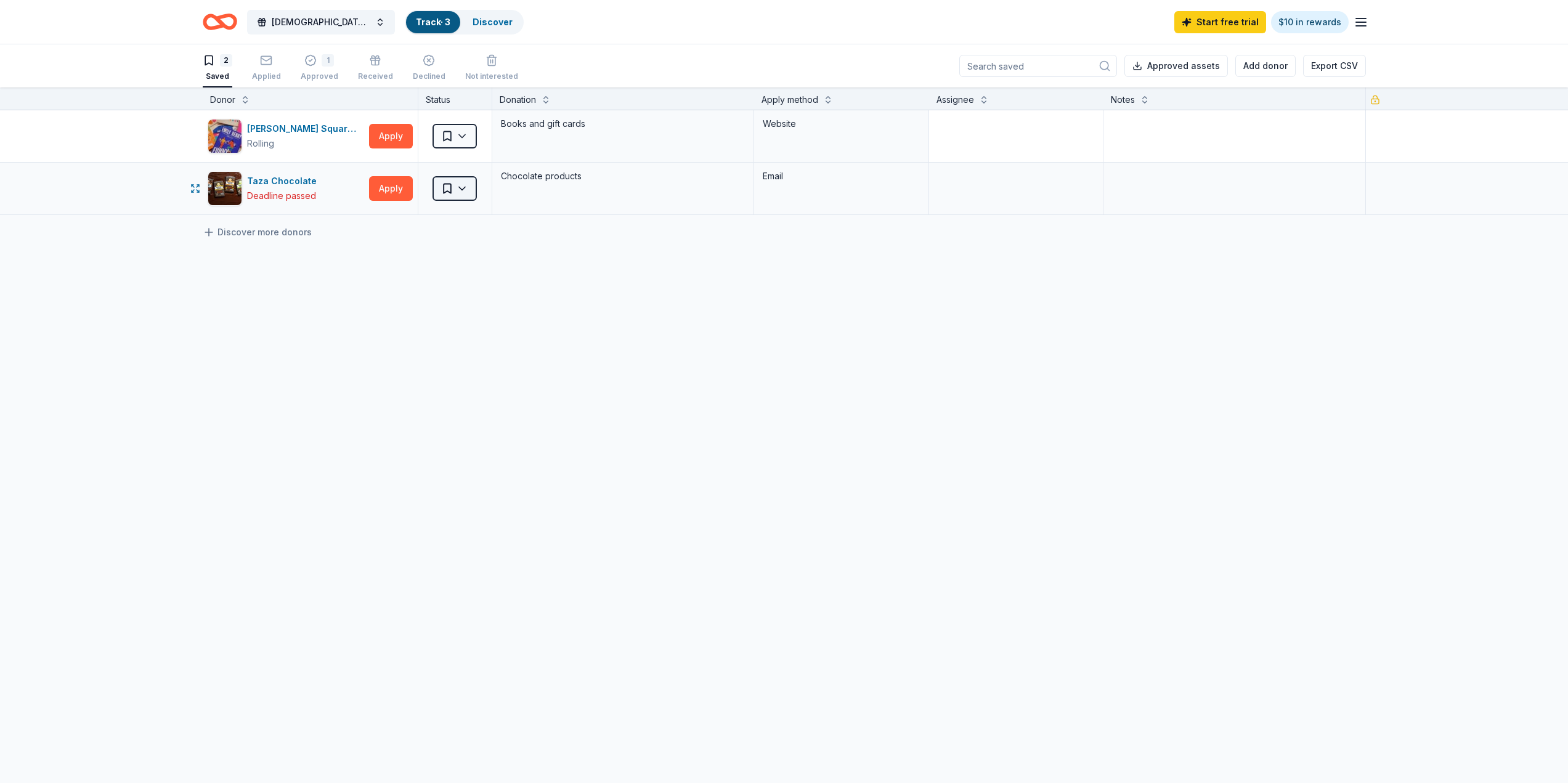
click at [467, 186] on html "Sapphic Soiree Track · 3 Discover Start free trial $10 in rewards 2 Saved Appli…" at bounding box center [784, 392] width 1568 height 783
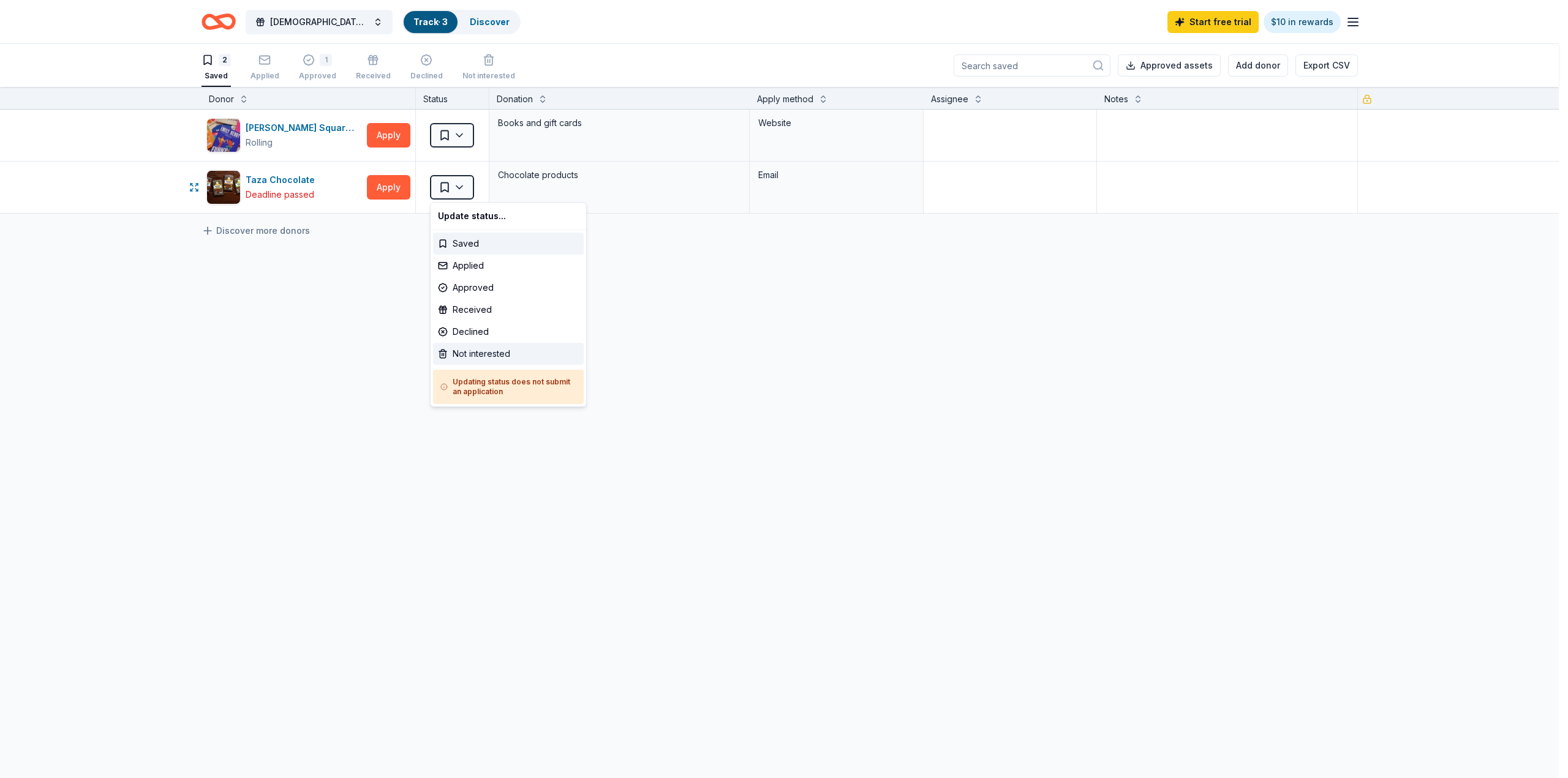
click at [468, 358] on div "Not interested" at bounding box center [508, 353] width 151 height 22
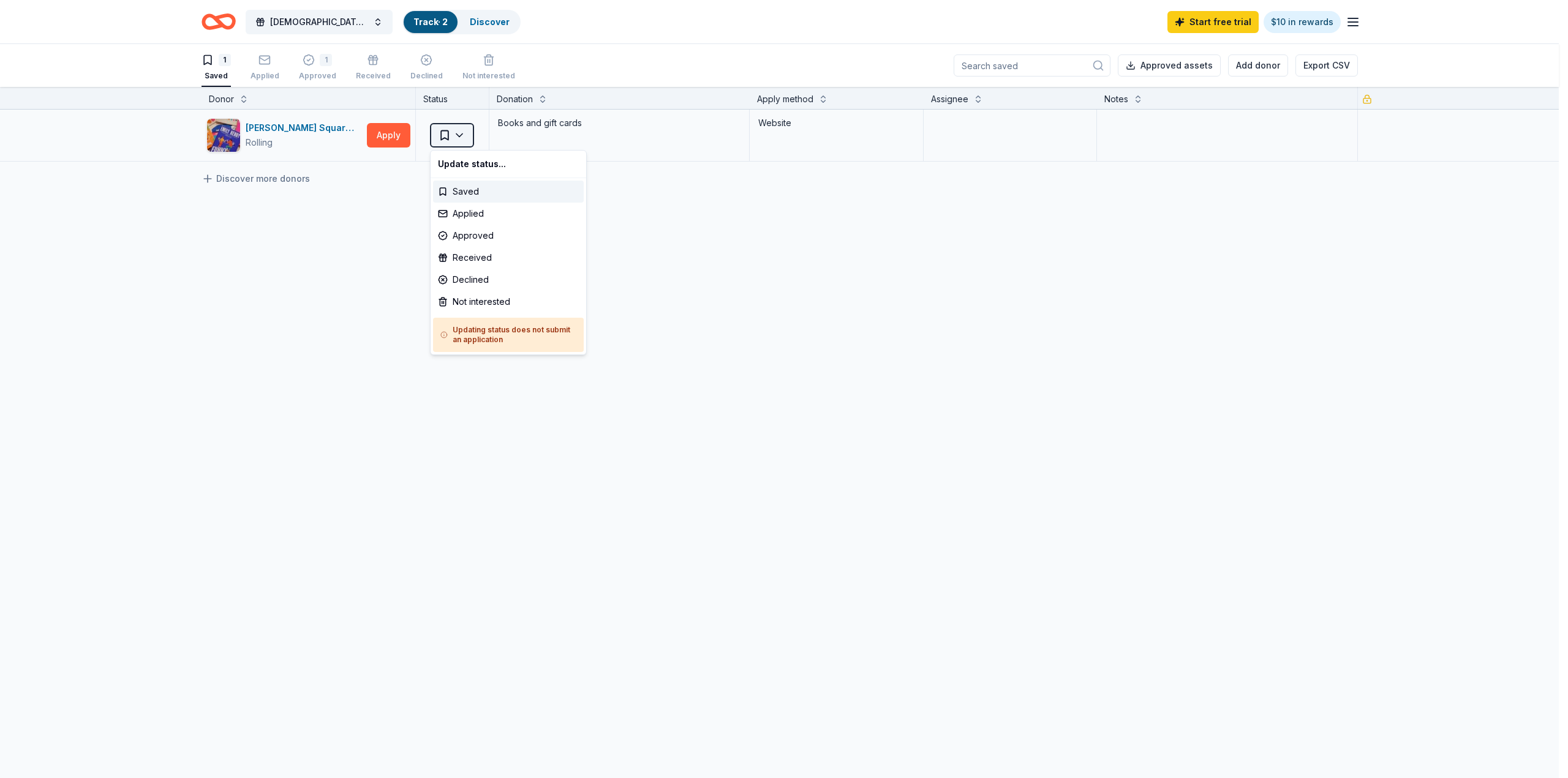
click at [464, 135] on html "Sapphic Soiree Track · 2 Discover Start free trial $10 in rewards 1 Saved Appli…" at bounding box center [784, 389] width 1568 height 778
click at [451, 302] on div "Not interested" at bounding box center [508, 301] width 151 height 22
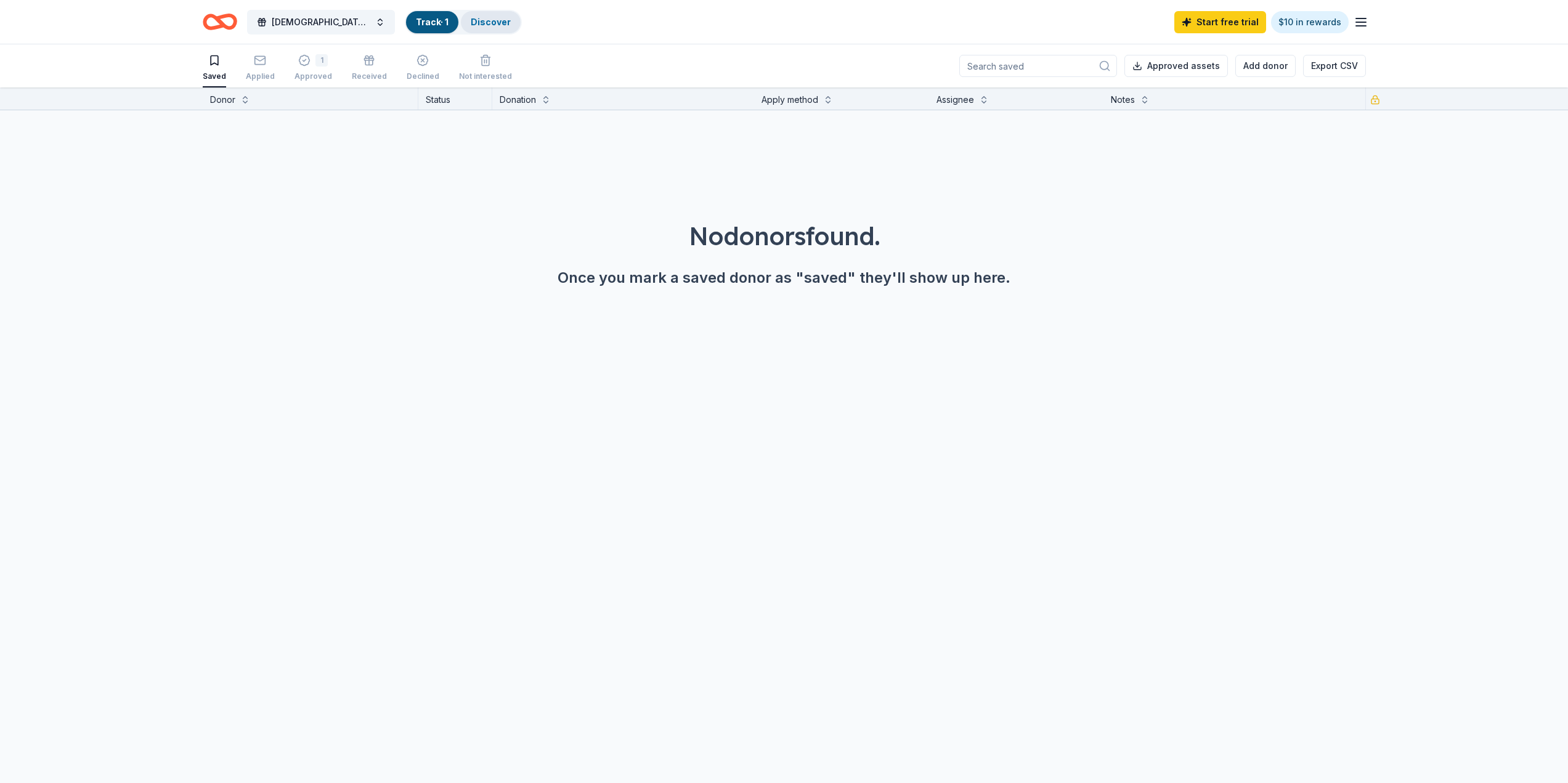
click at [470, 23] on link "Discover" at bounding box center [490, 22] width 40 height 11
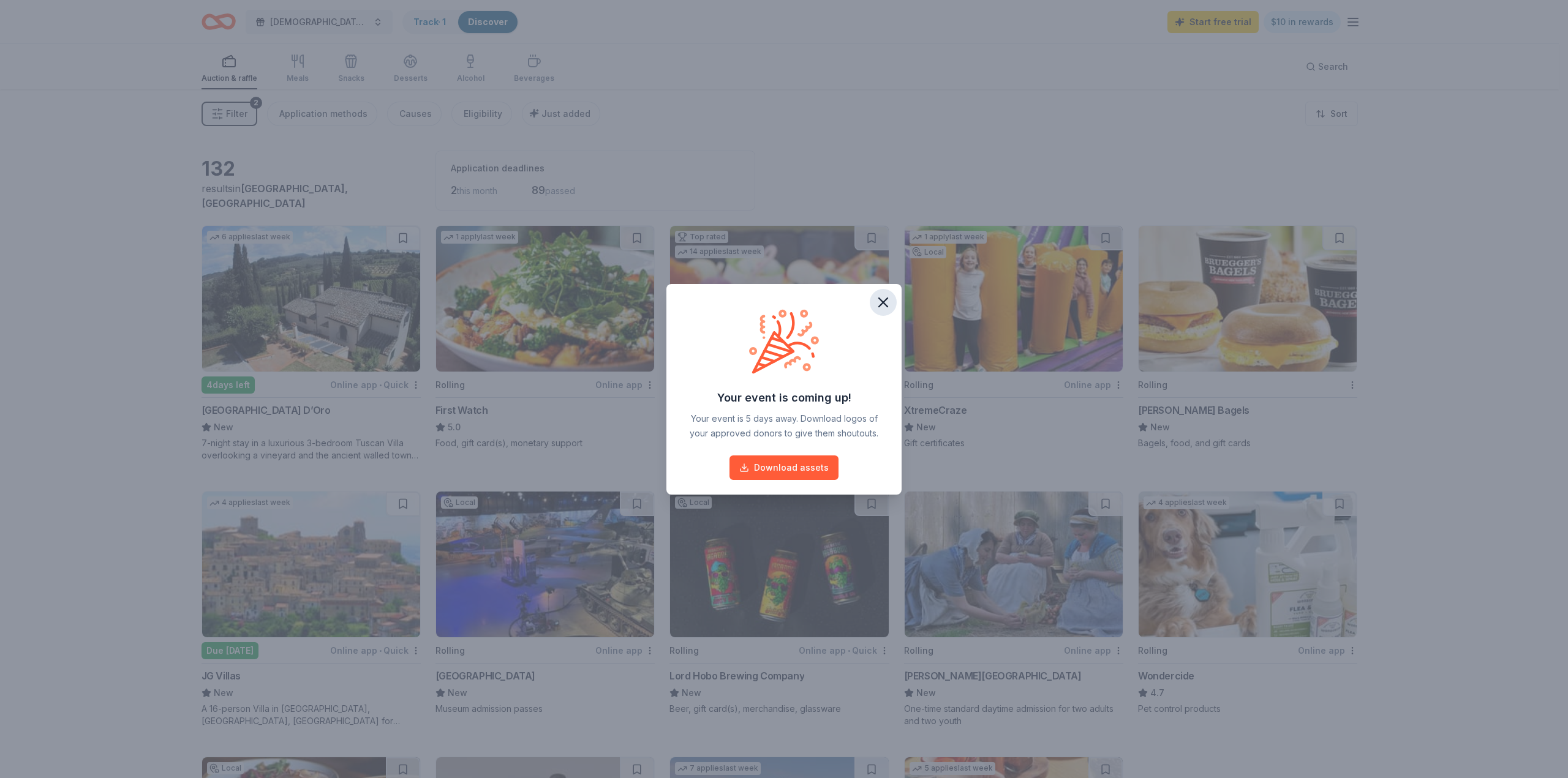
click at [880, 302] on icon "button" at bounding box center [883, 303] width 17 height 17
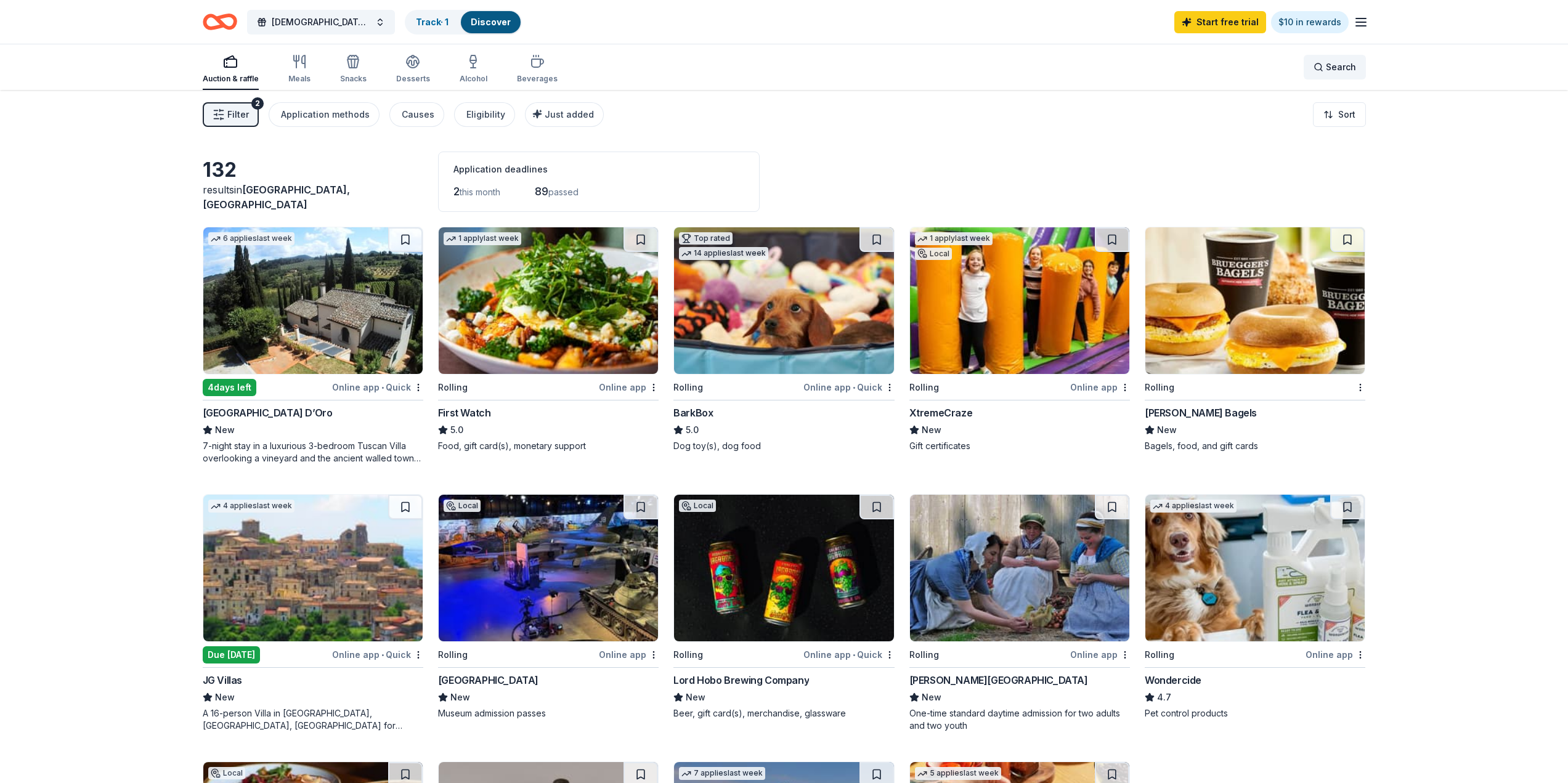
click at [1332, 67] on span "Search" at bounding box center [1340, 67] width 30 height 15
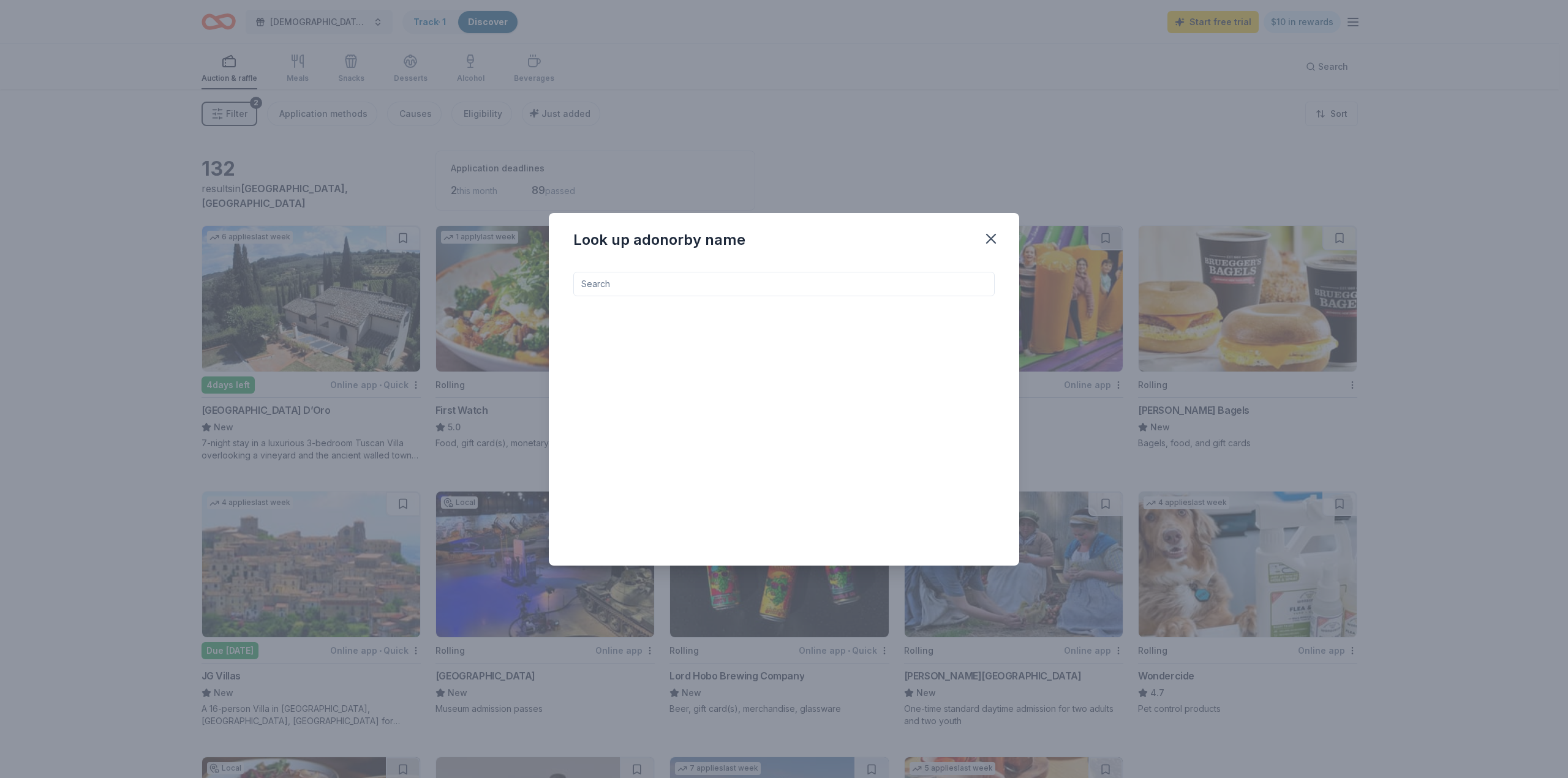
click at [832, 289] on input at bounding box center [784, 283] width 421 height 25
type input "Canteen"
click at [592, 334] on img at bounding box center [592, 325] width 29 height 29
click at [987, 234] on icon "button" at bounding box center [990, 238] width 9 height 9
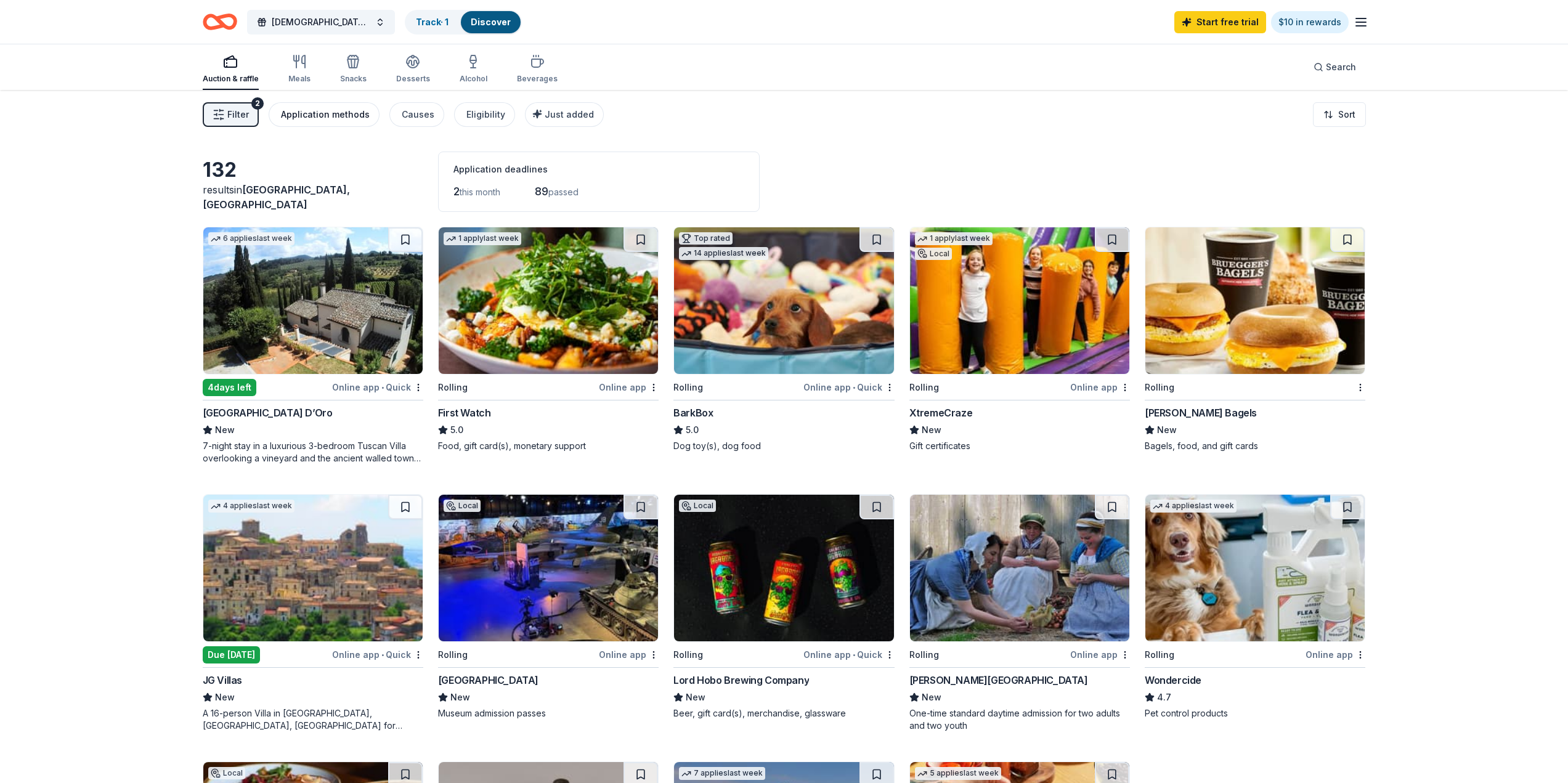
click at [333, 114] on div "Application methods" at bounding box center [325, 114] width 89 height 15
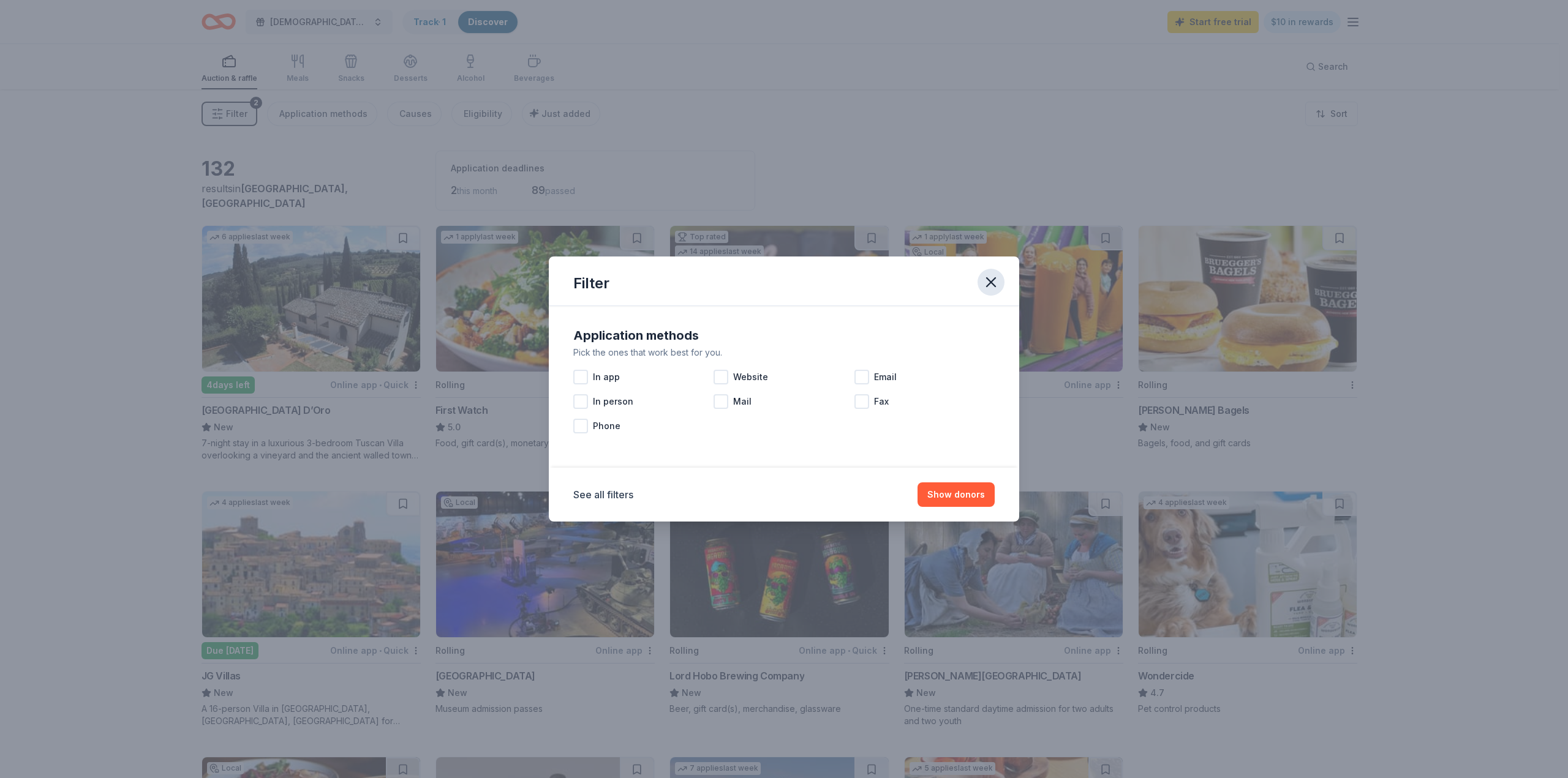
click at [992, 287] on icon "button" at bounding box center [991, 282] width 17 height 17
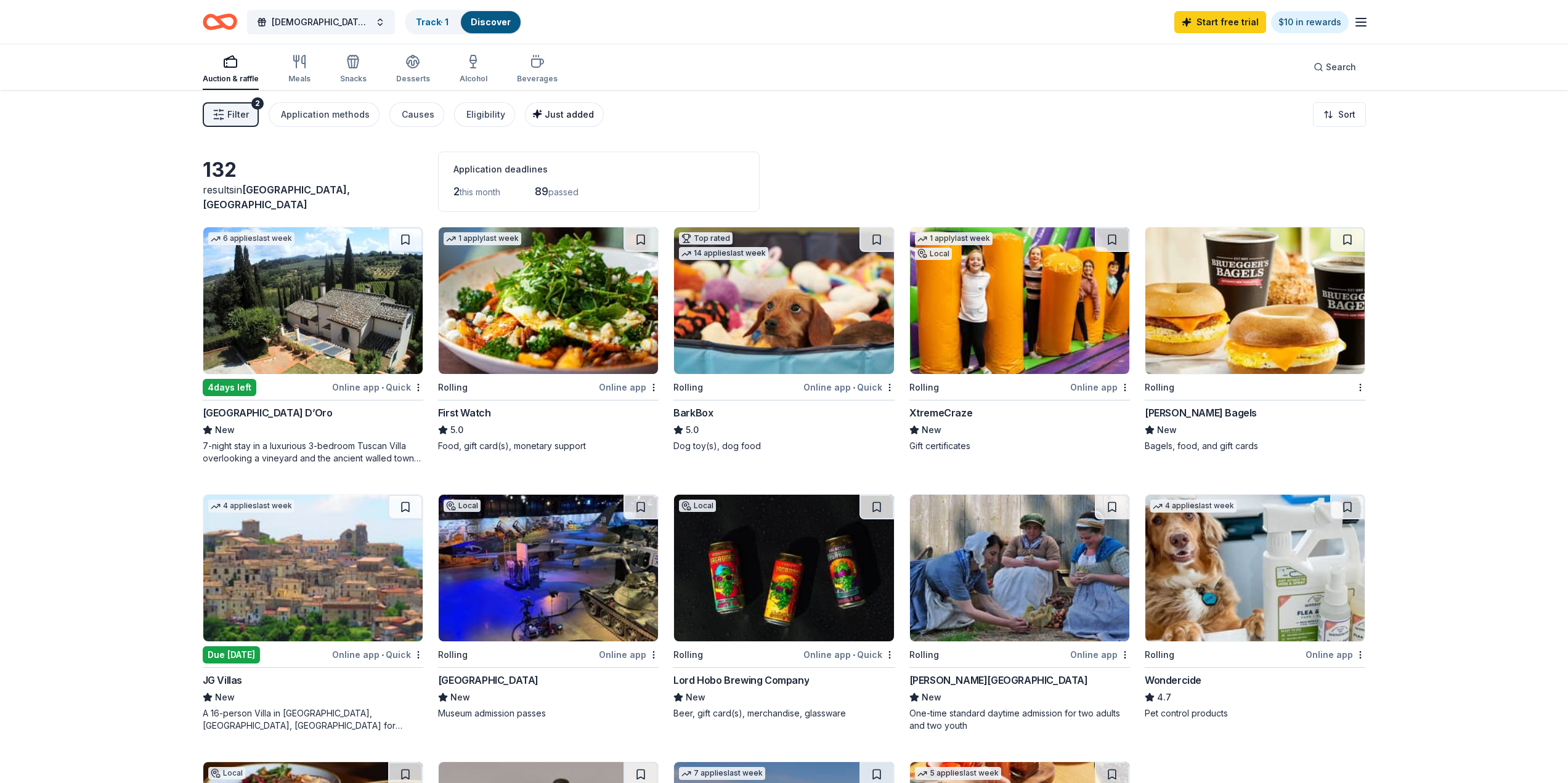
click at [552, 120] on div "Just added" at bounding box center [565, 114] width 57 height 15
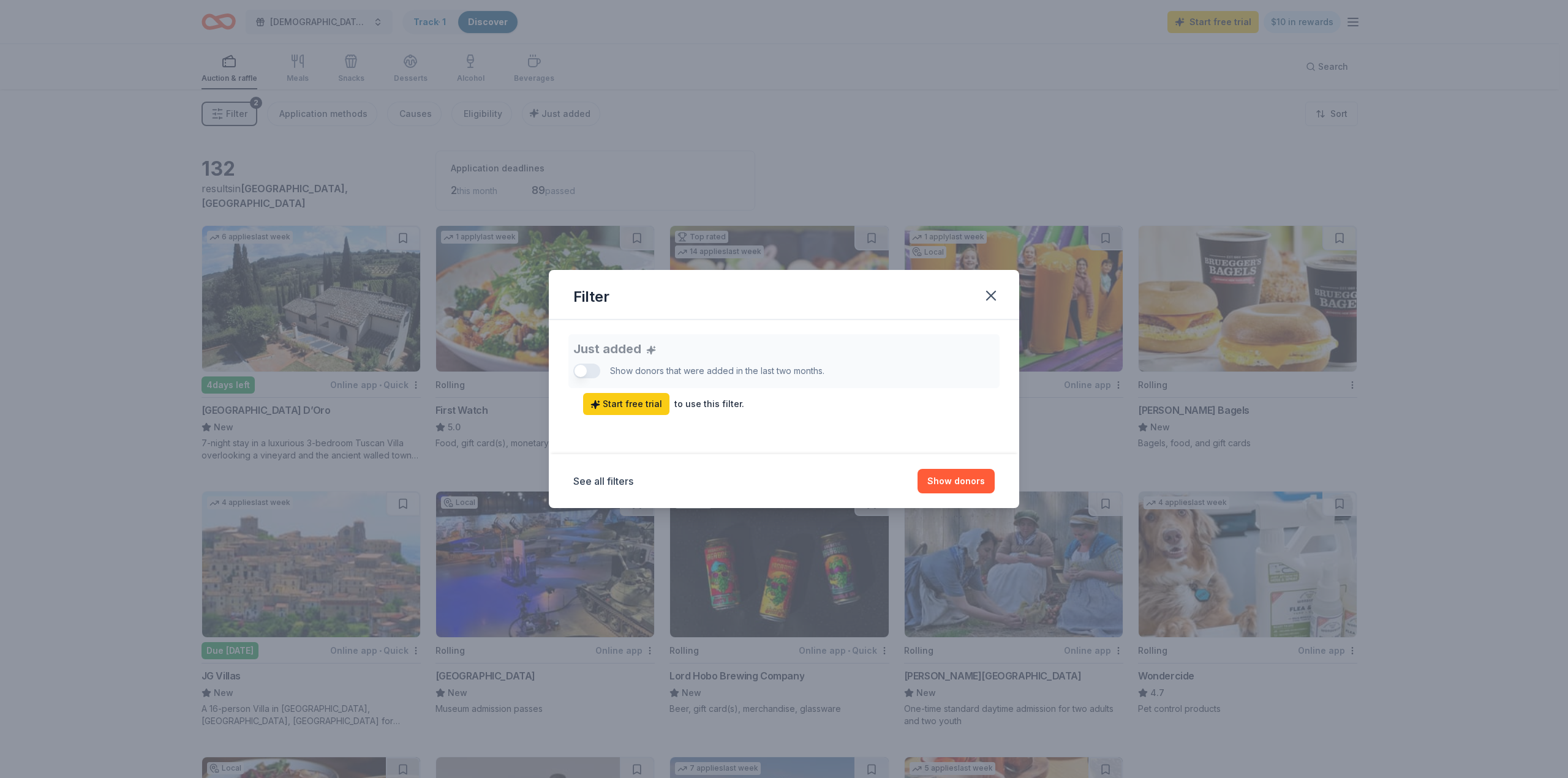
click at [592, 372] on div "Just added Show donors that were added in the last two months. Start free trial…" at bounding box center [784, 374] width 421 height 81
click at [970, 482] on button "Show donors" at bounding box center [956, 481] width 77 height 25
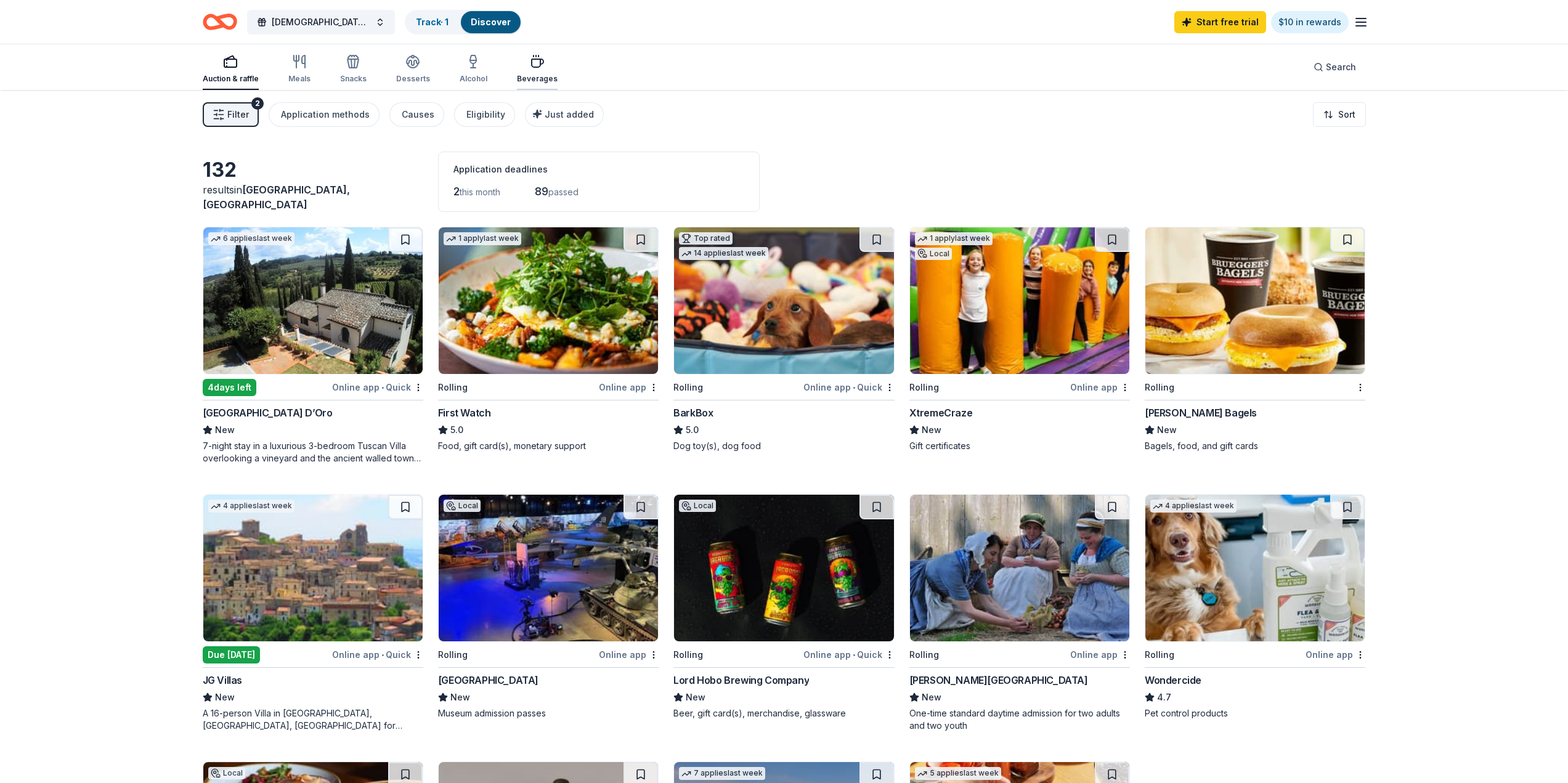
click at [532, 67] on icon "button" at bounding box center [538, 63] width 12 height 8
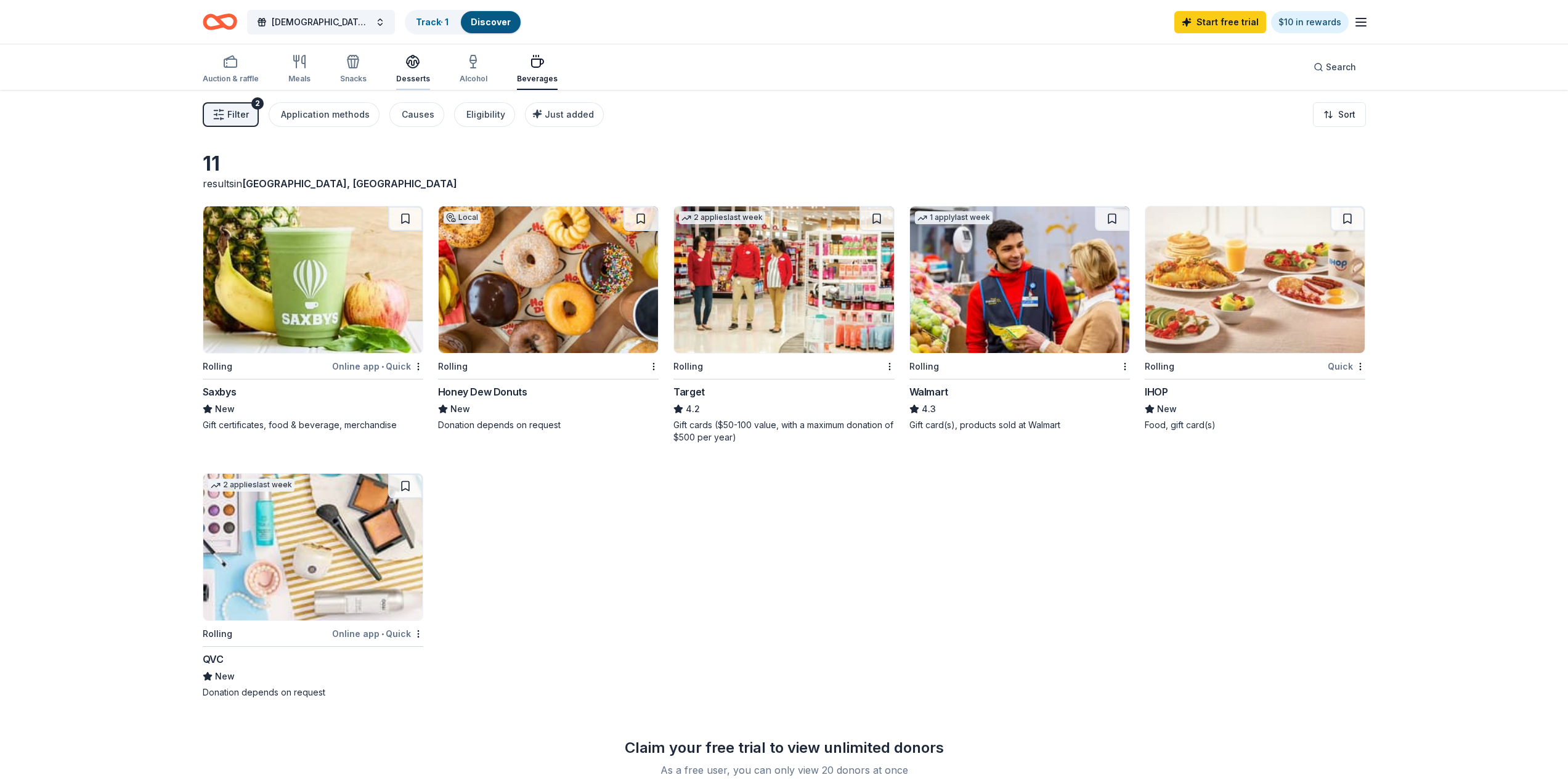
click at [408, 64] on icon "button" at bounding box center [413, 61] width 12 height 9
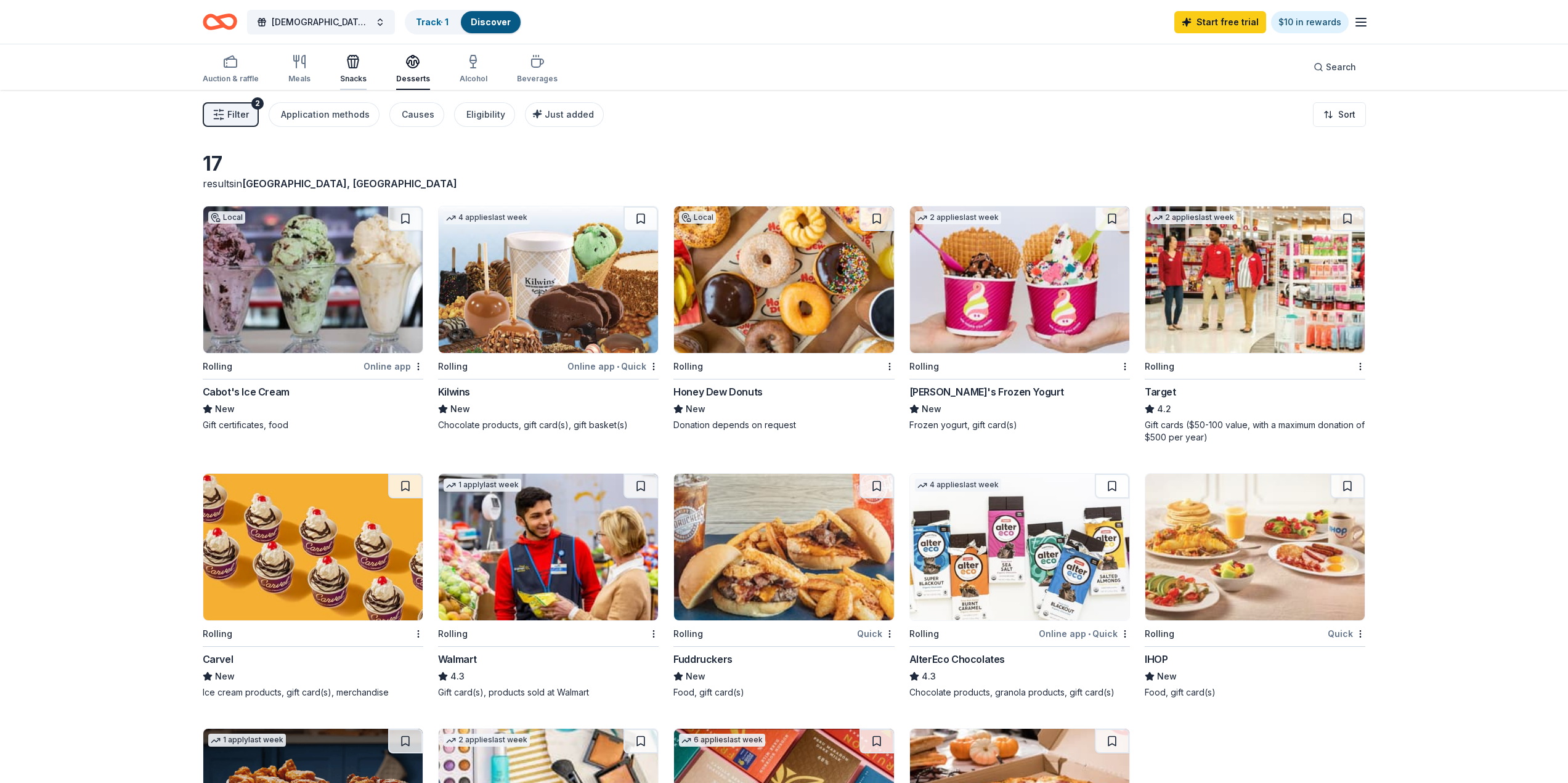
click at [351, 62] on icon "button" at bounding box center [351, 63] width 1 height 9
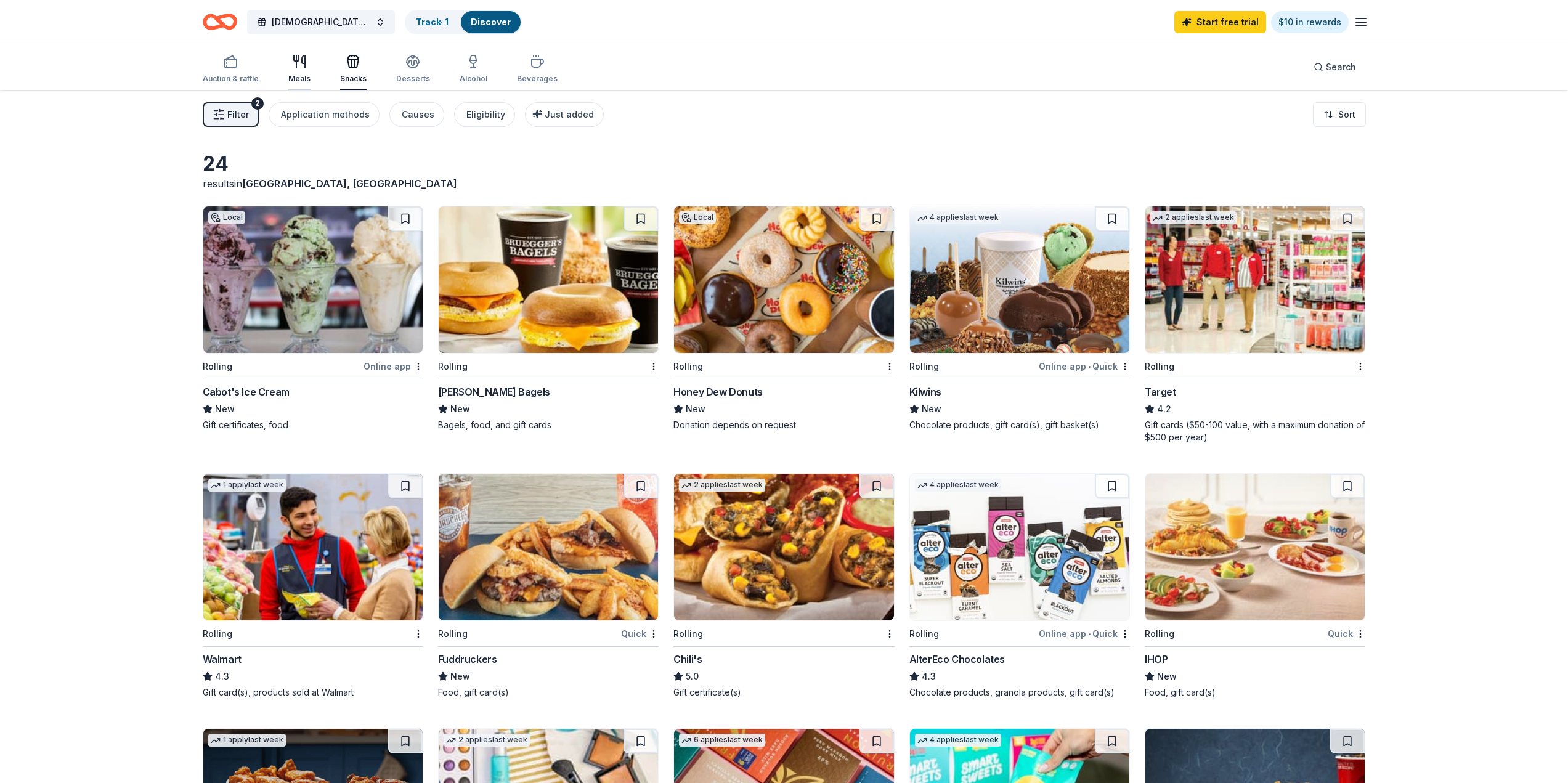
click at [299, 62] on icon "button" at bounding box center [299, 61] width 15 height 15
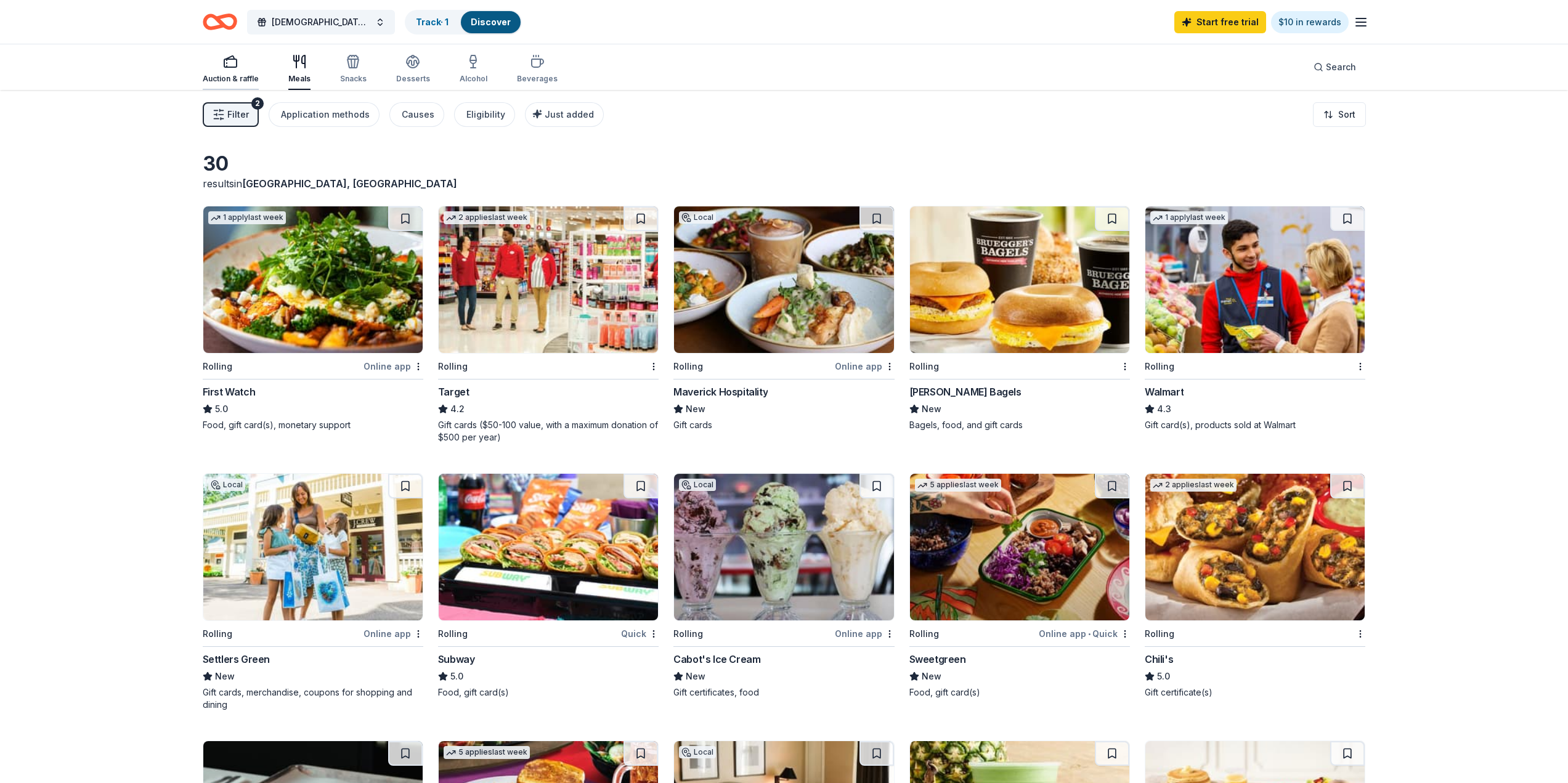
click at [237, 59] on icon "button" at bounding box center [230, 61] width 15 height 15
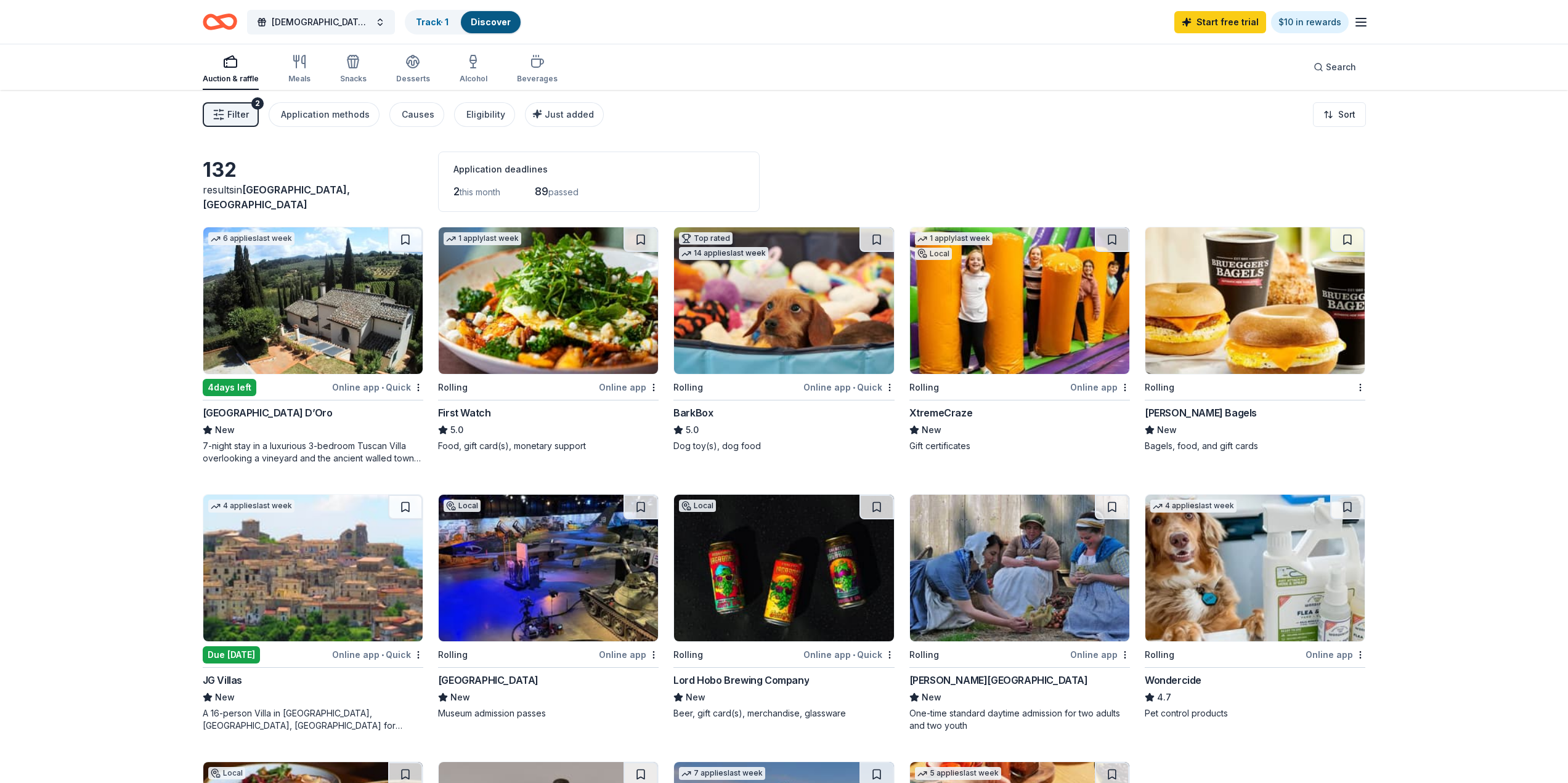
click at [333, 310] on img at bounding box center [313, 300] width 219 height 146
click at [314, 585] on img at bounding box center [313, 567] width 219 height 146
